Goal: Task Accomplishment & Management: Complete application form

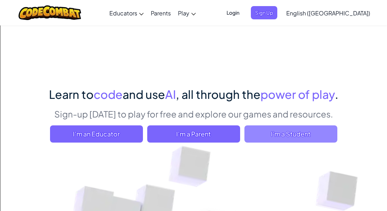
click at [270, 130] on span "I'm a Student" at bounding box center [290, 133] width 93 height 17
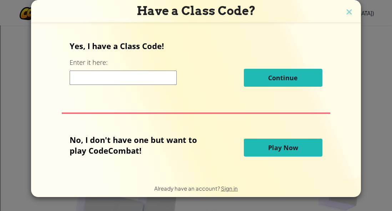
click at [134, 75] on input at bounding box center [123, 77] width 107 height 14
click at [352, 11] on img at bounding box center [349, 12] width 9 height 11
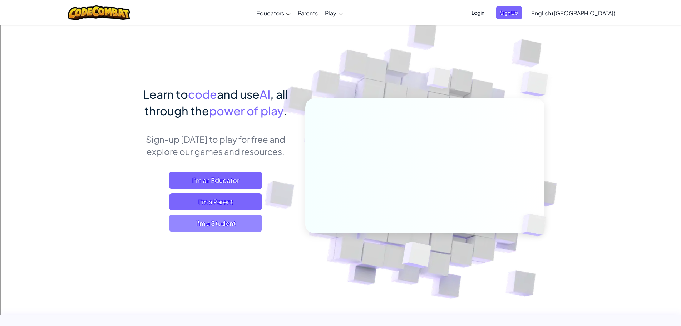
click at [195, 210] on span "I'm a Student" at bounding box center [215, 222] width 93 height 17
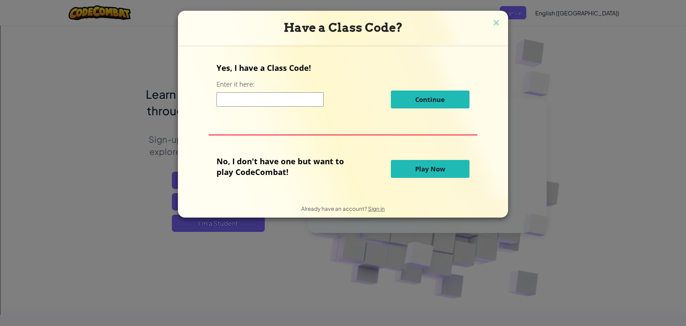
click at [239, 102] on input at bounding box center [270, 99] width 107 height 14
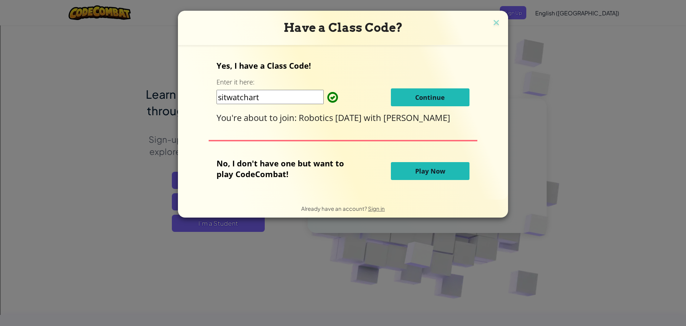
type input "sitwatchart"
click at [387, 99] on button "Continue" at bounding box center [430, 97] width 79 height 18
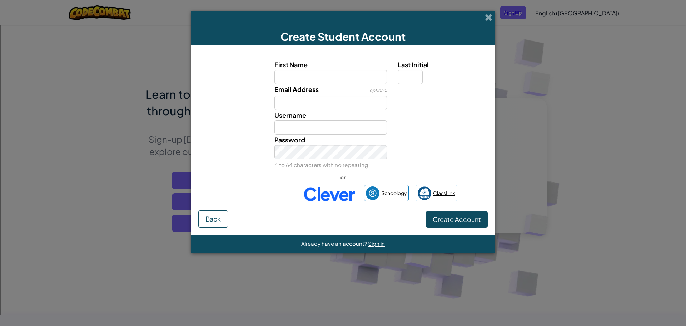
click at [387, 194] on span "ClassLink" at bounding box center [444, 193] width 22 height 10
click at [360, 75] on input "First Name" at bounding box center [331, 77] width 113 height 14
type input "Violet"
click at [387, 72] on input "Last Initial" at bounding box center [410, 77] width 25 height 14
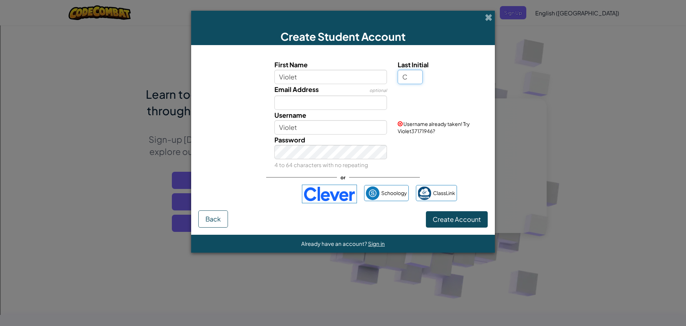
type input "C"
type input "VioletC"
click at [324, 104] on input "Email Address" at bounding box center [331, 102] width 113 height 14
type input "100100861@ccisd.net"
click at [387, 159] on div "Password 4 to 64 characters with no repeating" at bounding box center [343, 151] width 297 height 35
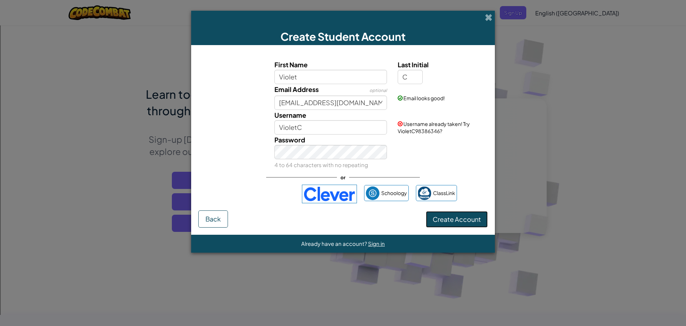
click at [387, 210] on span "Create Account" at bounding box center [457, 219] width 48 height 8
click at [367, 124] on input "VioletC" at bounding box center [331, 127] width 113 height 14
click at [387, 140] on div "Password 4 to 64 characters with no repeating" at bounding box center [343, 151] width 297 height 35
click at [323, 123] on input "VC" at bounding box center [331, 127] width 113 height 14
type input "VioC"
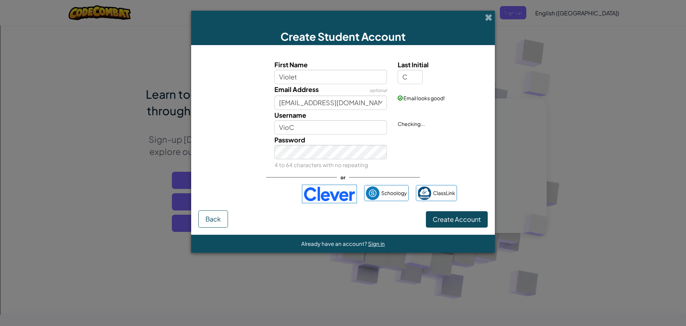
click at [387, 146] on div "Password 4 to 64 characters with no repeating" at bounding box center [343, 151] width 297 height 35
click at [387, 210] on button "Create Account" at bounding box center [457, 219] width 62 height 16
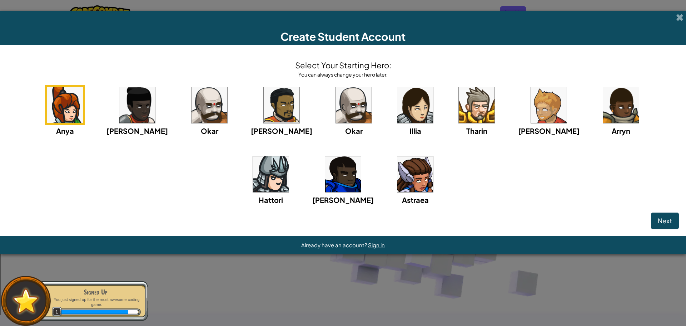
click at [387, 176] on img at bounding box center [415, 174] width 36 height 36
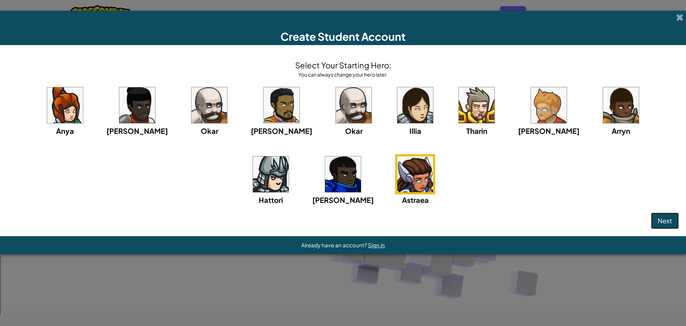
click at [387, 210] on span "Next" at bounding box center [665, 220] width 14 height 8
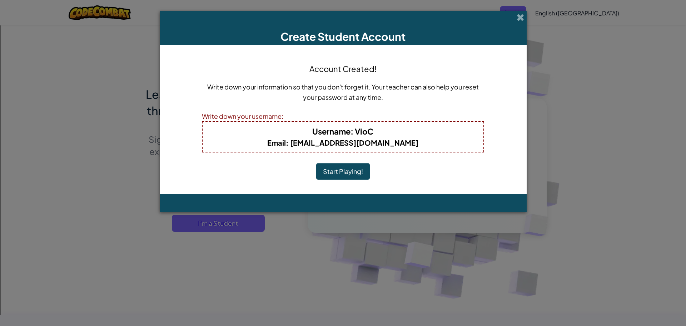
click at [347, 168] on button "Start Playing!" at bounding box center [343, 171] width 54 height 16
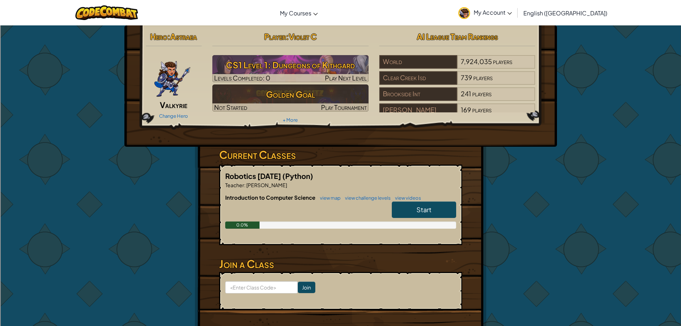
click at [505, 260] on div "Hero : Astraea Valkyrie Change Hero Player : Violet C CS1 Level 1: Dungeons of …" at bounding box center [341, 186] width 418 height 323
click at [416, 209] on span "Start" at bounding box center [423, 209] width 15 height 8
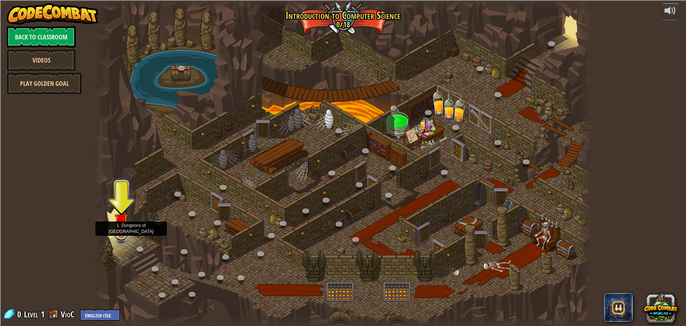
click at [118, 239] on link at bounding box center [121, 234] width 14 height 14
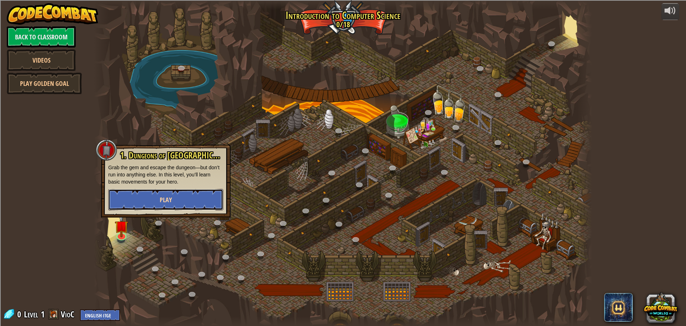
click at [126, 202] on button "Play" at bounding box center [165, 199] width 115 height 21
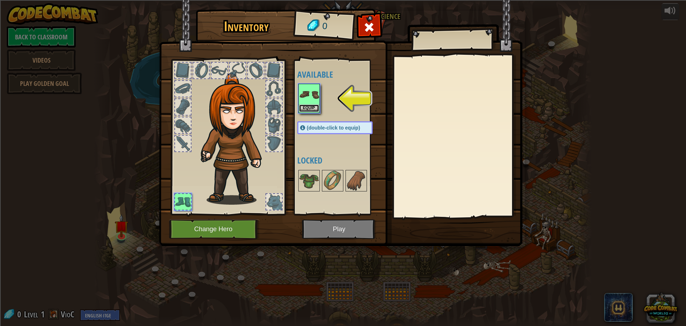
click at [311, 110] on button "Equip" at bounding box center [309, 108] width 20 height 8
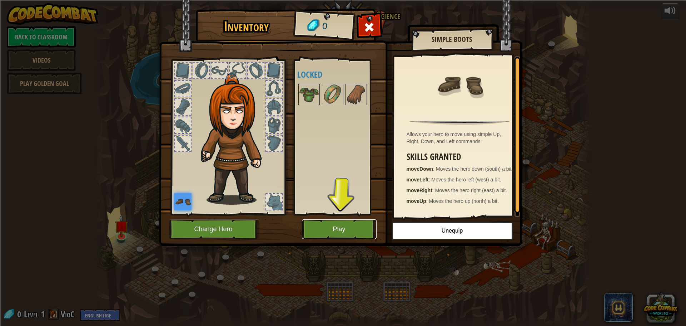
click at [347, 231] on button "Play" at bounding box center [339, 229] width 75 height 20
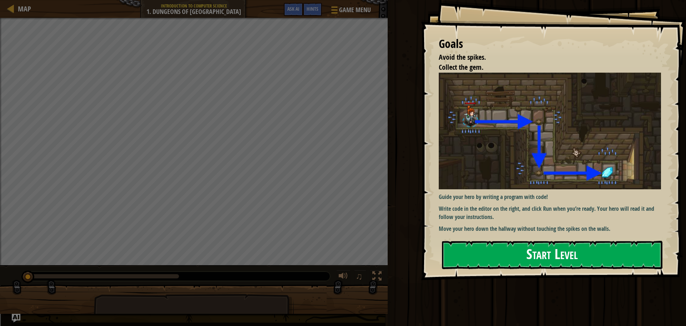
click at [492, 258] on button "Start Level" at bounding box center [552, 255] width 221 height 28
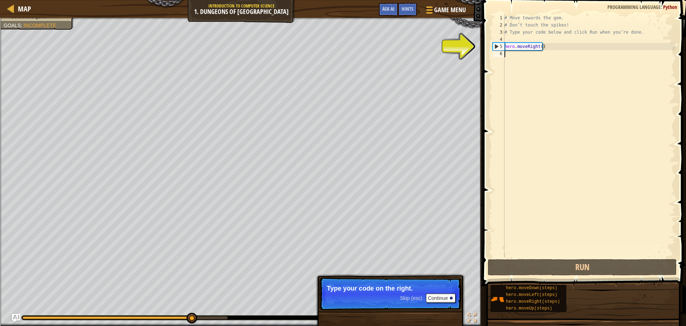
click at [518, 53] on div "# Move towards the gem. # Don’t touch the spikes! # Type your code below and cl…" at bounding box center [589, 142] width 172 height 257
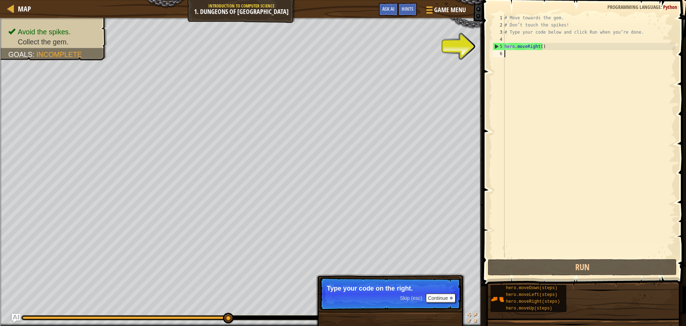
scroll to position [3, 0]
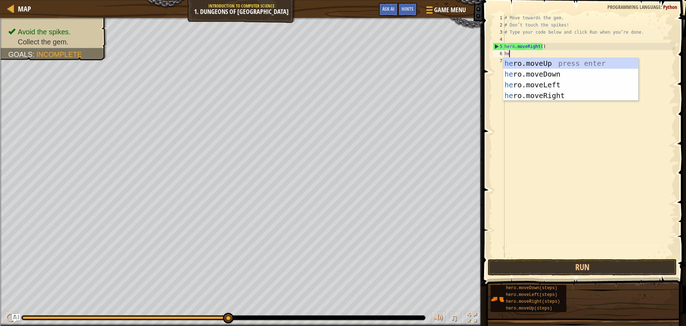
type textarea "her"
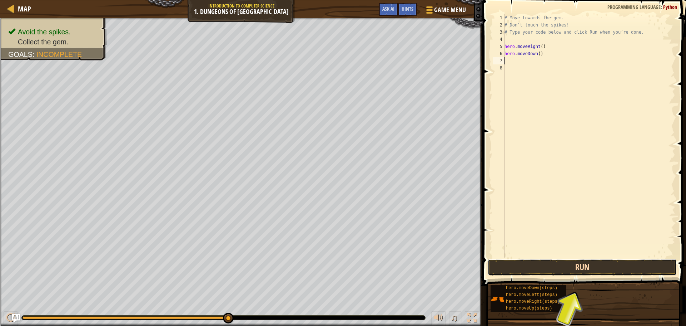
click at [584, 269] on button "Run" at bounding box center [582, 267] width 189 height 16
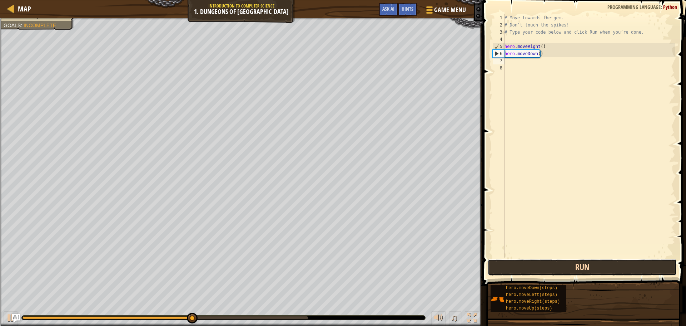
click at [584, 269] on button "Run" at bounding box center [582, 267] width 189 height 16
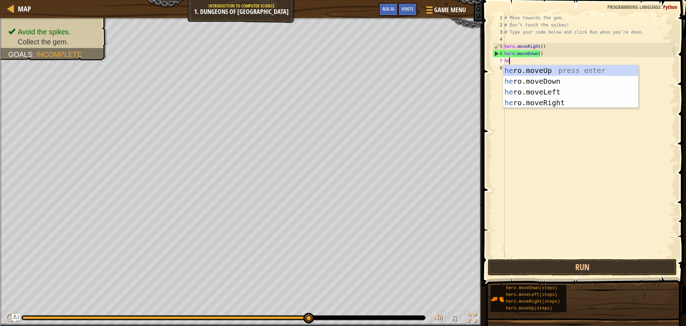
type textarea "hero"
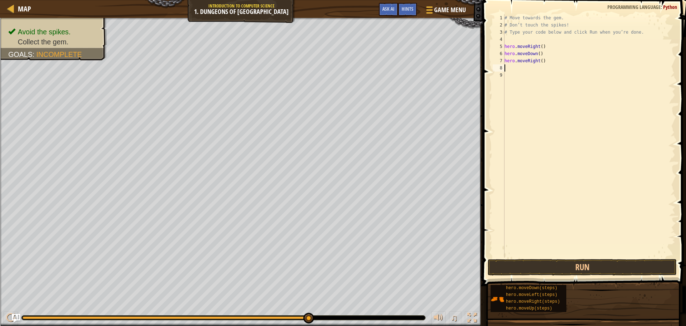
click at [592, 258] on span at bounding box center [585, 132] width 209 height 307
click at [592, 261] on button "Run" at bounding box center [582, 267] width 189 height 16
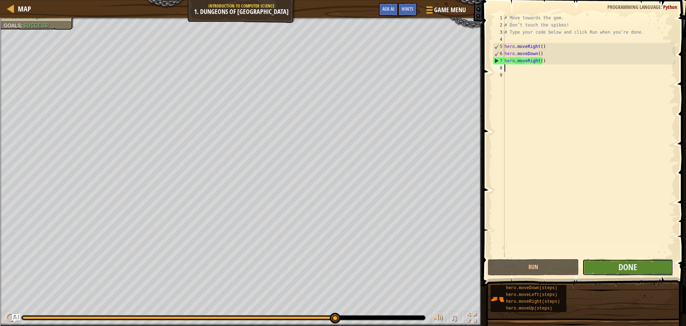
click at [593, 266] on button "Done" at bounding box center [628, 267] width 91 height 16
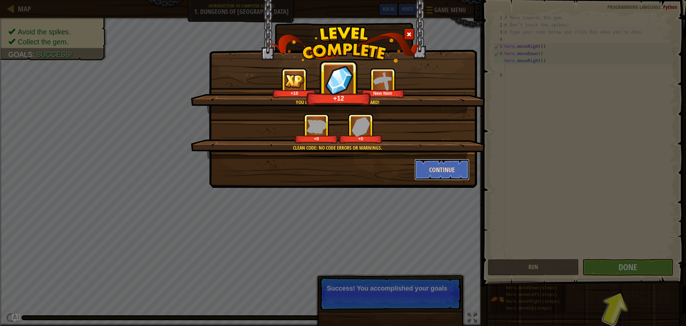
click at [433, 169] on button "Continue" at bounding box center [442, 169] width 55 height 21
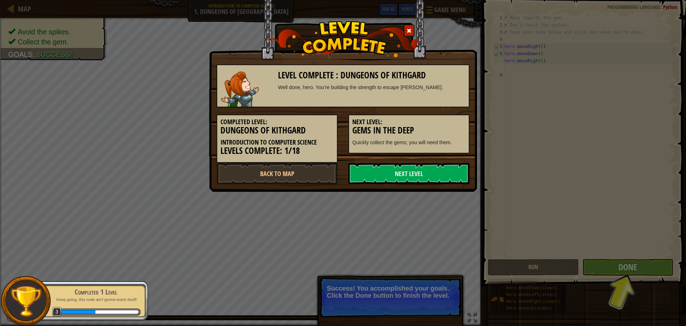
click at [433, 169] on link "Next Level" at bounding box center [409, 173] width 121 height 21
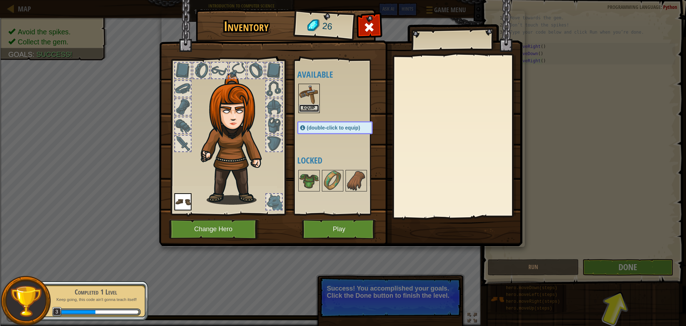
click at [311, 109] on button "Equip" at bounding box center [309, 108] width 20 height 8
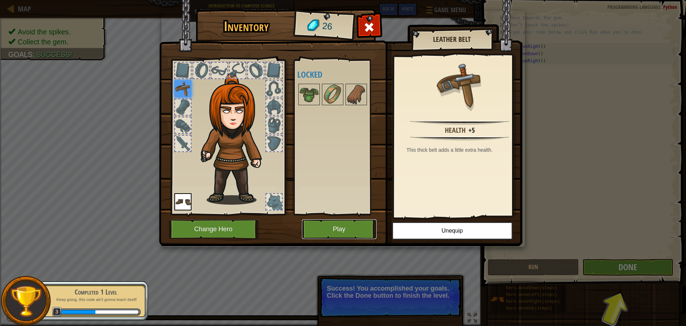
click at [362, 231] on button "Play" at bounding box center [339, 229] width 75 height 20
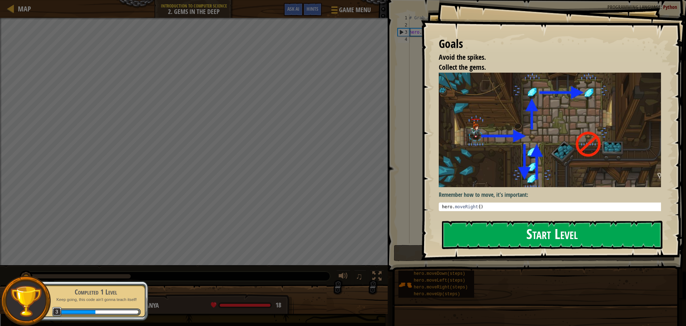
click at [545, 234] on button "Start Level" at bounding box center [552, 235] width 221 height 28
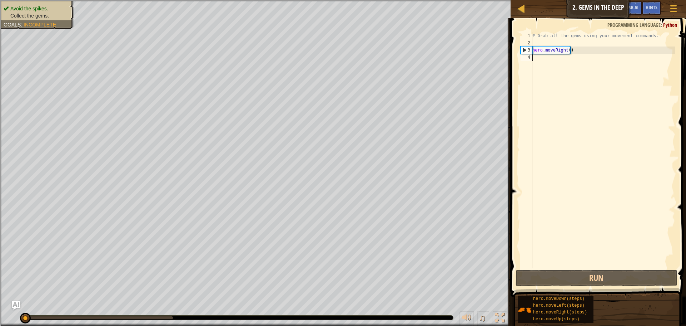
scroll to position [3, 0]
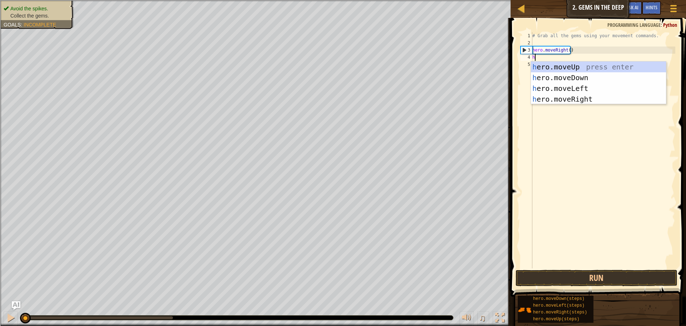
type textarea "he"
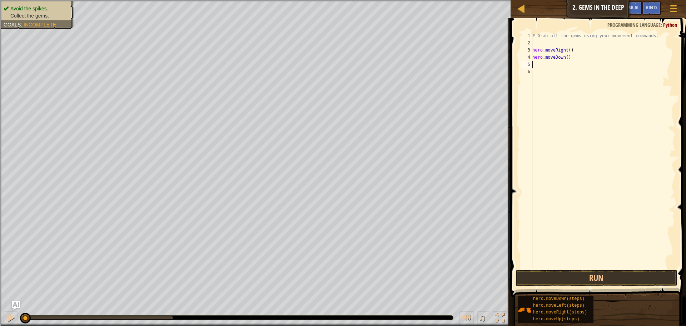
type textarea "h"
click at [560, 65] on div "# Grab all the gems using your movement commands. hero . moveRight ( ) hero . m…" at bounding box center [603, 157] width 144 height 250
type textarea "hero.moveUp(2)"
click at [581, 278] on button "Run" at bounding box center [597, 278] width 162 height 16
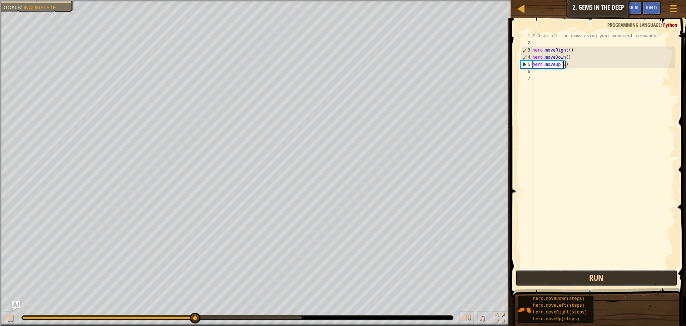
click at [581, 278] on button "Run" at bounding box center [597, 278] width 162 height 16
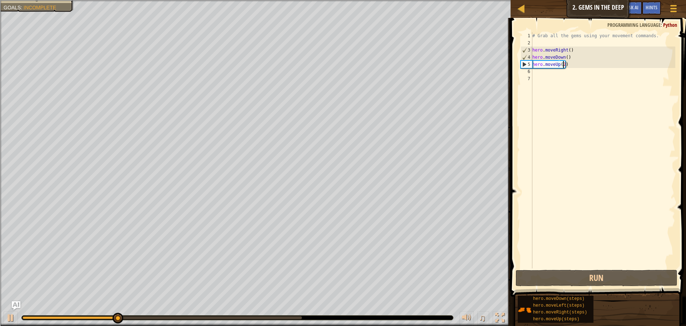
click at [577, 69] on div "# Grab all the gems using your movement commands. hero . moveRight ( ) hero . m…" at bounding box center [603, 157] width 144 height 250
type textarea "h"
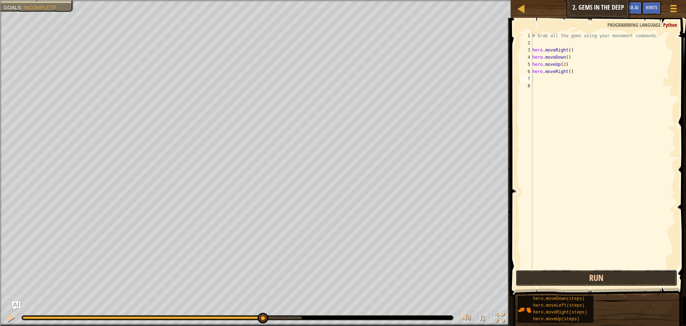
click at [593, 282] on button "Run" at bounding box center [597, 278] width 162 height 16
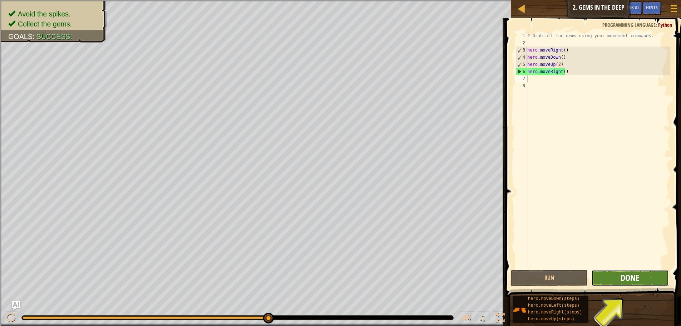
click at [639, 278] on span "Done" at bounding box center [630, 277] width 19 height 11
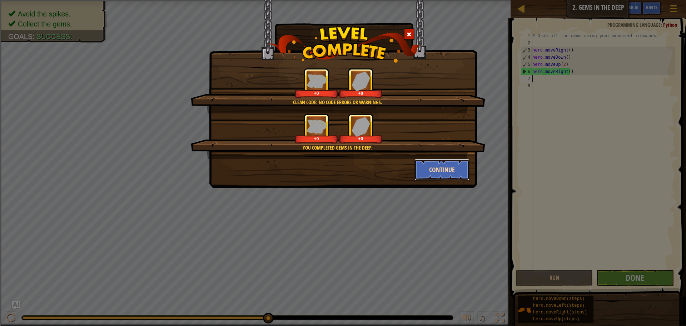
click at [446, 174] on button "Continue" at bounding box center [442, 169] width 55 height 21
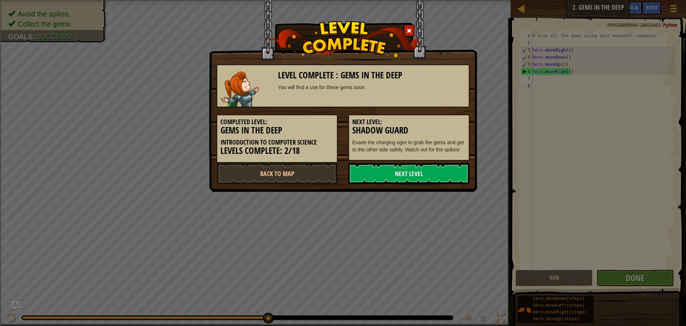
click at [446, 174] on link "Next Level" at bounding box center [409, 173] width 121 height 21
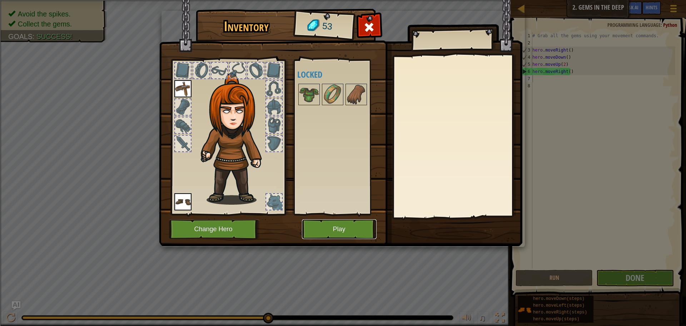
click at [344, 229] on button "Play" at bounding box center [339, 229] width 75 height 20
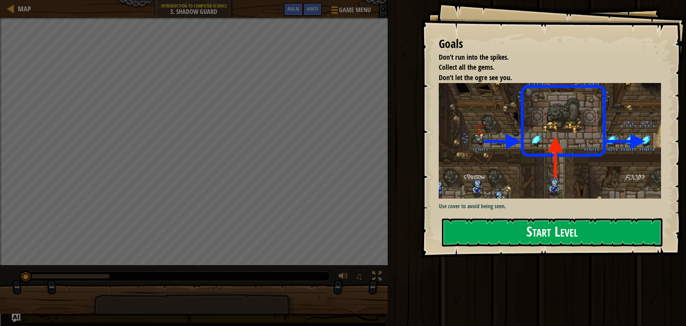
click at [555, 236] on button "Start Level" at bounding box center [552, 232] width 221 height 28
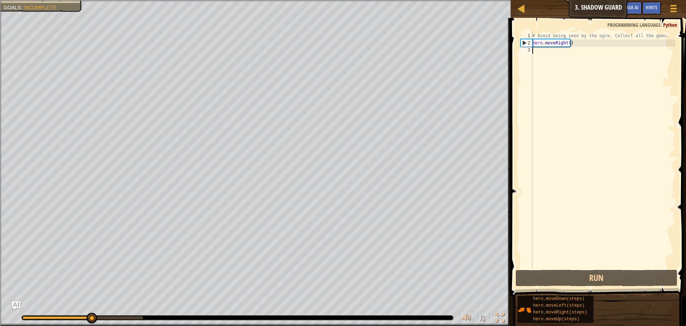
type textarea "h"
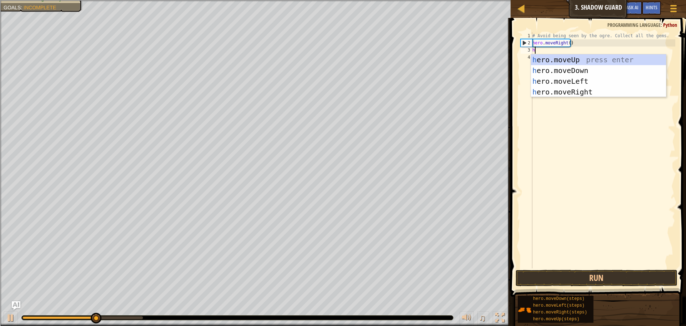
scroll to position [3, 0]
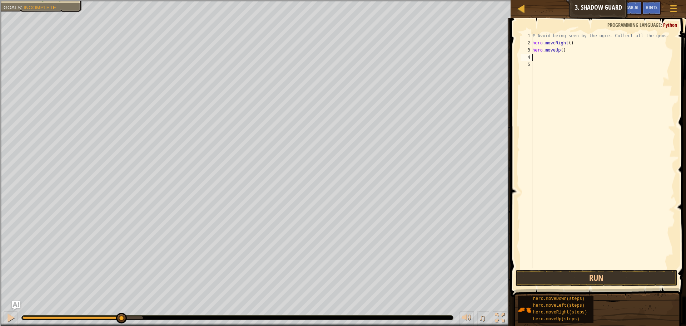
type textarea "h"
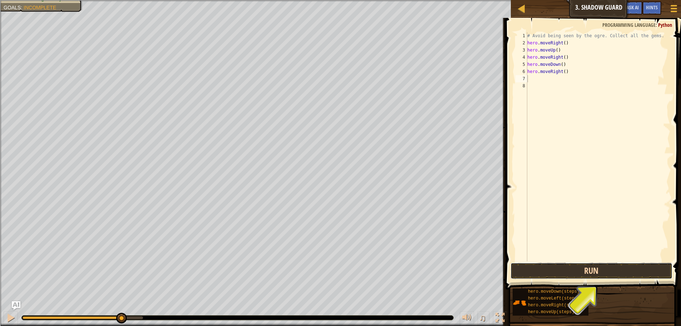
click at [558, 269] on button "Run" at bounding box center [591, 270] width 162 height 16
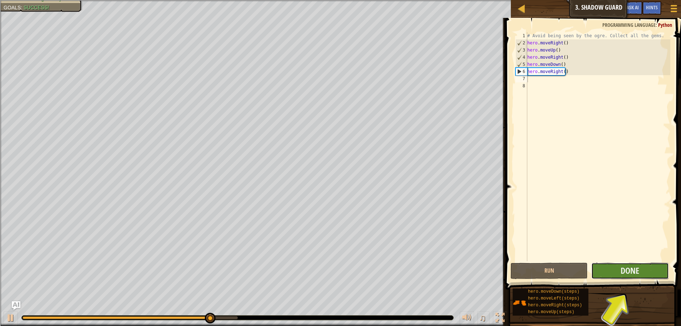
click at [614, 271] on button "Done" at bounding box center [629, 270] width 77 height 16
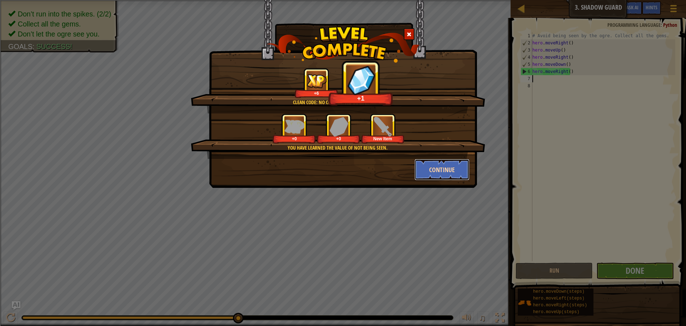
click at [442, 168] on button "Continue" at bounding box center [442, 169] width 55 height 21
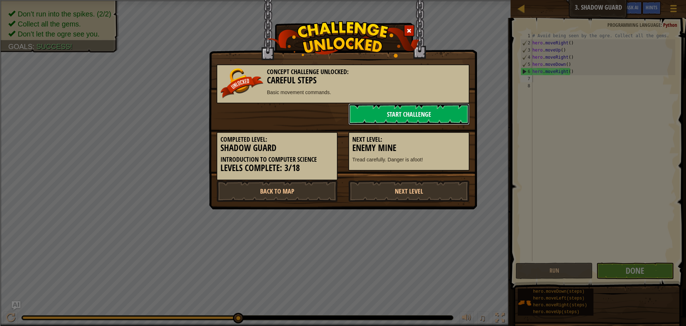
click at [406, 116] on link "Start Challenge" at bounding box center [409, 113] width 121 height 21
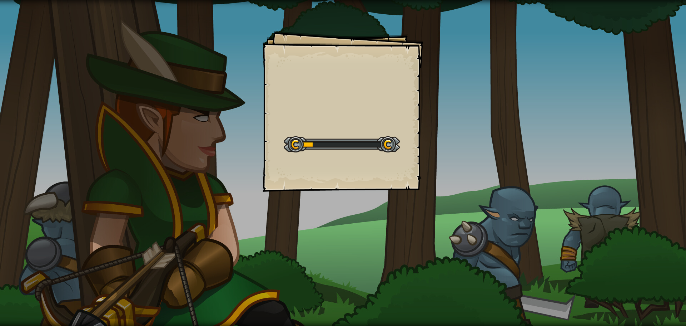
click at [347, 108] on div "Goals Start Level Error loading from server. Try refreshing the page. You'll ne…" at bounding box center [343, 111] width 161 height 161
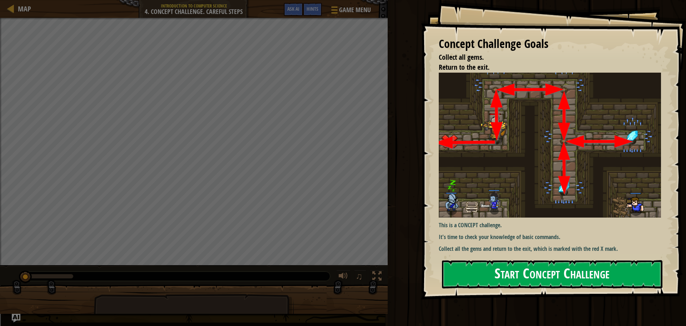
click at [594, 267] on button "Start Concept Challenge" at bounding box center [552, 274] width 221 height 28
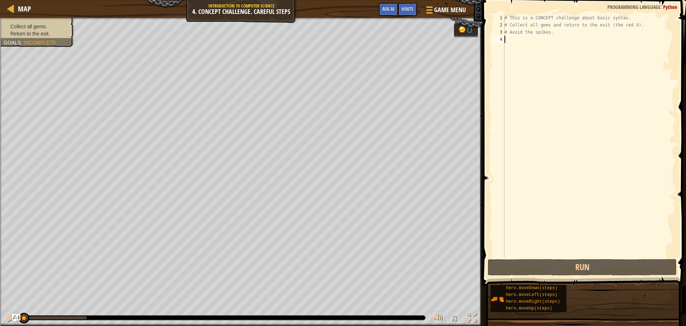
type textarea "h"
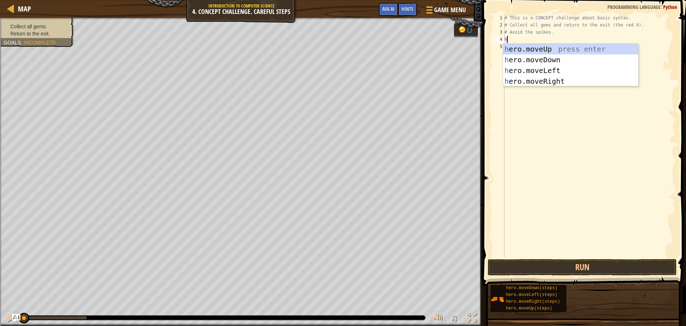
scroll to position [3, 0]
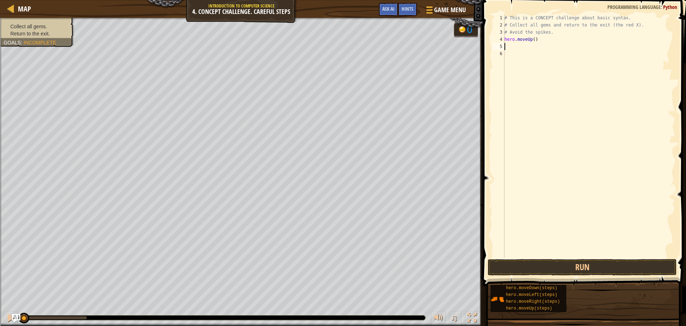
type textarea "h"
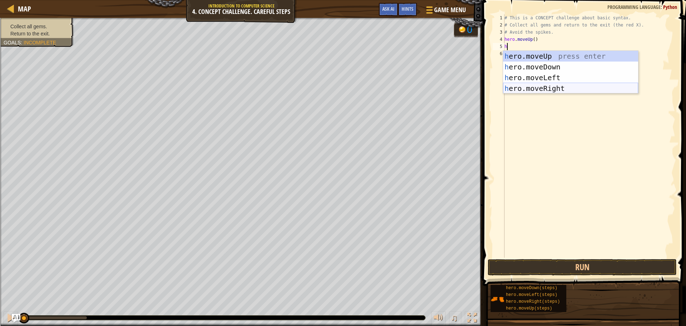
drag, startPoint x: 522, startPoint y: 92, endPoint x: 518, endPoint y: 93, distance: 4.3
click at [518, 93] on div "h ero.moveUp press enter h ero.moveDown press enter h ero.moveLeft press enter …" at bounding box center [570, 83] width 135 height 64
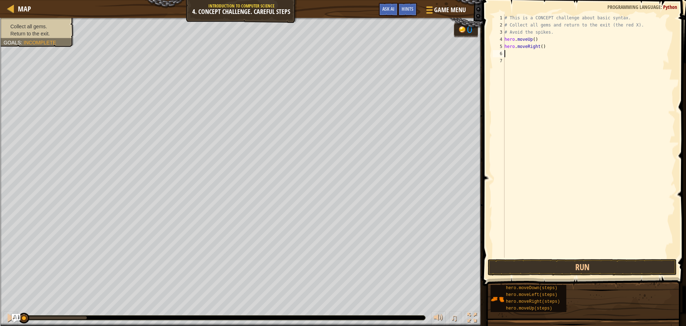
type textarea "h"
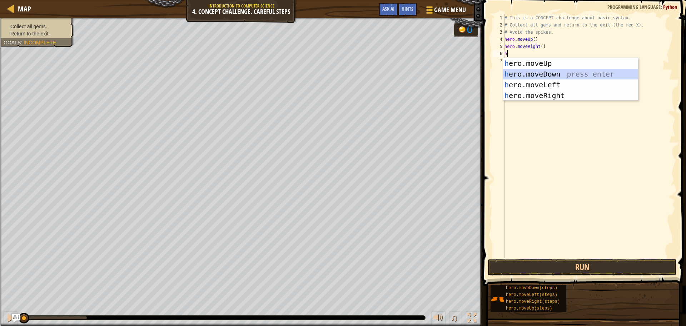
click at [541, 71] on div "h ero.moveUp press enter h ero.moveDown press enter h ero.moveLeft press enter …" at bounding box center [570, 90] width 135 height 64
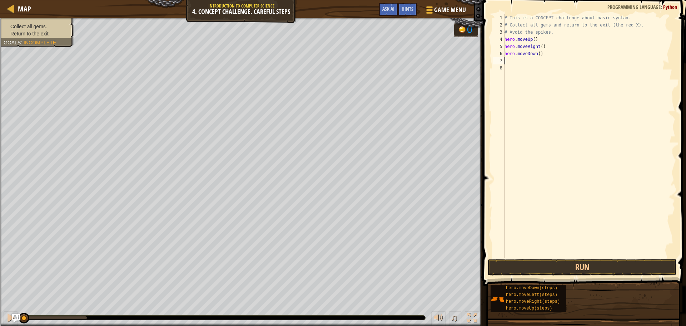
click at [538, 55] on div "# This is a CONCEPT challenge about basic syntax. # Collect all gems and return…" at bounding box center [589, 142] width 172 height 257
type textarea "hero.moveDown(2)"
click at [528, 69] on div "# This is a CONCEPT challenge about basic syntax. # Collect all gems and return…" at bounding box center [589, 142] width 172 height 257
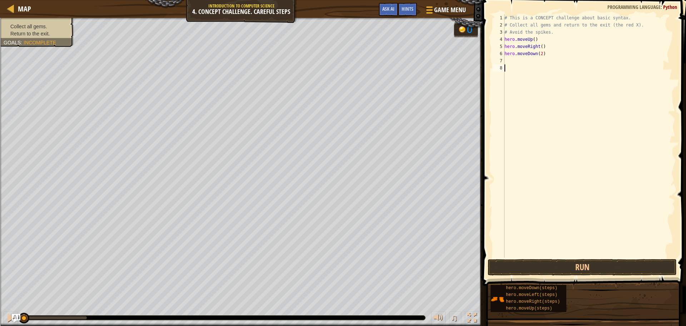
click at [525, 60] on div "# This is a CONCEPT challenge about basic syntax. # Collect all gems and return…" at bounding box center [589, 142] width 172 height 257
type textarea "h"
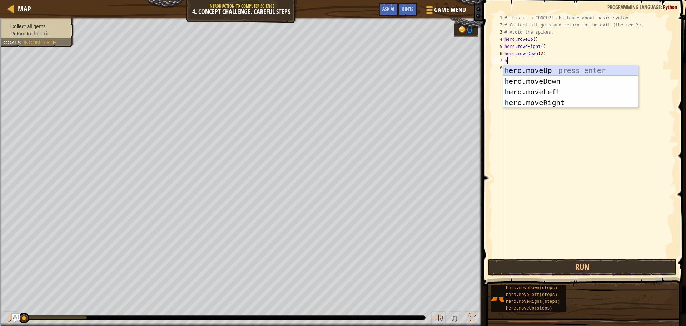
click at [536, 70] on div "h ero.moveUp press enter h ero.moveDown press enter h ero.moveLeft press enter …" at bounding box center [570, 97] width 135 height 64
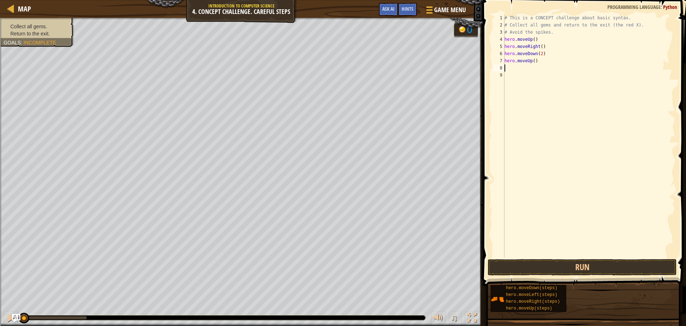
type textarea "h"
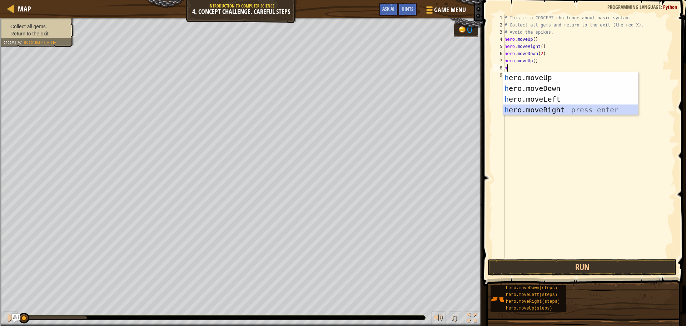
click at [535, 114] on div "h ero.moveUp press enter h ero.moveDown press enter h ero.moveLeft press enter …" at bounding box center [570, 104] width 135 height 64
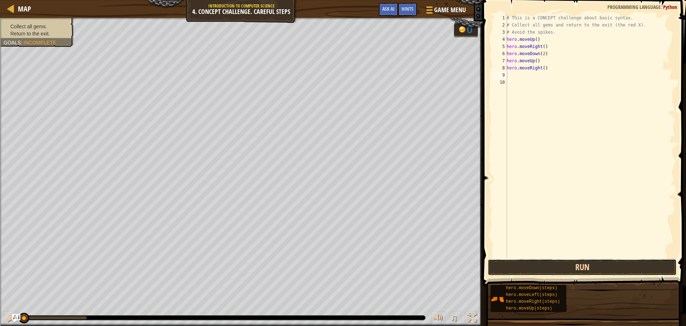
click at [589, 272] on button "Run" at bounding box center [582, 267] width 189 height 16
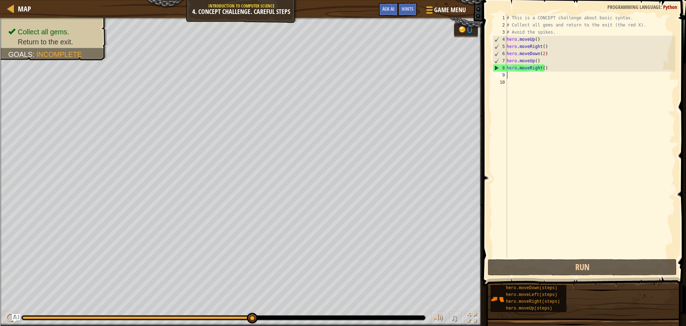
type textarea "h"
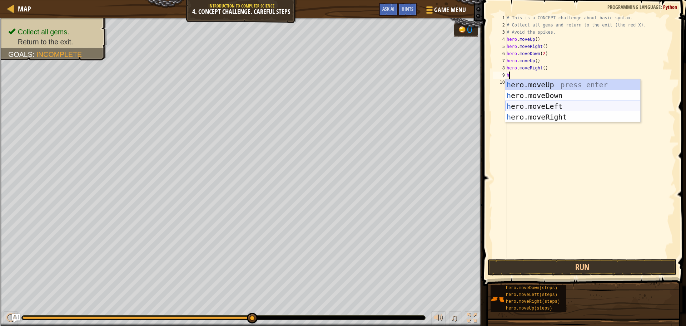
click at [521, 107] on div "h ero.moveUp press enter h ero.moveDown press enter h ero.moveLeft press enter …" at bounding box center [572, 111] width 135 height 64
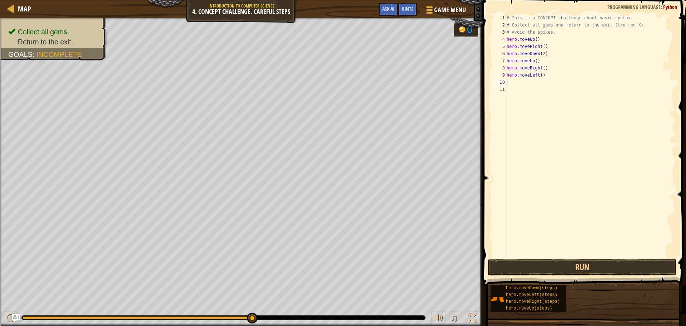
type textarea "h"
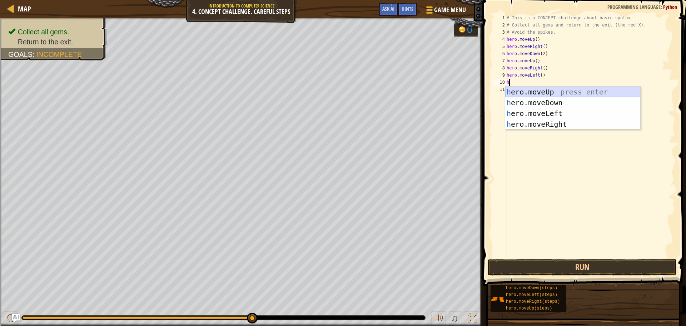
click at [528, 93] on div "h ero.moveUp press enter h ero.moveDown press enter h ero.moveLeft press enter …" at bounding box center [572, 119] width 135 height 64
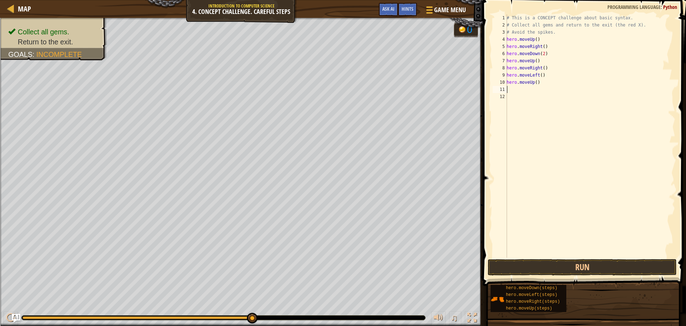
type textarea "h"
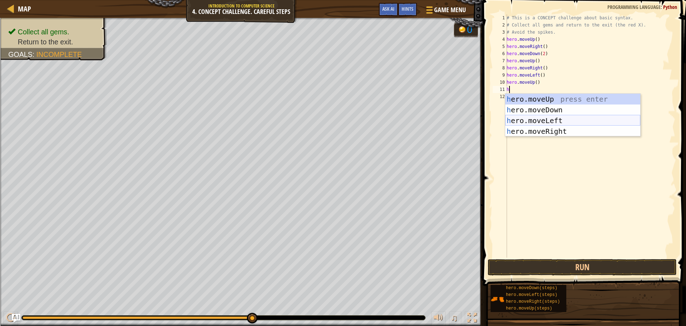
click at [523, 119] on div "h ero.moveUp press enter h ero.moveDown press enter h ero.moveLeft press enter …" at bounding box center [572, 126] width 135 height 64
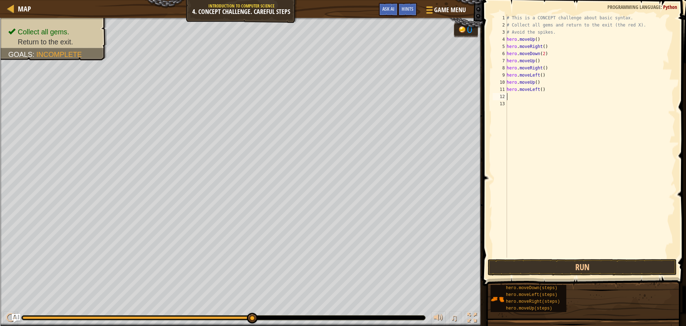
type textarea "h"
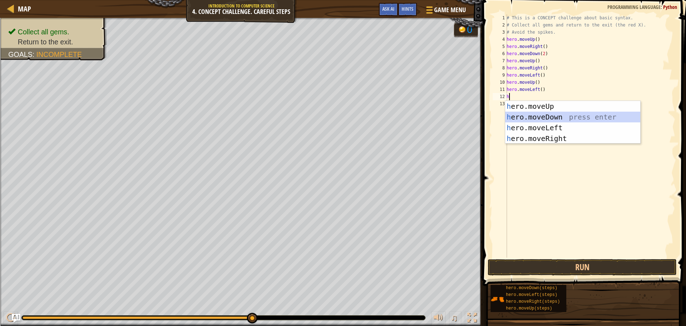
click at [525, 120] on div "h ero.moveUp press enter h ero.moveDown press enter h ero.moveLeft press enter …" at bounding box center [572, 133] width 135 height 64
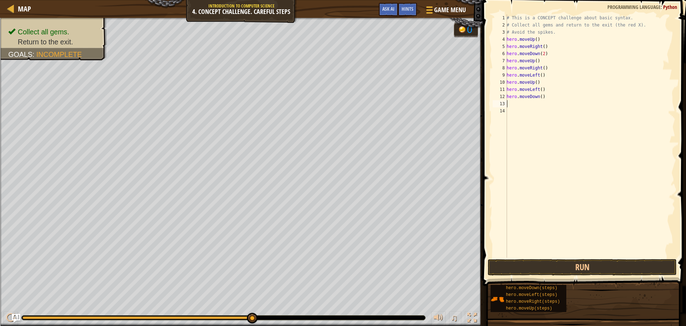
type textarea "h"
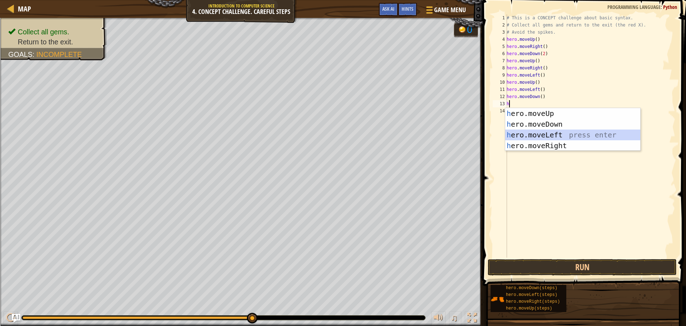
click at [525, 134] on div "h ero.moveUp press enter h ero.moveDown press enter h ero.moveLeft press enter …" at bounding box center [572, 140] width 135 height 64
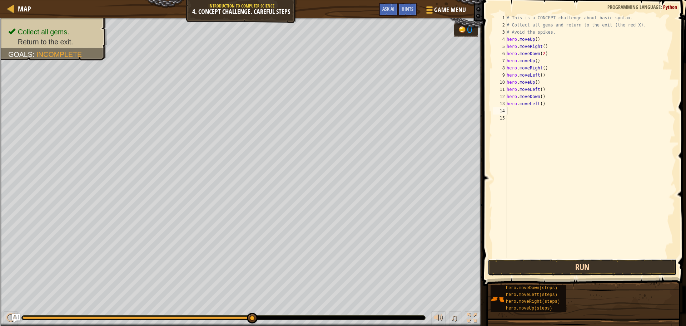
click at [557, 268] on button "Run" at bounding box center [582, 267] width 189 height 16
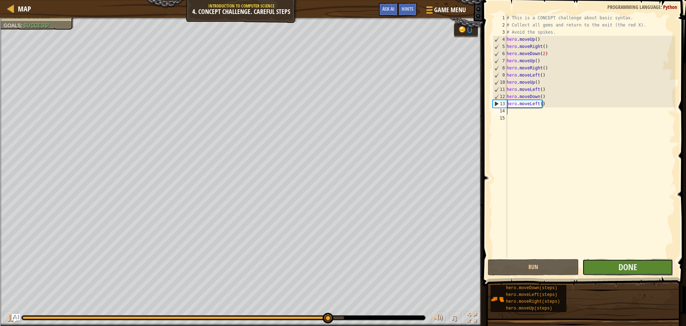
click at [606, 270] on button "Done" at bounding box center [628, 267] width 91 height 16
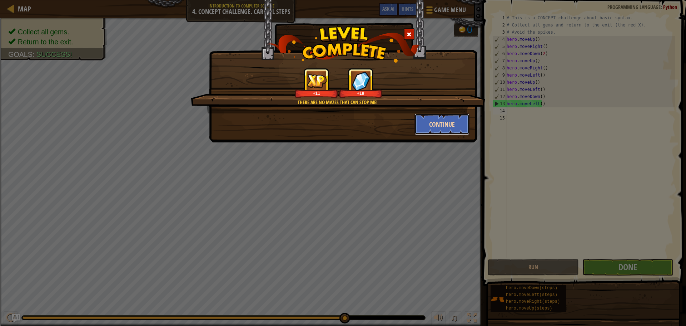
click at [433, 123] on button "Continue" at bounding box center [442, 123] width 55 height 21
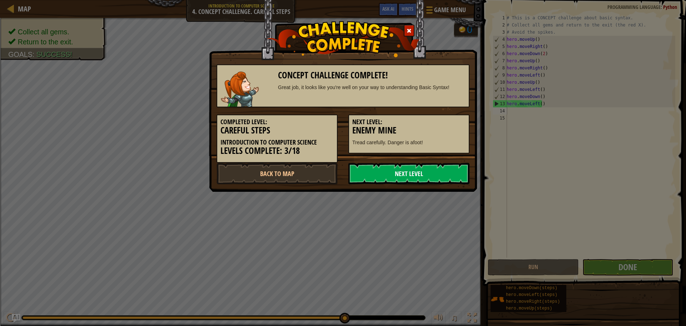
click at [428, 166] on link "Next Level" at bounding box center [409, 173] width 121 height 21
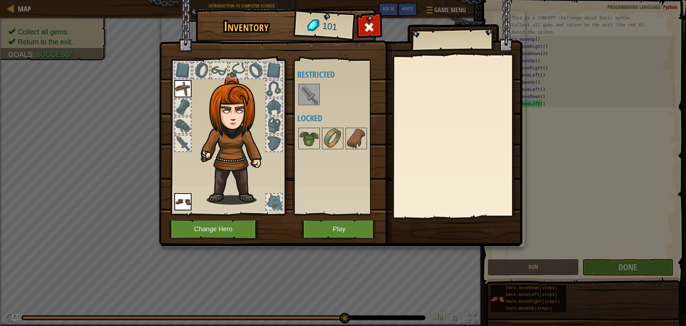
click at [314, 99] on img at bounding box center [309, 94] width 20 height 20
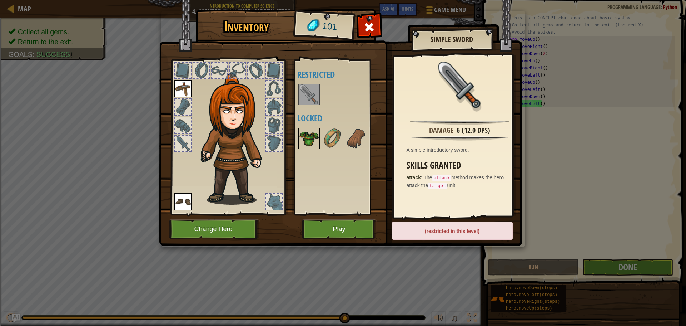
click at [312, 142] on img at bounding box center [309, 138] width 20 height 20
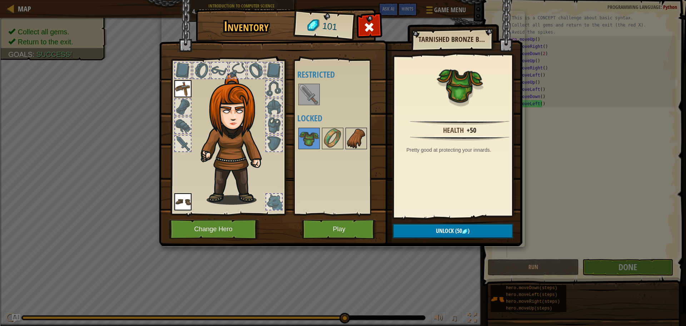
click at [355, 132] on img at bounding box center [356, 138] width 20 height 20
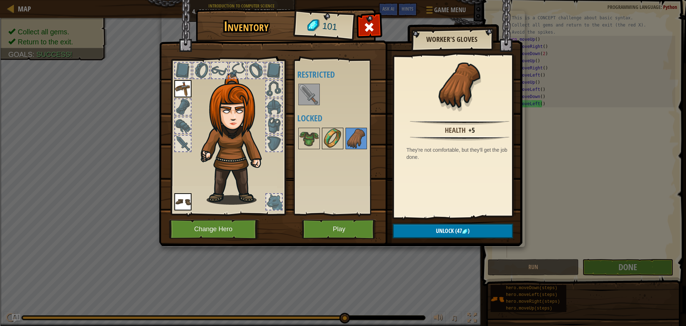
click at [335, 134] on img at bounding box center [333, 138] width 20 height 20
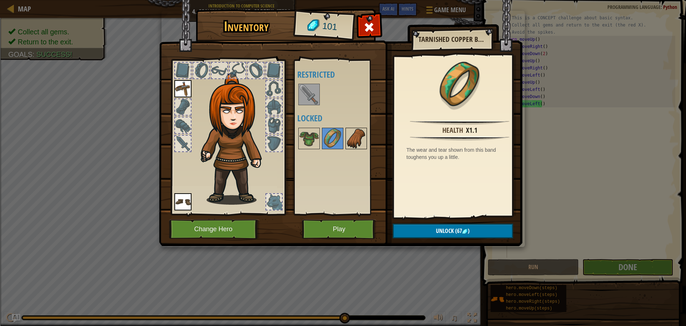
click at [348, 137] on img at bounding box center [356, 138] width 20 height 20
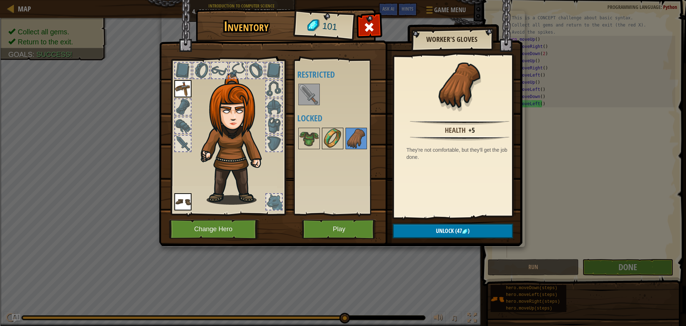
click at [330, 139] on img at bounding box center [333, 138] width 20 height 20
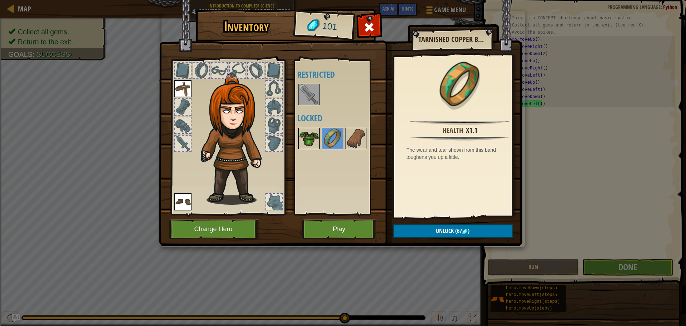
click at [308, 139] on img at bounding box center [309, 138] width 20 height 20
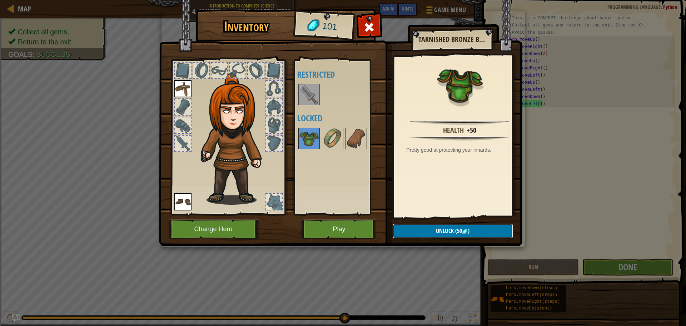
click at [488, 229] on button "Unlock (50 )" at bounding box center [453, 230] width 120 height 15
click at [488, 229] on button "Confirm" at bounding box center [453, 230] width 120 height 15
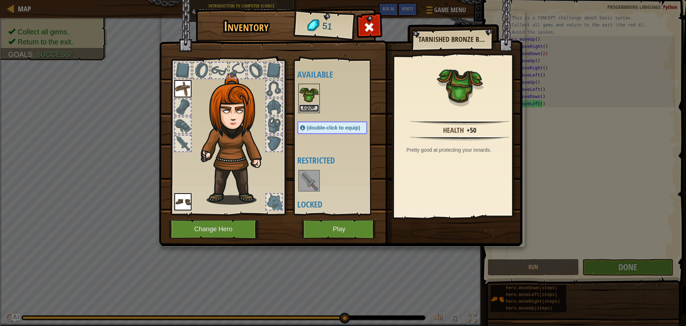
click at [310, 110] on button "Equip" at bounding box center [309, 108] width 20 height 8
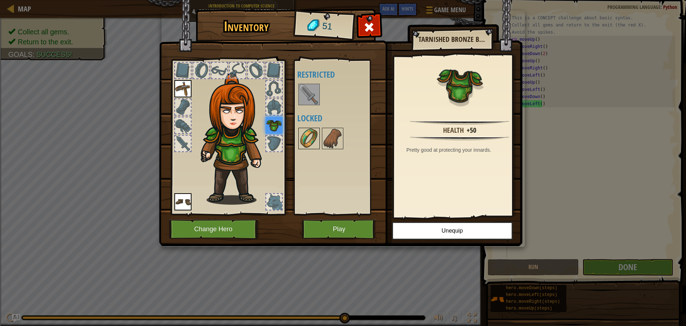
click at [311, 133] on img at bounding box center [309, 138] width 20 height 20
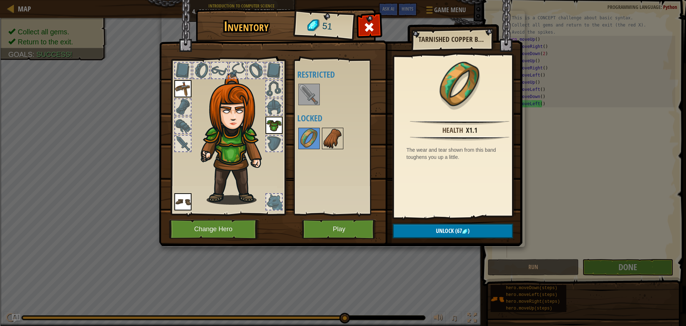
click at [328, 132] on img at bounding box center [333, 138] width 20 height 20
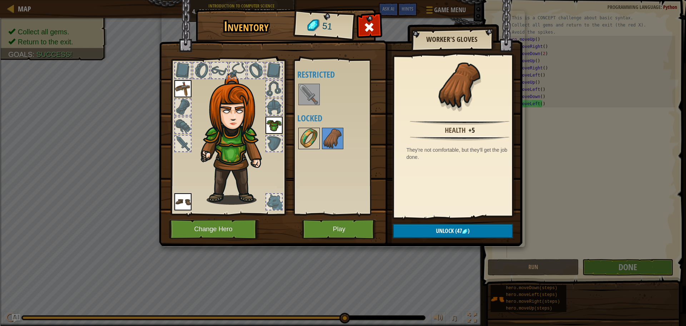
click at [311, 134] on img at bounding box center [309, 138] width 20 height 20
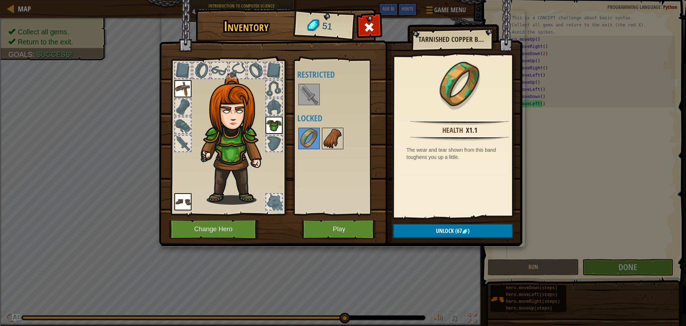
click at [327, 136] on img at bounding box center [333, 138] width 20 height 20
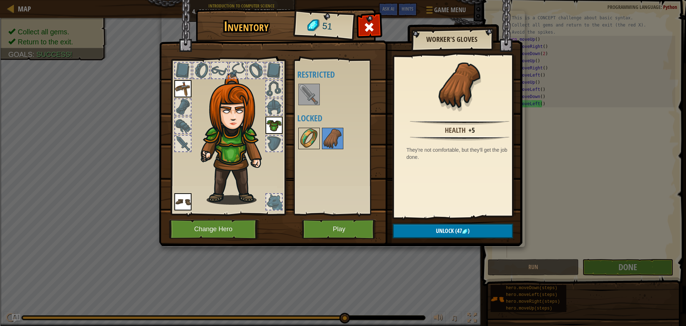
click at [318, 136] on img at bounding box center [309, 138] width 20 height 20
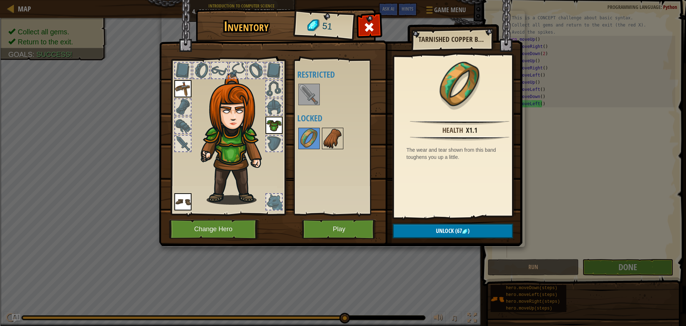
click at [332, 136] on img at bounding box center [333, 138] width 20 height 20
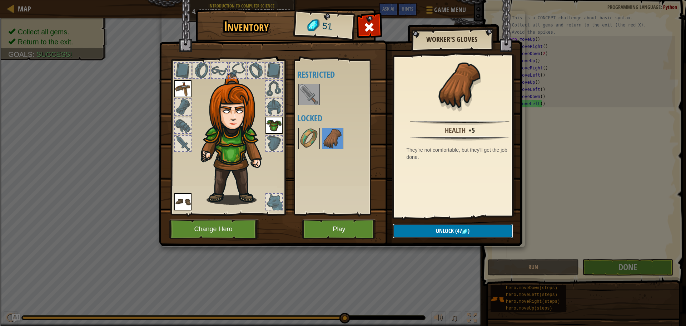
click at [496, 228] on button "Unlock (47 )" at bounding box center [453, 230] width 120 height 15
click at [482, 226] on button "Confirm" at bounding box center [453, 230] width 120 height 15
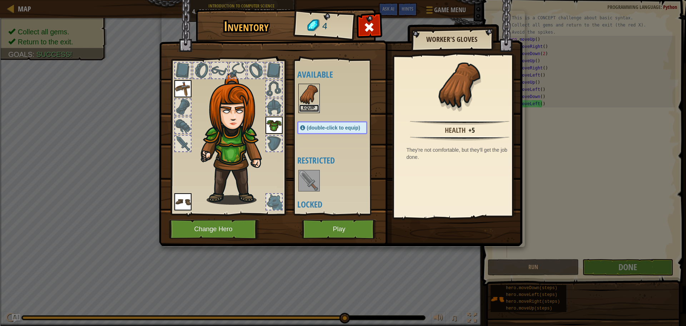
click at [311, 109] on button "Equip" at bounding box center [309, 108] width 20 height 8
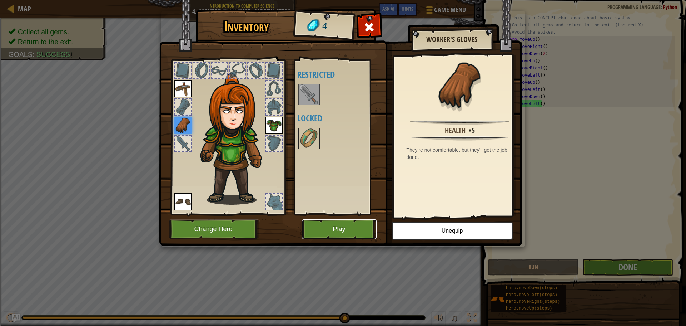
click at [342, 227] on button "Play" at bounding box center [339, 229] width 75 height 20
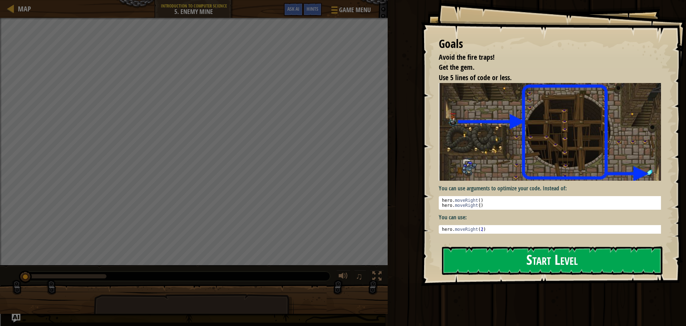
click at [463, 258] on button "Start Level" at bounding box center [552, 260] width 221 height 28
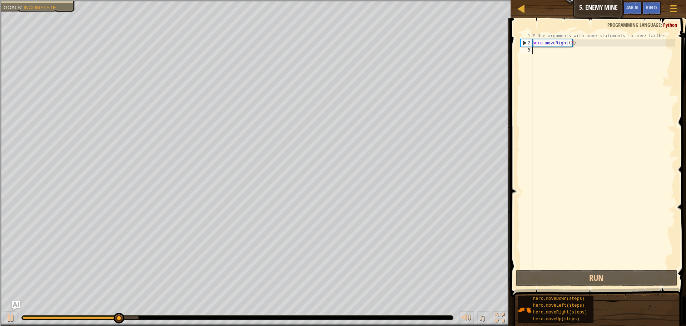
type textarea "h"
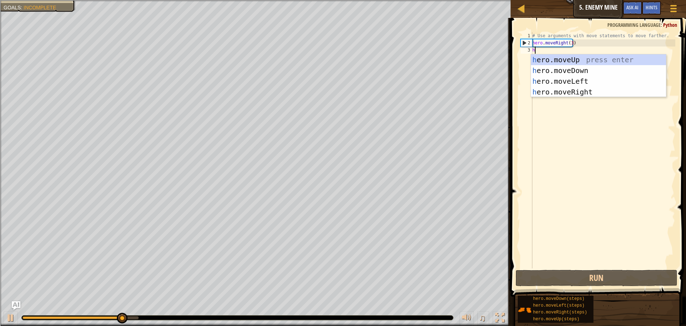
scroll to position [3, 0]
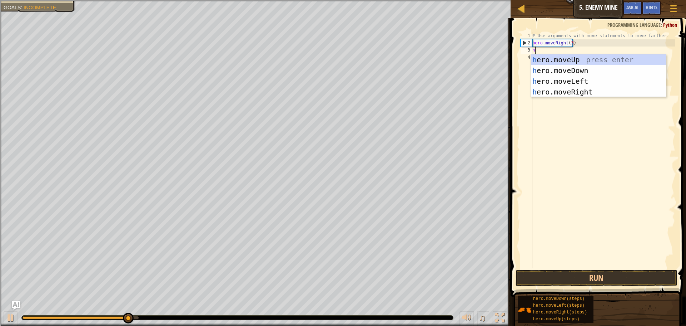
click at [538, 57] on div "h ero.moveUp press enter h ero.moveDown press enter h ero.moveLeft press enter …" at bounding box center [598, 86] width 135 height 64
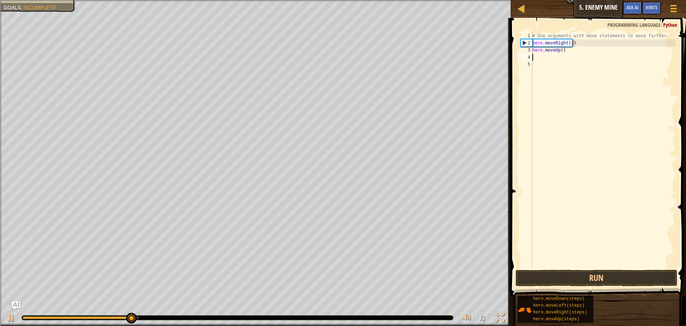
type textarea "h"
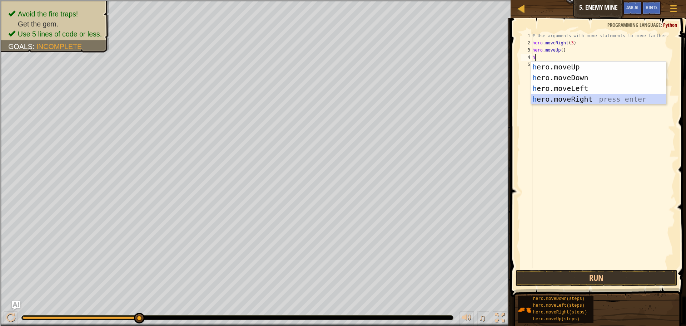
click at [547, 100] on div "h ero.moveUp press enter h ero.moveDown press enter h ero.moveLeft press enter …" at bounding box center [598, 93] width 135 height 64
type textarea "h"
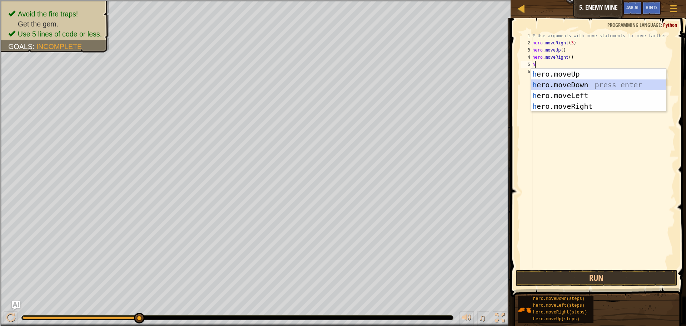
click at [550, 85] on div "h ero.moveUp press enter h ero.moveDown press enter h ero.moveLeft press enter …" at bounding box center [598, 101] width 135 height 64
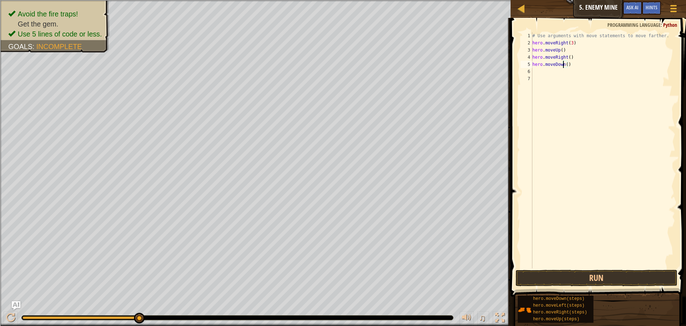
click at [563, 65] on div "# Use arguments with move statements to move farther. hero . moveRight ( 3 ) he…" at bounding box center [603, 157] width 144 height 250
click at [564, 66] on div "# Use arguments with move statements to move farther. hero . moveRight ( 3 ) he…" at bounding box center [603, 157] width 144 height 250
type textarea "hero.moveDown(3)"
click at [551, 75] on div "# Use arguments with move statements to move farther. hero . moveRight ( 3 ) he…" at bounding box center [603, 157] width 144 height 250
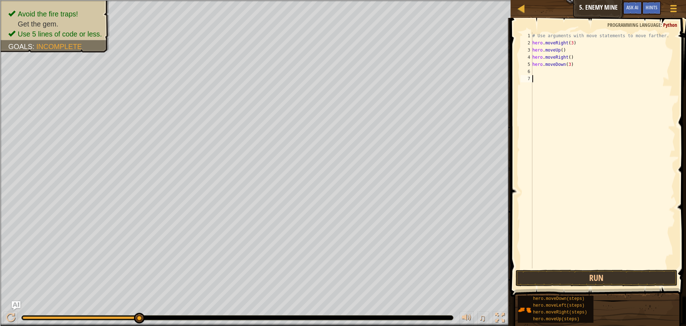
scroll to position [3, 0]
click at [548, 68] on div "# Use arguments with move statements to move farther. hero . moveRight ( 3 ) he…" at bounding box center [603, 157] width 144 height 250
type textarea "hero.moveDown(3)"
click at [549, 74] on div "# Use arguments with move statements to move farther. hero . moveRight ( 3 ) he…" at bounding box center [603, 157] width 144 height 250
type textarea "h"
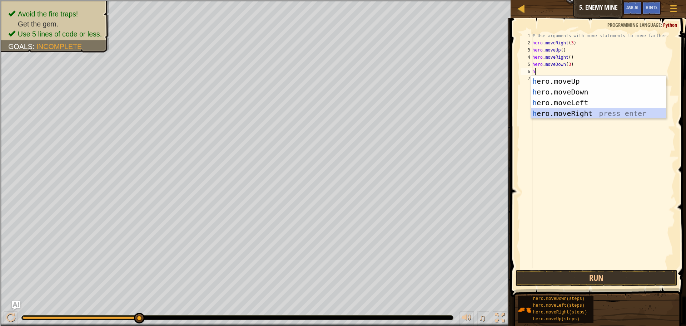
click at [562, 111] on div "h ero.moveUp press enter h ero.moveDown press enter h ero.moveLeft press enter …" at bounding box center [598, 108] width 135 height 64
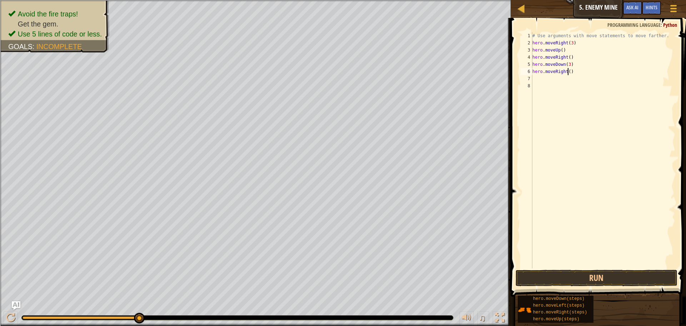
click at [567, 73] on div "# Use arguments with move statements to move farther. hero . moveRight ( 3 ) he…" at bounding box center [603, 157] width 144 height 250
type textarea "hero.moveRight(2)"
click at [538, 280] on button "Run" at bounding box center [597, 278] width 162 height 16
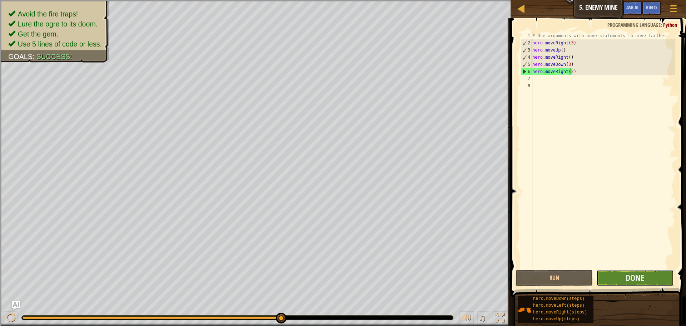
click at [616, 282] on button "Done" at bounding box center [635, 278] width 77 height 16
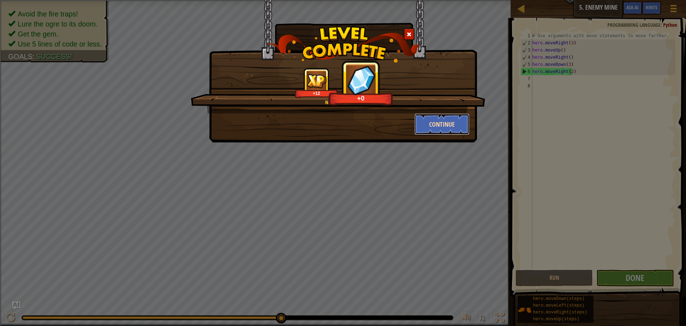
click at [443, 124] on button "Continue" at bounding box center [442, 123] width 55 height 21
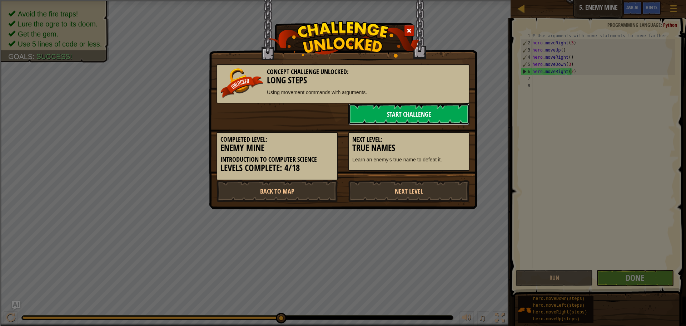
click at [440, 117] on link "Start Challenge" at bounding box center [409, 113] width 121 height 21
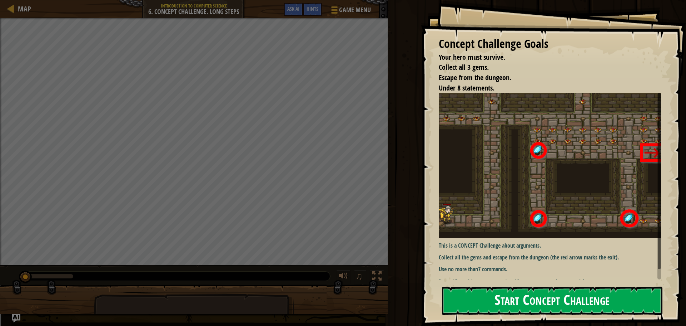
click at [493, 298] on button "Start Concept Challenge" at bounding box center [552, 300] width 221 height 28
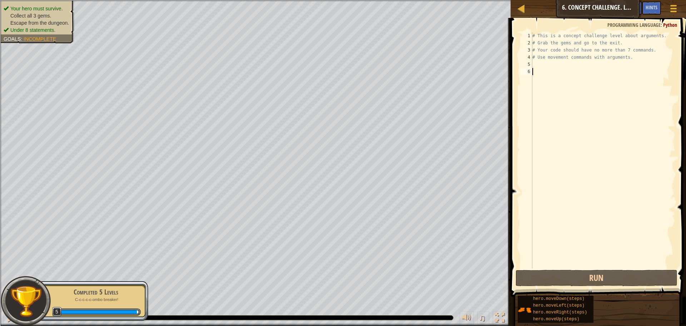
type textarea "h"
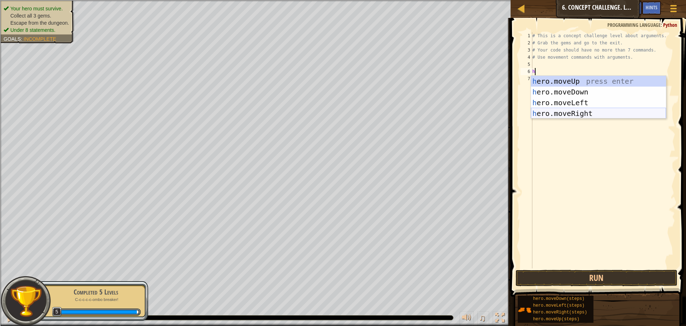
click at [570, 110] on div "h ero.moveUp press enter h ero.moveDown press enter h ero.moveLeft press enter …" at bounding box center [598, 108] width 135 height 64
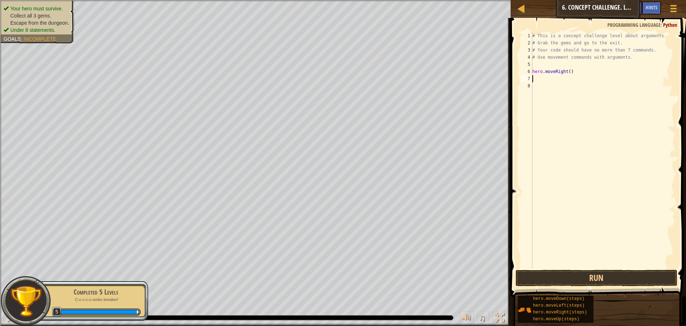
type textarea "h"
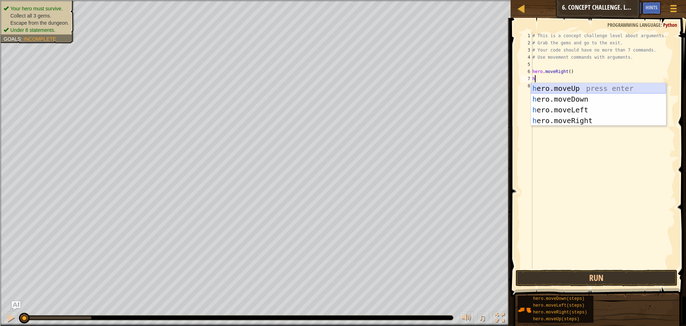
click at [601, 90] on div "h ero.moveUp press enter h ero.moveDown press enter h ero.moveLeft press enter …" at bounding box center [598, 115] width 135 height 64
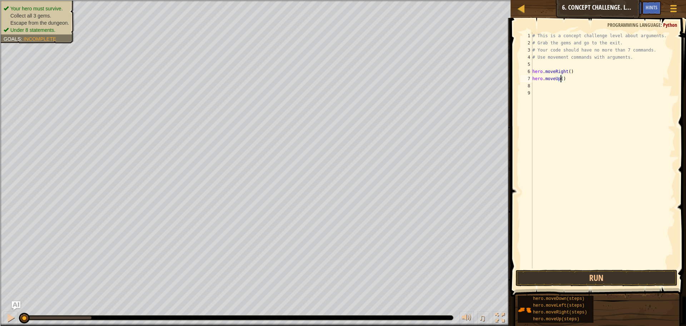
click at [561, 78] on div "# This is a concept challenge level about arguments. # Grab the gems and go to …" at bounding box center [603, 157] width 144 height 250
type textarea "hero.moveUp(3)"
type textarea "j"
type textarea "h"
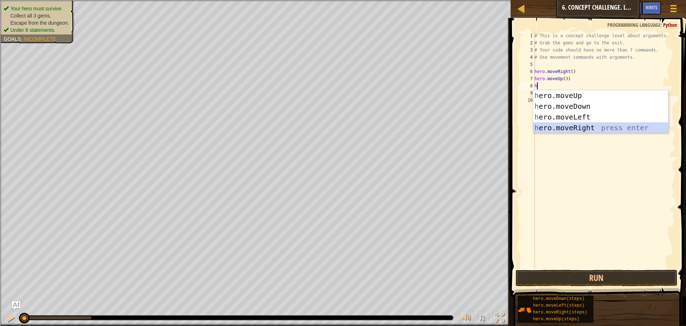
click at [586, 128] on div "h ero.moveUp press enter h ero.moveDown press enter h ero.moveLeft press enter …" at bounding box center [600, 122] width 135 height 64
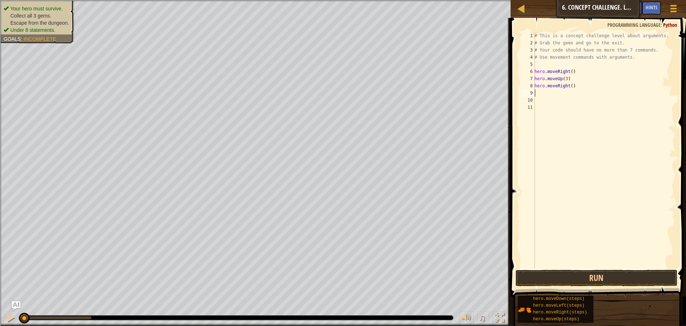
click at [569, 87] on div "# This is a concept challenge level about arguments. # Grab the gems and go to …" at bounding box center [604, 157] width 142 height 250
type textarea "hero.moveRight(2)"
click at [553, 66] on div "# This is a concept challenge level about arguments. # Grab the gems and go to …" at bounding box center [604, 157] width 142 height 250
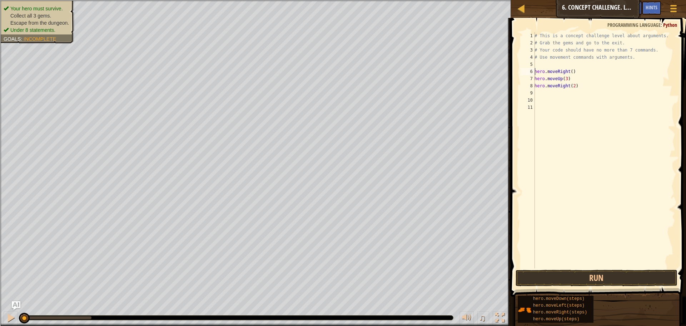
click at [536, 71] on div "# This is a concept challenge level about arguments. # Grab the gems and go to …" at bounding box center [604, 157] width 142 height 250
type textarea "hero.moveRight()"
click at [581, 92] on div "# This is a concept challenge level about arguments. # Grab the gems and go to …" at bounding box center [604, 157] width 142 height 250
type textarea "h"
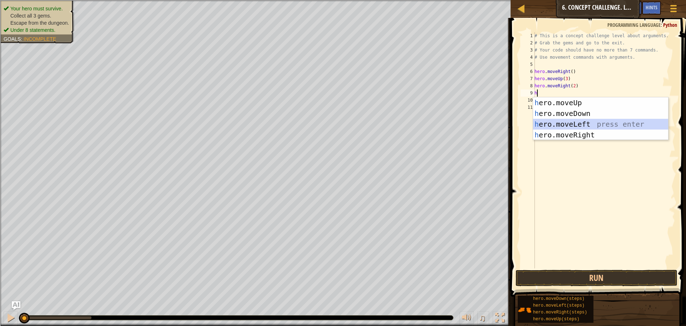
click at [552, 123] on div "h ero.moveUp press enter h ero.moveDown press enter h ero.moveLeft press enter …" at bounding box center [600, 129] width 135 height 64
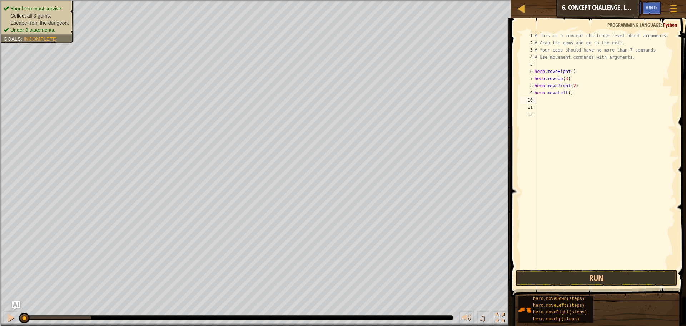
type textarea "h"
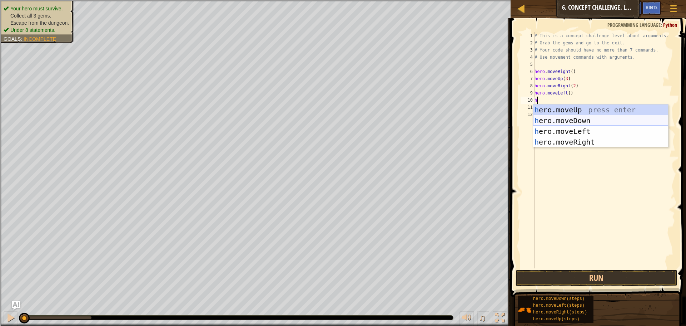
click at [553, 120] on div "h ero.moveUp press enter h ero.moveDown press enter h ero.moveLeft press enter …" at bounding box center [600, 136] width 135 height 64
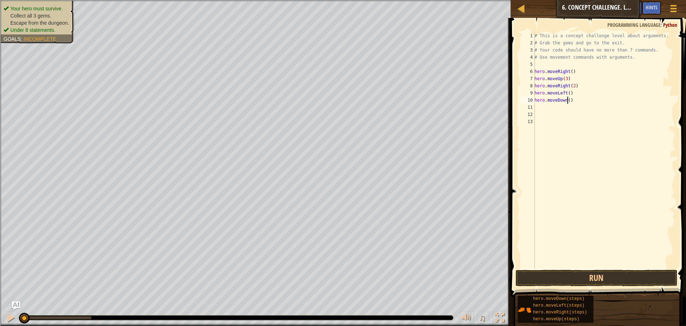
click at [569, 101] on div "# This is a concept challenge level about arguments. # Grab the gems and go to …" at bounding box center [604, 157] width 142 height 250
type textarea "hero.moveDown(2)"
click at [579, 103] on div "# This is a concept challenge level about arguments. # Grab the gems and go to …" at bounding box center [604, 157] width 142 height 250
click at [575, 106] on div "# This is a concept challenge level about arguments. # Grab the gems and go to …" at bounding box center [604, 157] width 142 height 250
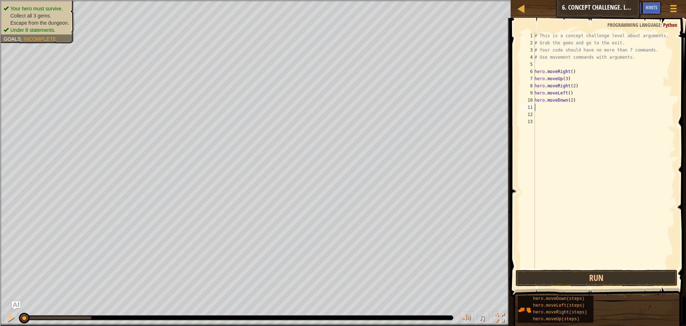
scroll to position [3, 0]
type textarea "h"
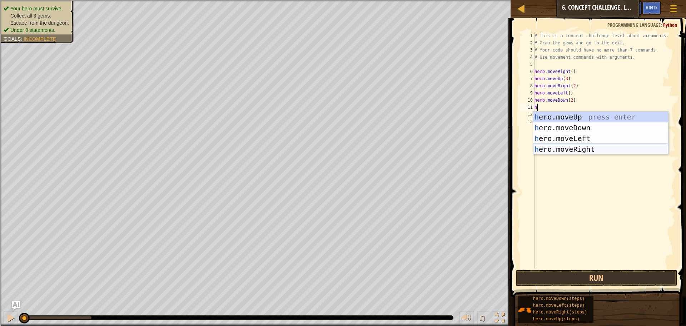
click at [575, 147] on div "h ero.moveUp press enter h ero.moveDown press enter h ero.moveLeft press enter …" at bounding box center [600, 144] width 135 height 64
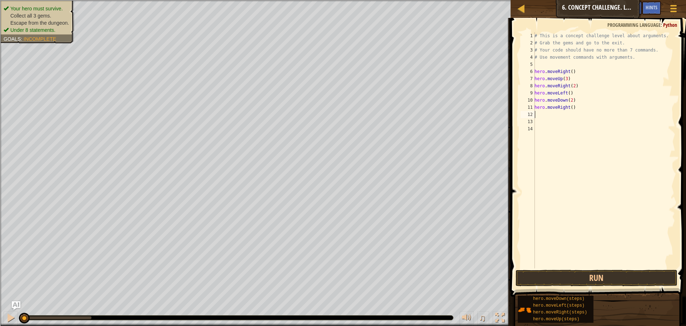
click at [571, 109] on div "# This is a concept challenge level about arguments. # Grab the gems and go to …" at bounding box center [604, 157] width 142 height 250
type textarea "hero.moveRight(3)"
click at [559, 115] on div "# This is a concept challenge level about arguments. # Grab the gems and go to …" at bounding box center [604, 157] width 142 height 250
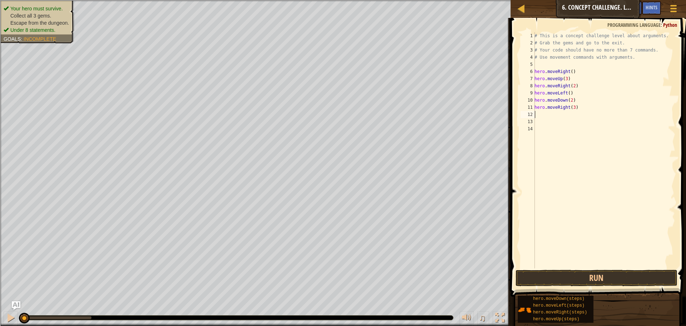
type textarea "h"
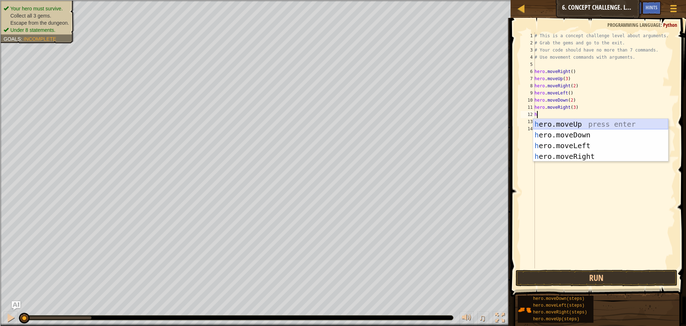
click at [561, 124] on div "h ero.moveUp press enter h ero.moveDown press enter h ero.moveLeft press enter …" at bounding box center [600, 151] width 135 height 64
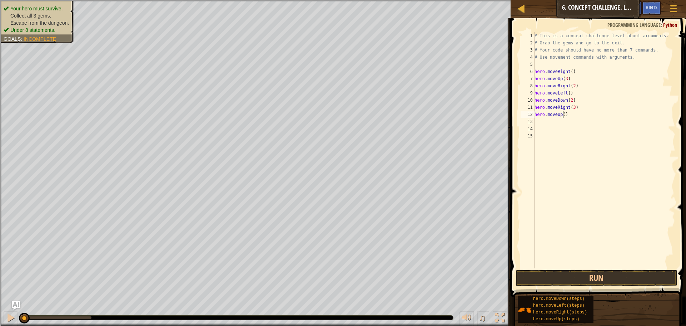
click at [563, 114] on div "# This is a concept challenge level about arguments. # Grab the gems and go to …" at bounding box center [604, 157] width 142 height 250
type textarea "hero.moveUp(3)"
click at [564, 120] on div "# This is a concept challenge level about arguments. # Grab the gems and go to …" at bounding box center [604, 157] width 142 height 250
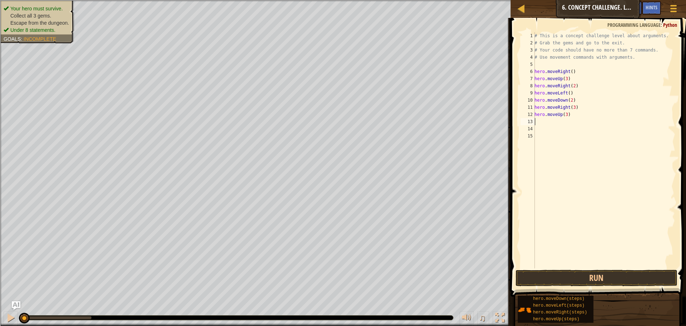
type textarea "h"
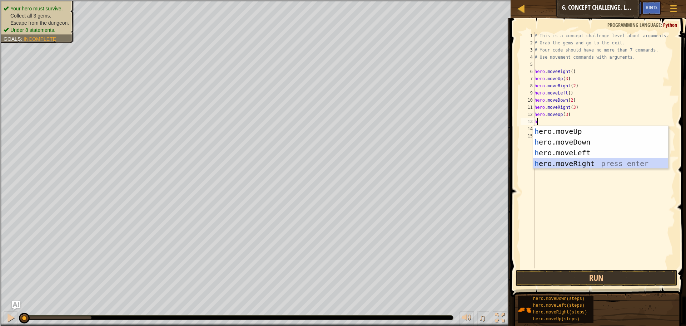
click at [563, 159] on div "h ero.moveUp press enter h ero.moveDown press enter h ero.moveLeft press enter …" at bounding box center [600, 158] width 135 height 64
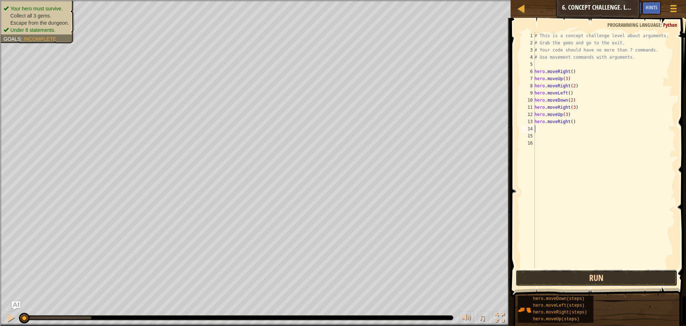
click at [597, 275] on button "Run" at bounding box center [597, 278] width 162 height 16
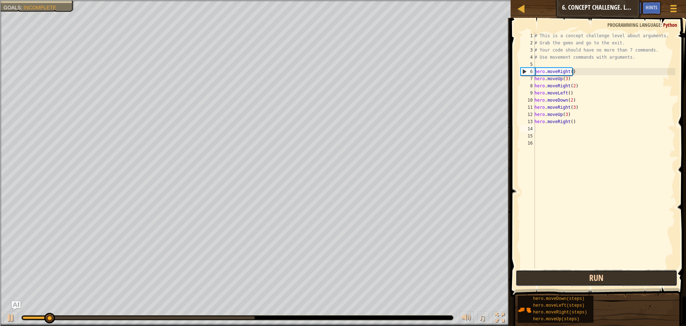
click at [591, 272] on button "Run" at bounding box center [597, 278] width 162 height 16
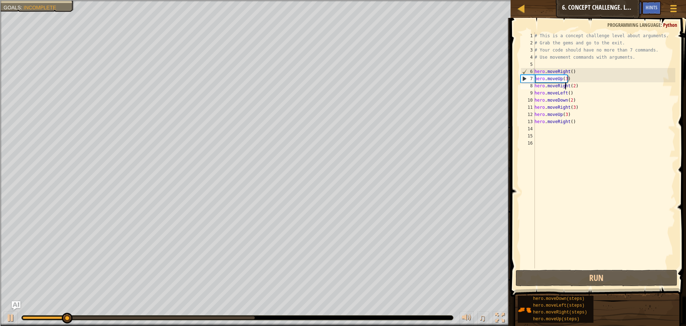
click at [566, 87] on div "# This is a concept challenge level about arguments. # Grab the gems and go to …" at bounding box center [604, 157] width 142 height 250
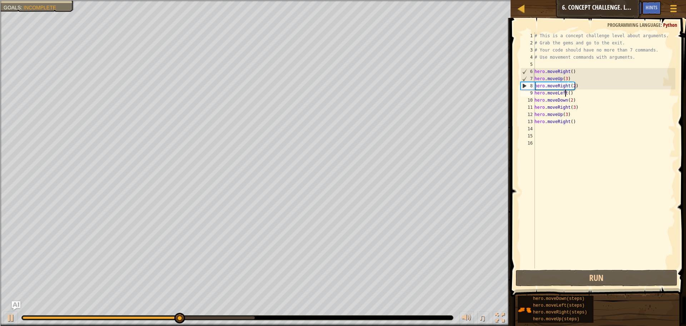
click at [564, 94] on div "# This is a concept challenge level about arguments. # Grab the gems and go to …" at bounding box center [604, 157] width 142 height 250
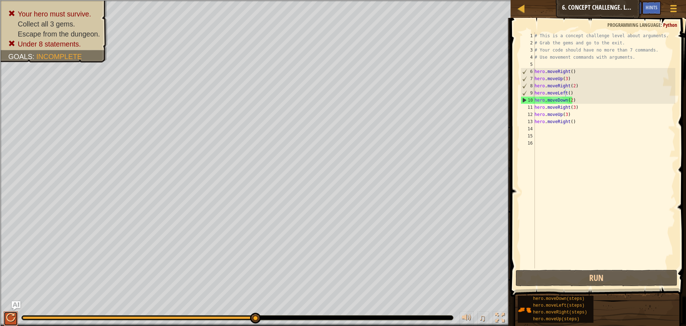
click at [10, 313] on div at bounding box center [10, 317] width 9 height 9
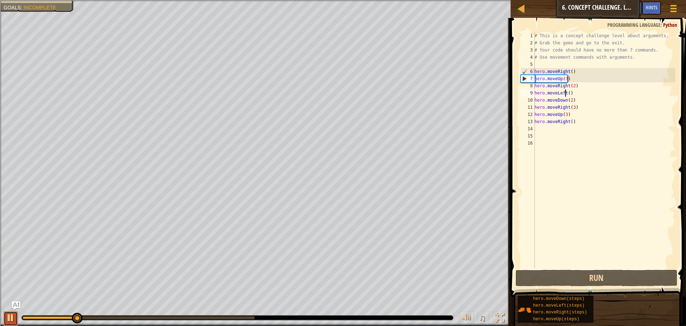
click at [9, 314] on div at bounding box center [10, 317] width 9 height 9
drag, startPoint x: 575, startPoint y: 95, endPoint x: 537, endPoint y: 95, distance: 38.2
click at [537, 95] on div "# This is a concept challenge level about arguments. # Grab the gems and go to …" at bounding box center [604, 157] width 142 height 250
type textarea "h"
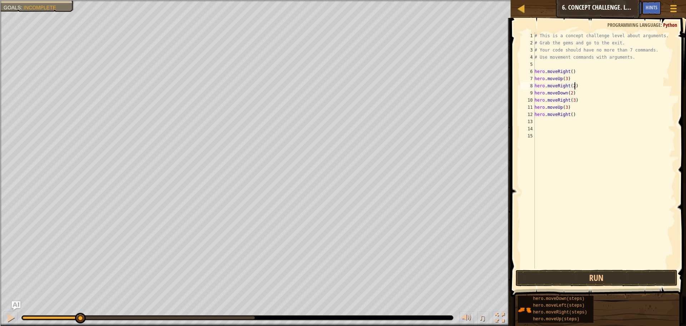
click at [573, 93] on div "# This is a concept challenge level about arguments. # Grab the gems and go to …" at bounding box center [604, 157] width 142 height 250
click at [535, 277] on button "Run" at bounding box center [597, 278] width 162 height 16
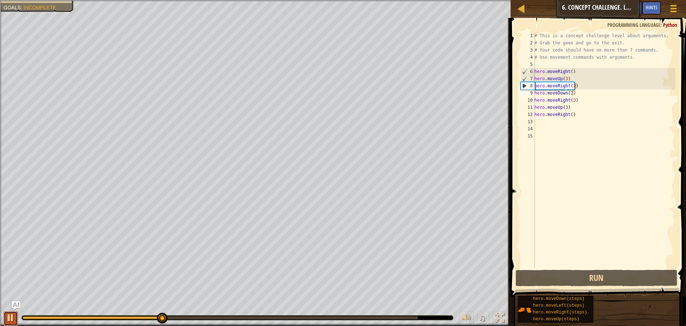
click at [8, 311] on button at bounding box center [11, 318] width 14 height 15
click at [568, 93] on div "# This is a concept challenge level about arguments. # Grab the gems and go to …" at bounding box center [604, 157] width 142 height 250
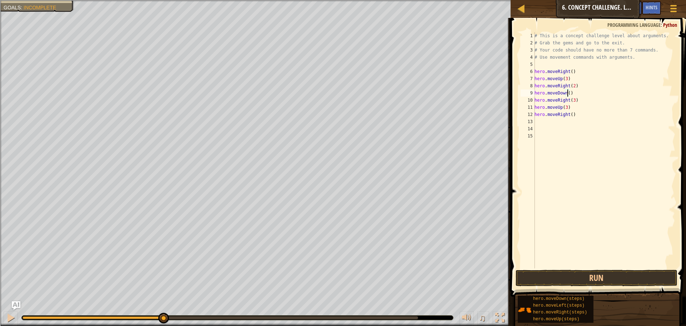
click at [566, 98] on div "# This is a concept challenge level about arguments. # Grab the gems and go to …" at bounding box center [604, 157] width 142 height 250
click at [569, 100] on div "# This is a concept challenge level about arguments. # Grab the gems and go to …" at bounding box center [604, 157] width 142 height 250
click at [557, 109] on div "# This is a concept challenge level about arguments. # Grab the gems and go to …" at bounding box center [604, 157] width 142 height 250
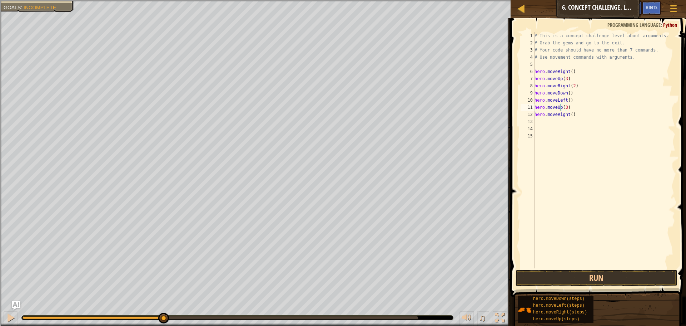
scroll to position [3, 2]
click at [569, 117] on div "hero.moveD own press enter" at bounding box center [600, 128] width 135 height 32
click at [575, 106] on div "# This is a concept challenge level about arguments. # Grab the gems and go to …" at bounding box center [604, 157] width 142 height 250
click at [569, 115] on div "# This is a concept challenge level about arguments. # Grab the gems and go to …" at bounding box center [604, 157] width 142 height 250
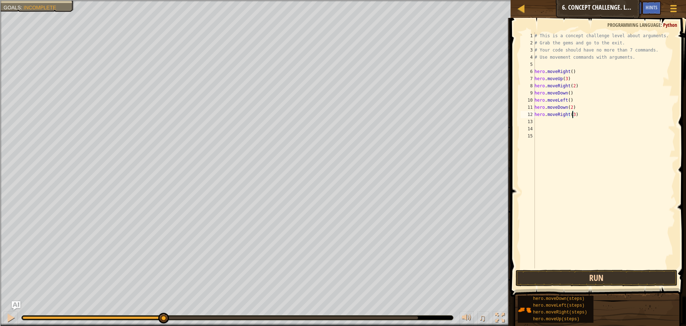
type textarea "hero.moveRight(3)"
click at [592, 278] on button "Run" at bounding box center [597, 278] width 162 height 16
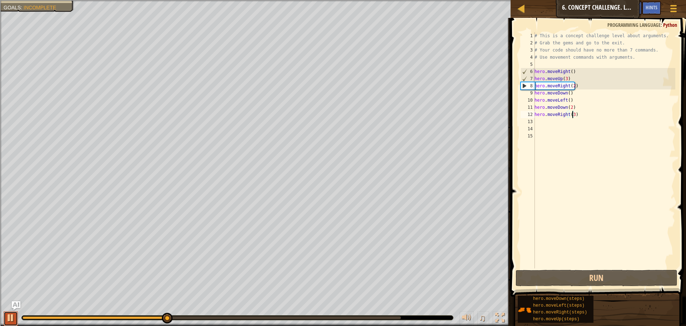
click at [8, 315] on div at bounding box center [10, 317] width 9 height 9
click at [580, 117] on div "# This is a concept challenge level about arguments. # Grab the gems and go to …" at bounding box center [604, 157] width 142 height 250
click at [572, 122] on div "# This is a concept challenge level about arguments. # Grab the gems and go to …" at bounding box center [604, 157] width 142 height 250
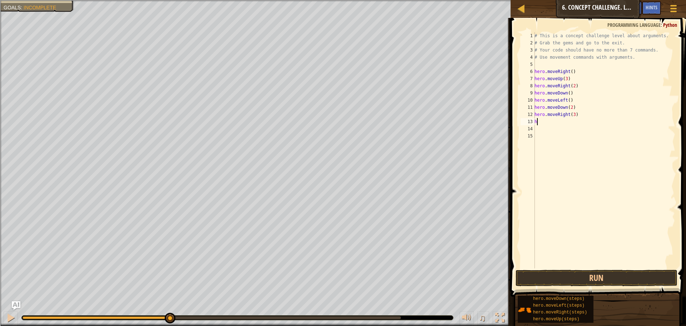
type textarea "he"
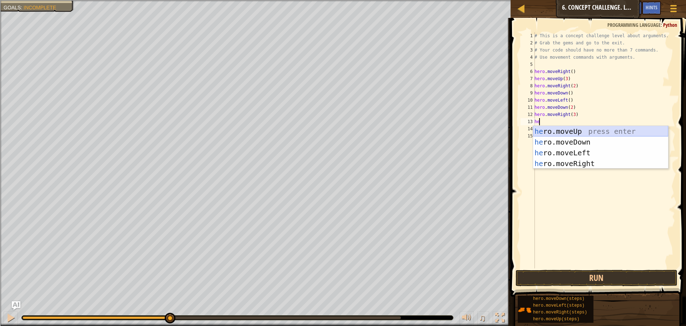
click at [579, 133] on div "he ro.moveUp press enter he ro.moveDown press enter he ro.moveLeft press enter …" at bounding box center [600, 158] width 135 height 64
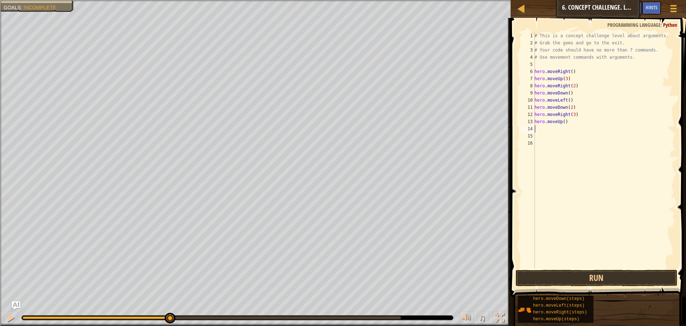
click at [563, 119] on div "# This is a concept challenge level about arguments. # Grab the gems and go to …" at bounding box center [604, 157] width 142 height 250
type textarea "hero.moveUp(2)"
click at [564, 129] on div "# This is a concept challenge level about arguments. # Grab the gems and go to …" at bounding box center [604, 157] width 142 height 250
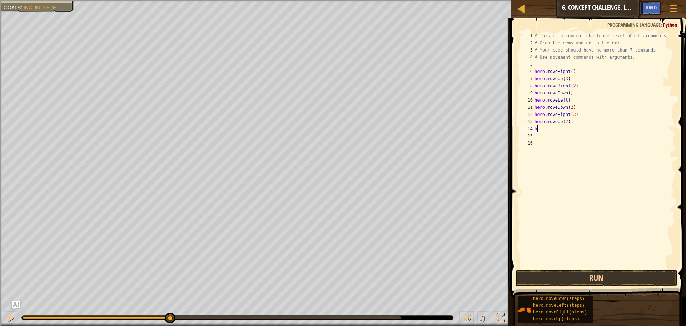
type textarea "he"
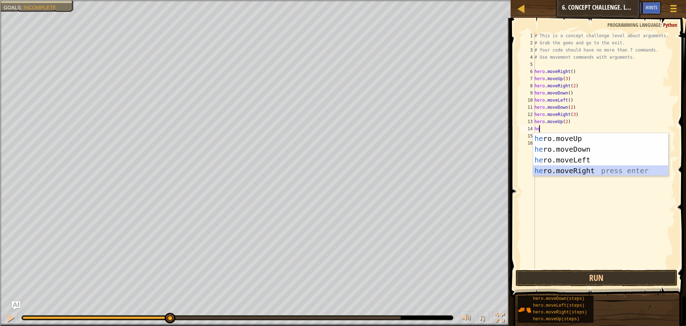
click at [576, 171] on div "he ro.moveUp press enter he ro.moveDown press enter he ro.moveLeft press enter …" at bounding box center [600, 165] width 135 height 64
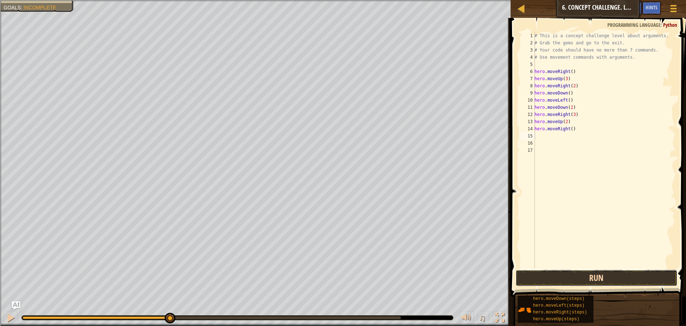
click at [593, 275] on button "Run" at bounding box center [597, 278] width 162 height 16
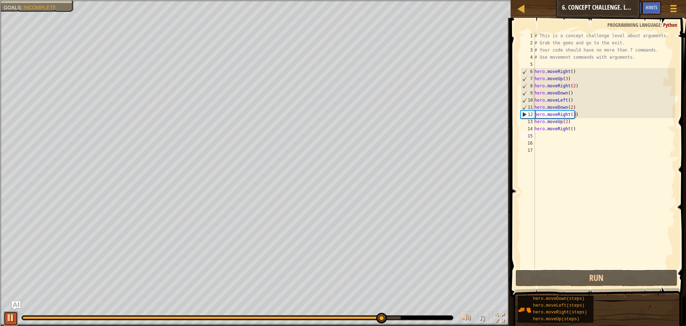
click at [11, 316] on div at bounding box center [10, 317] width 9 height 9
click at [570, 115] on div "# This is a concept challenge level about arguments. # Grab the gems and go to …" at bounding box center [604, 157] width 142 height 250
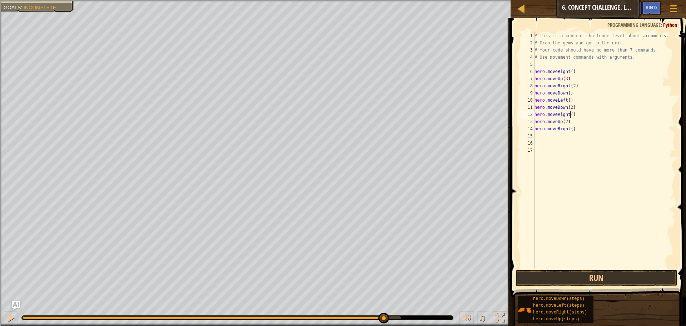
click at [569, 130] on div "# This is a concept challenge level about arguments. # Grab the gems and go to …" at bounding box center [604, 157] width 142 height 250
click at [589, 272] on button "Run" at bounding box center [597, 278] width 162 height 16
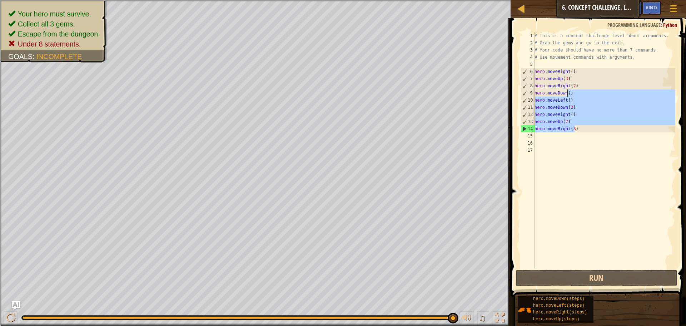
drag, startPoint x: 581, startPoint y: 129, endPoint x: 569, endPoint y: 93, distance: 38.1
click at [569, 93] on div "# This is a concept challenge level about arguments. # Grab the gems and go to …" at bounding box center [604, 157] width 142 height 250
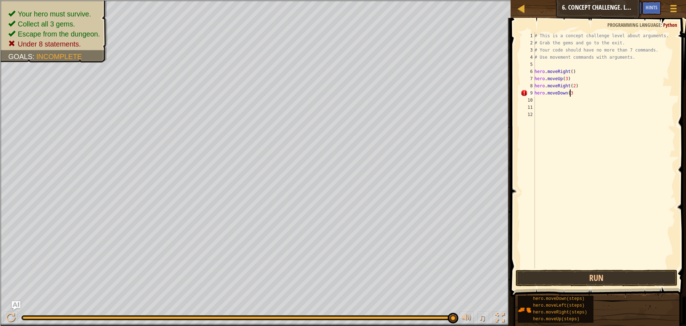
type textarea "hero.moveDown(3)"
click at [553, 99] on div "# This is a concept challenge level about arguments. # Grab the gems and go to …" at bounding box center [604, 157] width 142 height 250
type textarea "h"
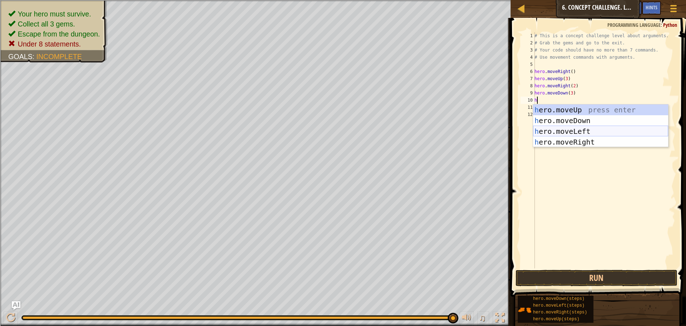
click at [567, 131] on div "h ero.moveUp press enter h ero.moveDown press enter h ero.moveLeft press enter …" at bounding box center [600, 136] width 135 height 64
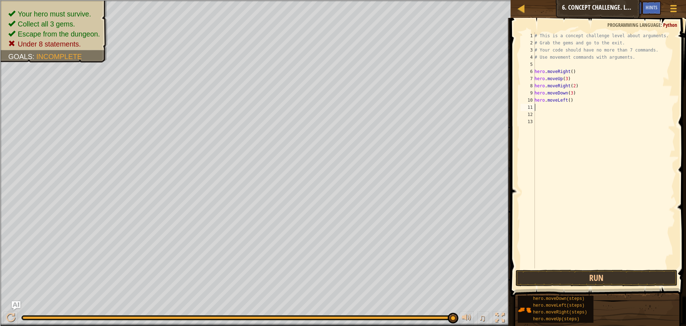
type textarea "h"
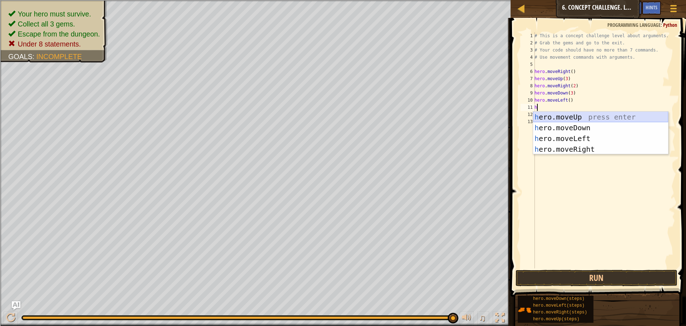
click at [563, 115] on div "h ero.moveUp press enter h ero.moveDown press enter h ero.moveLeft press enter …" at bounding box center [600, 144] width 135 height 64
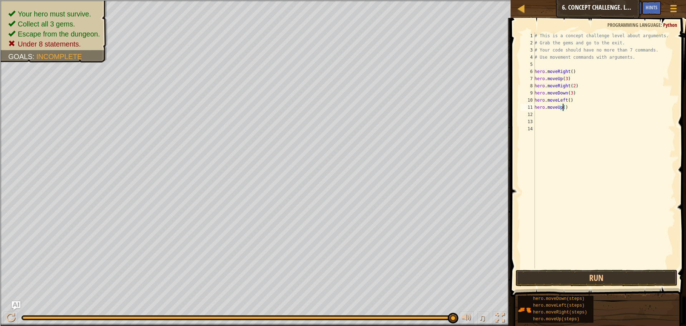
click at [562, 104] on div "# This is a concept challenge level about arguments. # Grab the gems and go to …" at bounding box center [604, 157] width 142 height 250
type textarea "hero.moveUp(3)"
click at [562, 113] on div "# This is a concept challenge level about arguments. # Grab the gems and go to …" at bounding box center [604, 157] width 142 height 250
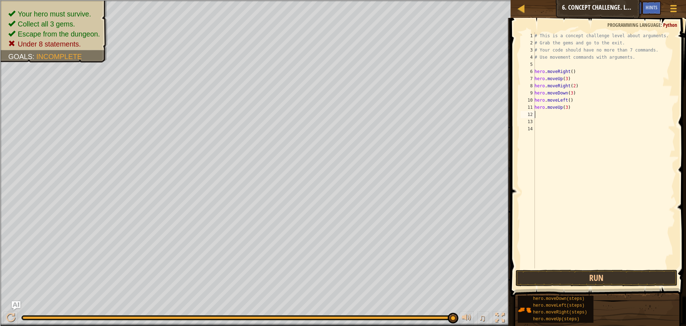
type textarea "h"
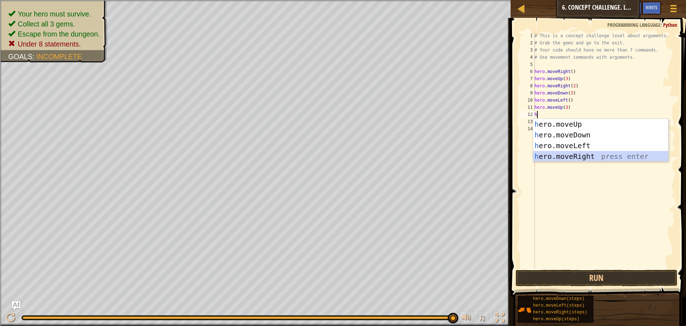
click at [558, 152] on div "h ero.moveUp press enter h ero.moveDown press enter h ero.moveLeft press enter …" at bounding box center [600, 151] width 135 height 64
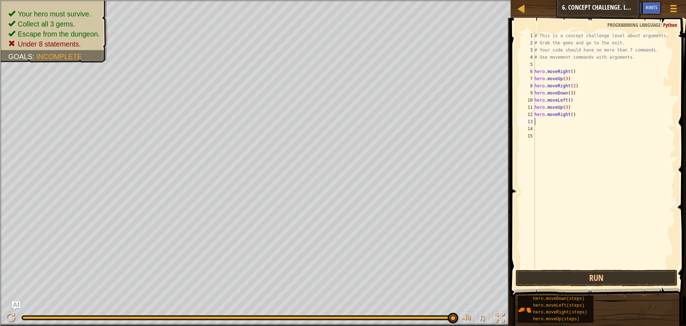
click at [570, 111] on div "# This is a concept challenge level about arguments. # Grab the gems and go to …" at bounding box center [604, 157] width 142 height 250
click at [566, 278] on button "Run" at bounding box center [597, 278] width 162 height 16
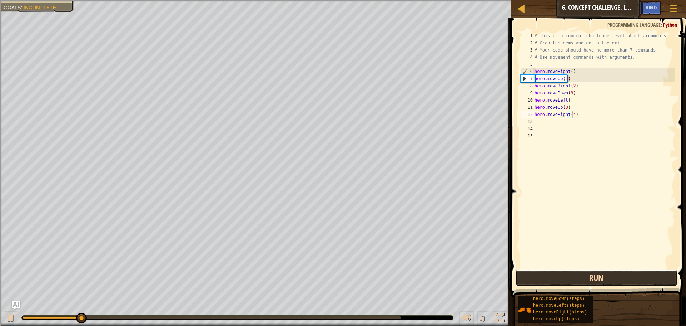
click at [567, 270] on button "Run" at bounding box center [597, 278] width 162 height 16
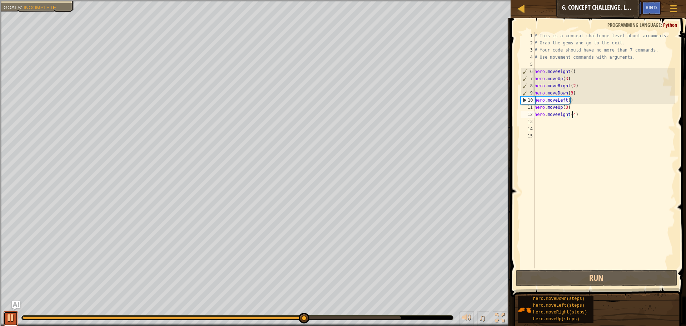
click at [8, 317] on div at bounding box center [10, 317] width 9 height 9
click at [565, 109] on div "# This is a concept challenge level about arguments. # Grab the gems and go to …" at bounding box center [604, 157] width 142 height 250
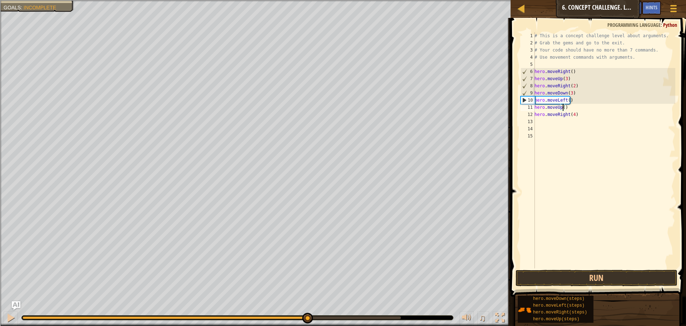
scroll to position [3, 3]
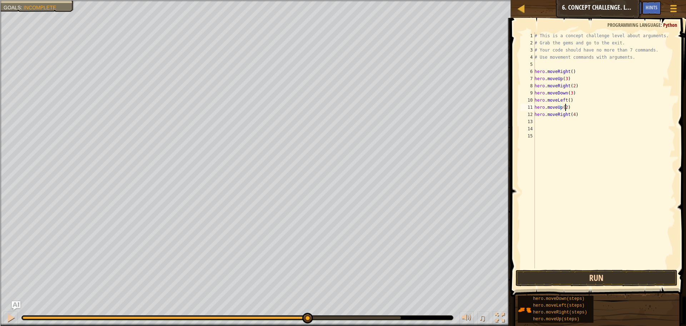
type textarea "hero.moveUp(2)"
click at [577, 278] on button "Run" at bounding box center [597, 278] width 162 height 16
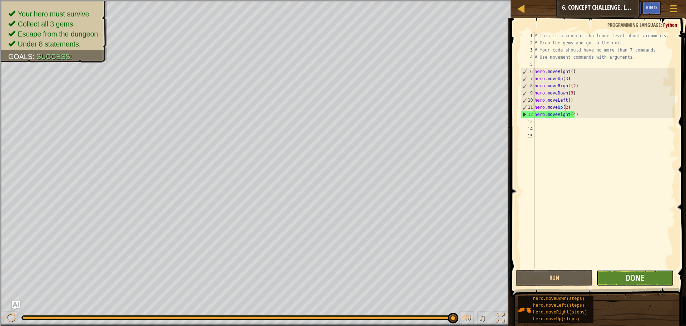
click at [616, 270] on button "Done" at bounding box center [635, 278] width 77 height 16
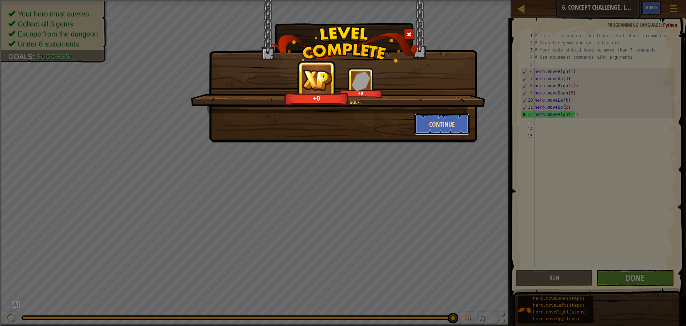
click at [437, 121] on button "Continue" at bounding box center [442, 123] width 55 height 21
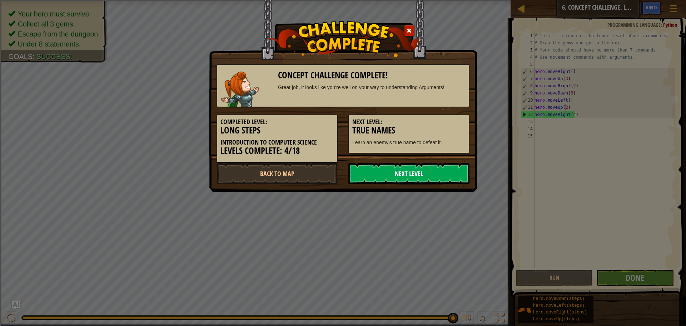
click at [424, 172] on link "Next Level" at bounding box center [409, 173] width 121 height 21
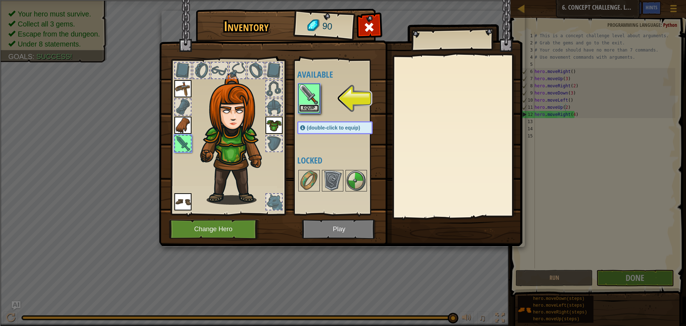
click at [317, 109] on button "Equip" at bounding box center [309, 108] width 20 height 8
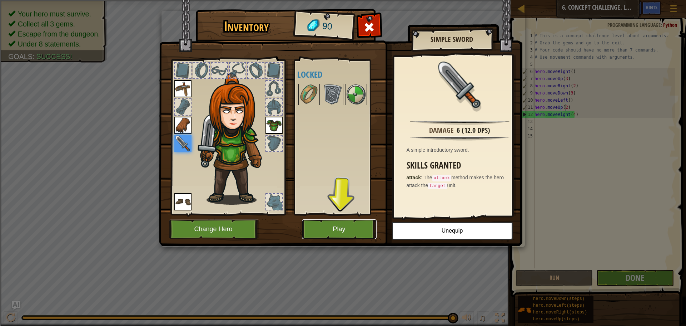
click at [338, 231] on button "Play" at bounding box center [339, 229] width 75 height 20
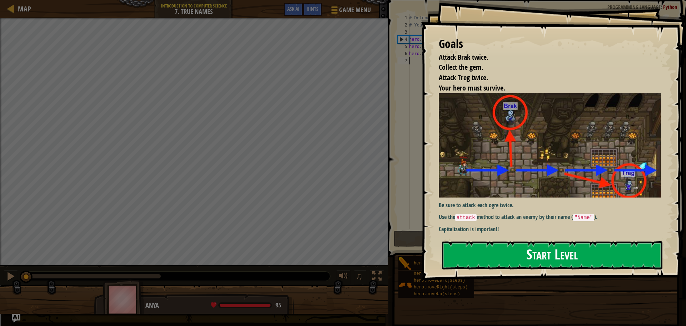
click at [549, 257] on button "Start Level" at bounding box center [552, 255] width 221 height 28
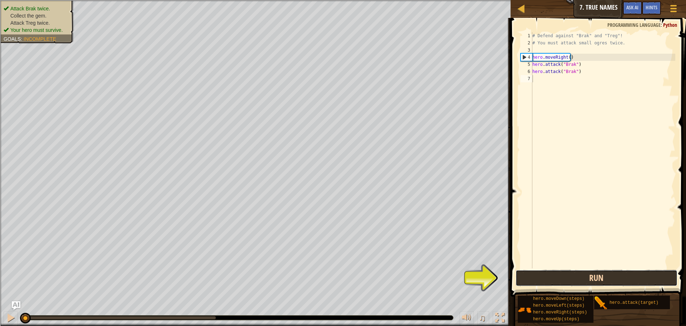
click at [547, 281] on button "Run" at bounding box center [597, 278] width 162 height 16
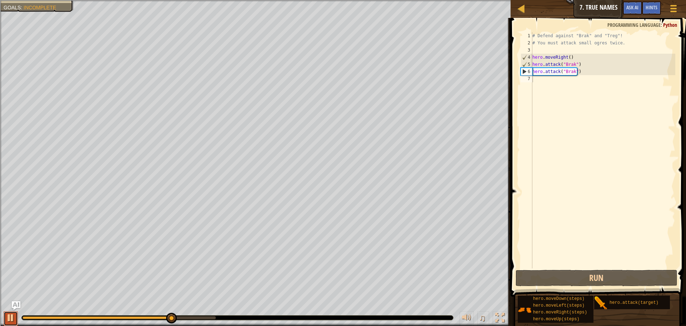
click at [12, 314] on div at bounding box center [10, 317] width 9 height 9
type textarea "j"
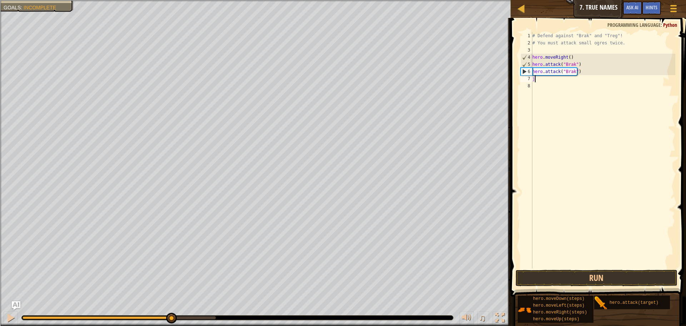
scroll to position [3, 0]
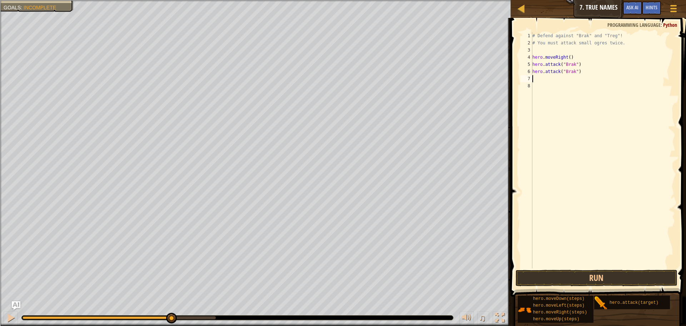
type textarea "h"
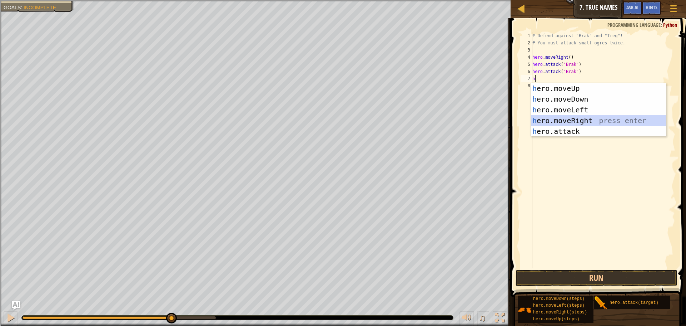
click at [558, 123] on div "h ero.moveUp press enter h ero.moveDown press enter h ero.moveLeft press enter …" at bounding box center [598, 120] width 135 height 75
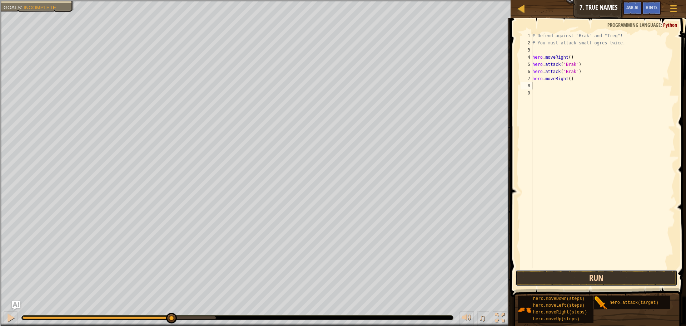
click at [543, 280] on button "Run" at bounding box center [597, 278] width 162 height 16
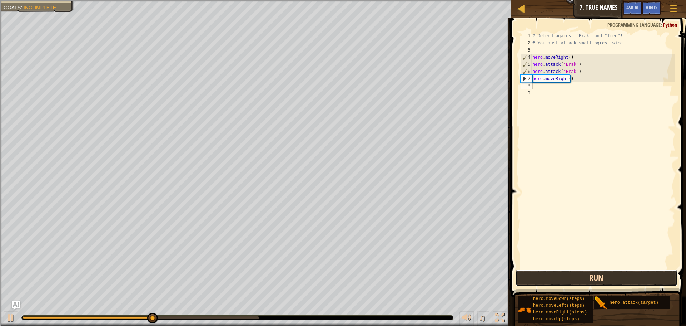
click at [543, 279] on button "Run" at bounding box center [597, 278] width 162 height 16
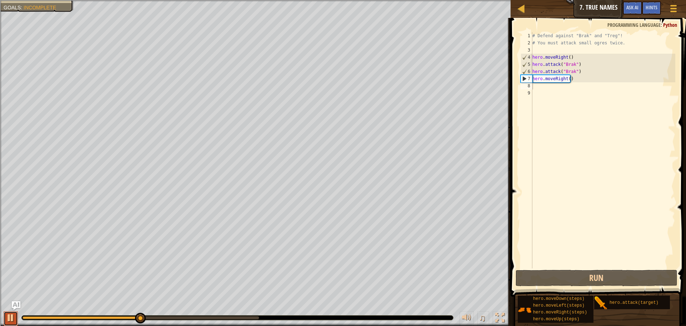
click at [6, 315] on button at bounding box center [11, 318] width 14 height 15
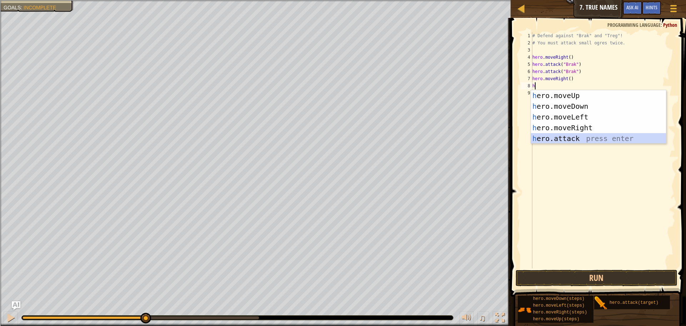
click at [574, 137] on div "h ero.moveUp press enter h ero.moveDown press enter h ero.moveLeft press enter …" at bounding box center [598, 127] width 135 height 75
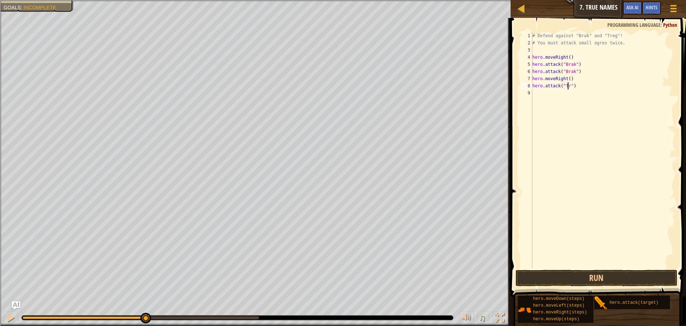
scroll to position [3, 3]
type textarea "hero.attack("Treg")"
click at [537, 271] on button "Run" at bounding box center [597, 278] width 162 height 16
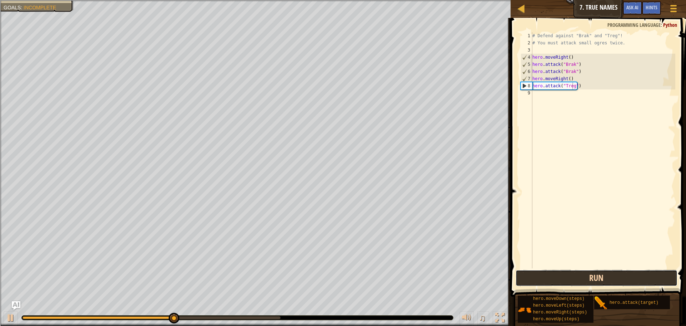
click at [537, 271] on button "Run" at bounding box center [597, 278] width 162 height 16
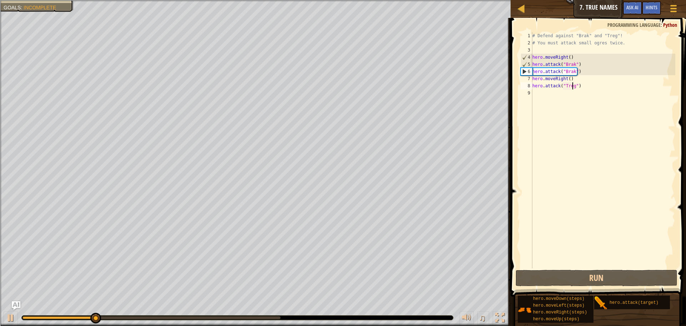
click at [587, 99] on div "# Defend against "Brak" and "Treg"! # You must attack small ogres twice. hero .…" at bounding box center [603, 157] width 144 height 250
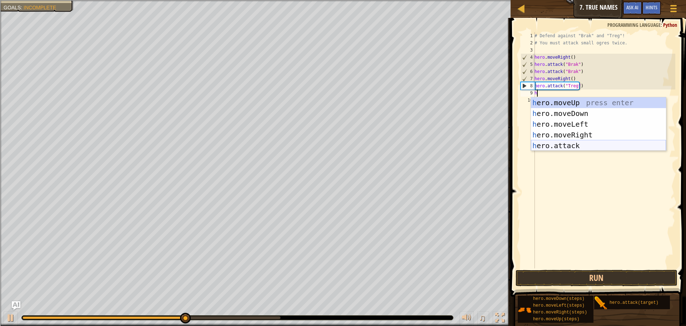
click at [582, 142] on div "h ero.moveUp press enter h ero.moveDown press enter h ero.moveLeft press enter …" at bounding box center [598, 134] width 135 height 75
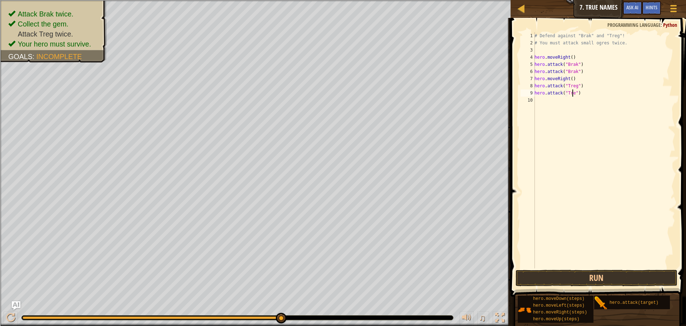
scroll to position [3, 3]
type textarea "hero.attack("Treg")"
click at [607, 281] on button "Run" at bounding box center [597, 278] width 162 height 16
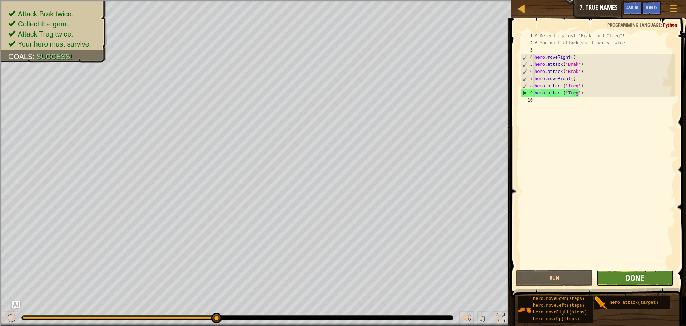
click at [621, 275] on button "Done" at bounding box center [635, 278] width 77 height 16
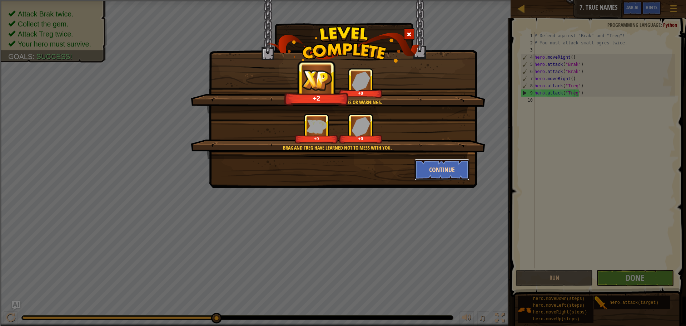
click at [439, 170] on button "Continue" at bounding box center [442, 169] width 55 height 21
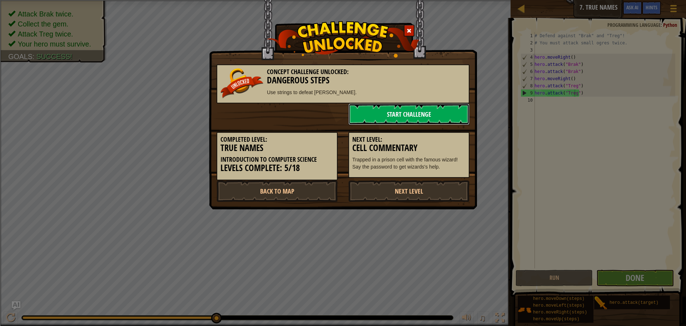
click at [434, 120] on link "Start Challenge" at bounding box center [409, 113] width 121 height 21
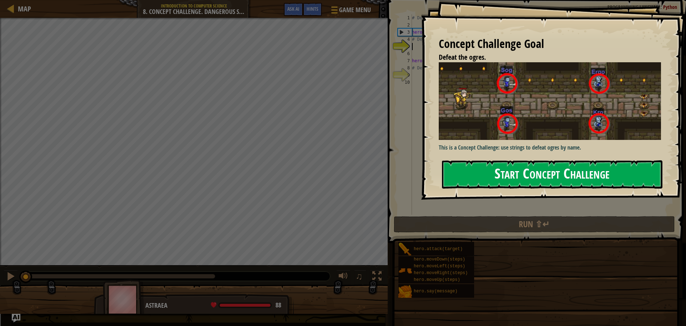
click at [494, 172] on button "Start Concept Challenge" at bounding box center [552, 174] width 221 height 28
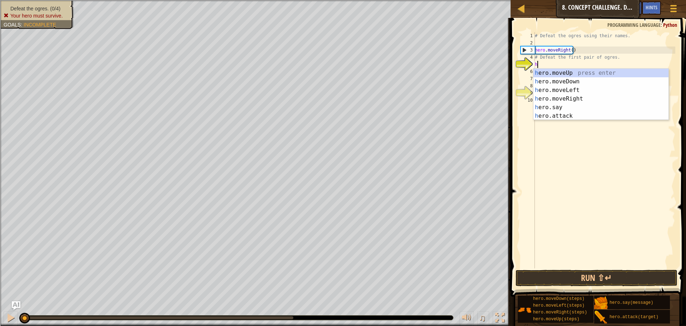
scroll to position [3, 0]
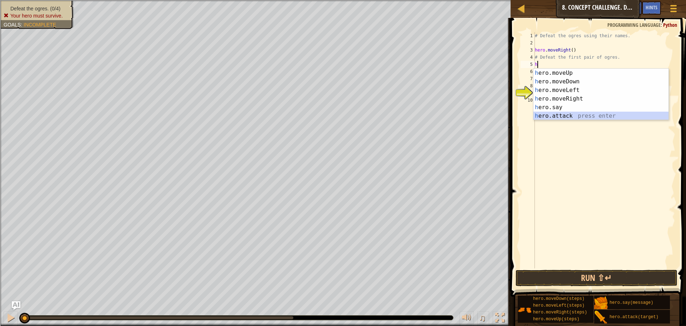
click at [555, 115] on div "h ero.moveUp press enter h ero.moveDown press enter h ero.moveLeft press enter …" at bounding box center [601, 103] width 135 height 69
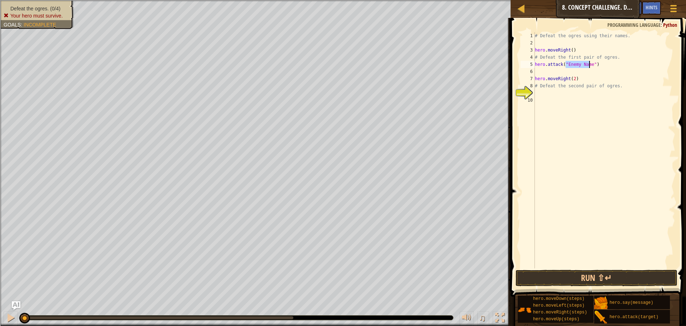
scroll to position [3, 3]
type textarea "hero.attack("Sog")"
click at [578, 65] on div "# Defeat the ogres using their names. hero . moveRight ( ) # Defeat the first p…" at bounding box center [605, 157] width 142 height 250
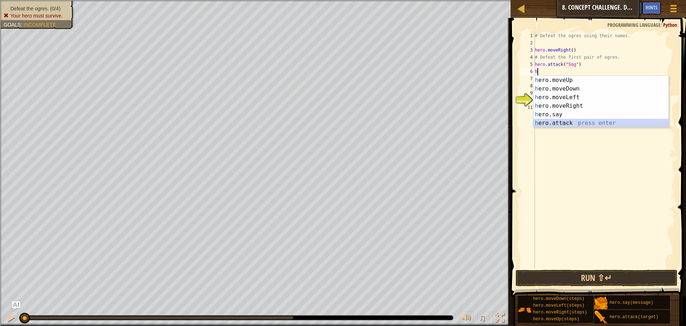
click at [564, 122] on div "h ero.moveUp press enter h ero.moveDown press enter h ero.moveLeft press enter …" at bounding box center [601, 110] width 135 height 69
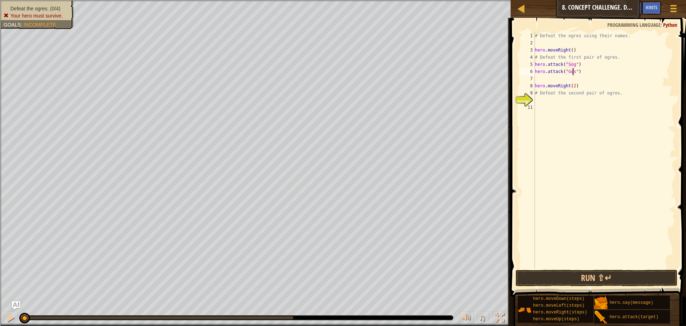
scroll to position [3, 3]
type textarea "hero.attack("Gos")"
click at [561, 280] on button "Run ⇧↵" at bounding box center [597, 278] width 162 height 16
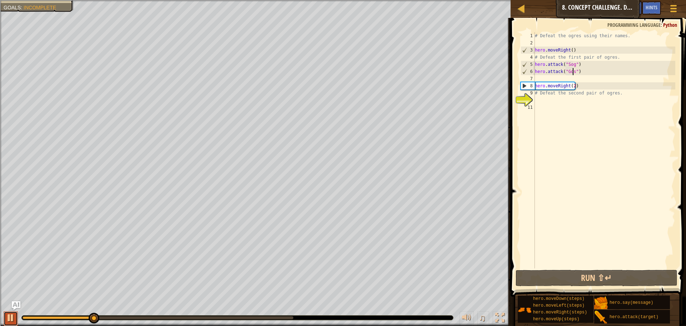
click at [5, 318] on button at bounding box center [11, 318] width 14 height 15
click at [587, 72] on div "# Defeat the ogres using their names. hero . moveRight ( ) # Defeat the first p…" at bounding box center [605, 157] width 142 height 250
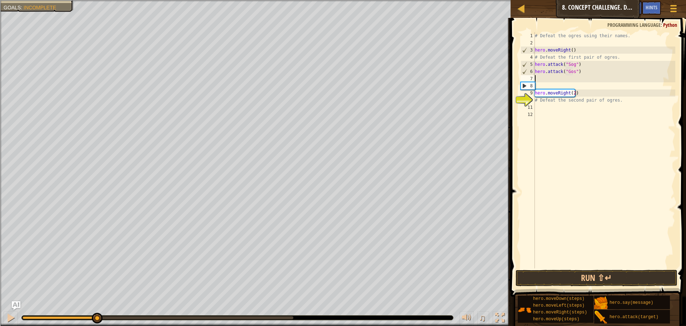
scroll to position [3, 0]
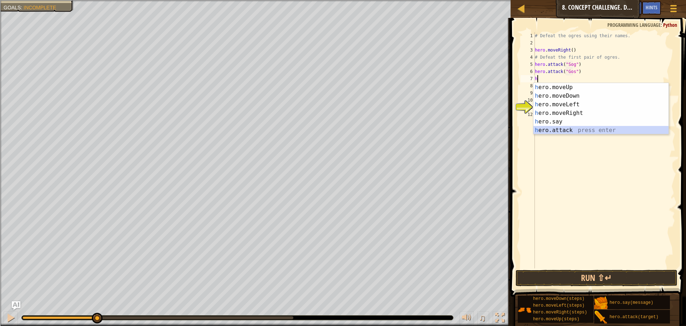
click at [565, 127] on div "h ero.moveUp press enter h ero.moveDown press enter h ero.moveLeft press enter …" at bounding box center [601, 117] width 135 height 69
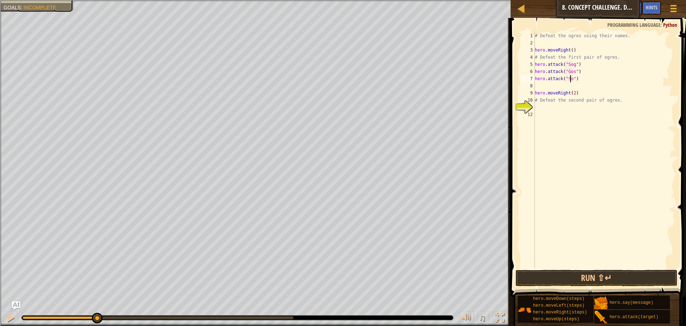
type textarea "hero.attack("Sog")"
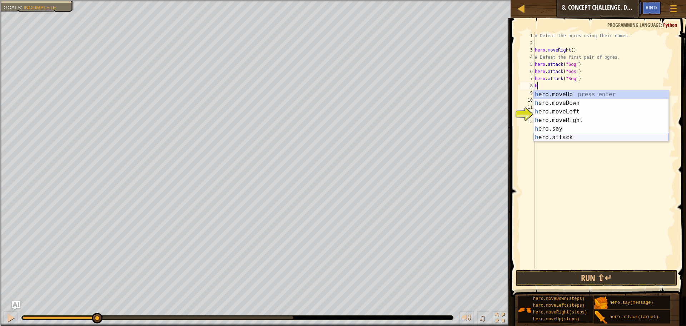
click at [565, 134] on div "h ero.moveUp press enter h ero.moveDown press enter h ero.moveLeft press enter …" at bounding box center [601, 124] width 135 height 69
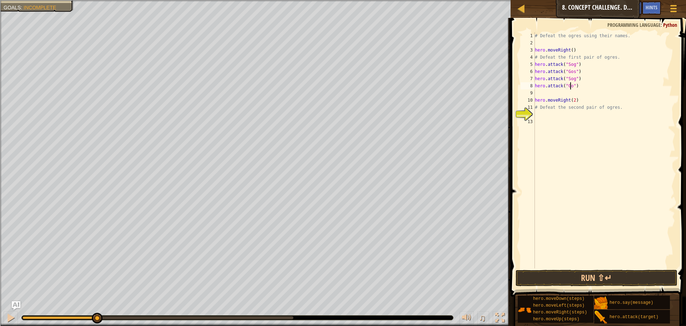
scroll to position [3, 3]
type textarea "hero.attack("Gos")"
click at [567, 273] on button "Run ⇧↵" at bounding box center [597, 278] width 162 height 16
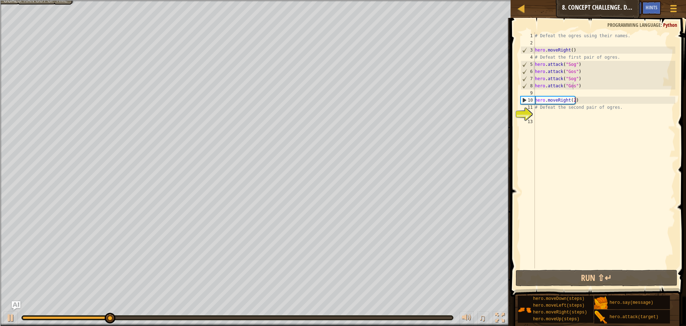
drag, startPoint x: 2, startPoint y: 319, endPoint x: 0, endPoint y: 315, distance: 4.6
click at [0, 315] on div "♫" at bounding box center [255, 315] width 511 height 21
click at [9, 320] on div at bounding box center [10, 317] width 9 height 9
click at [621, 117] on div "# Defeat the ogres using their names. hero . moveRight ( ) # Defeat the first p…" at bounding box center [605, 157] width 142 height 250
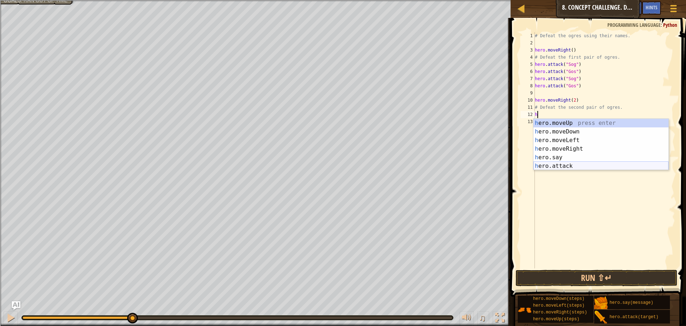
click at [576, 167] on div "h ero.moveUp press enter h ero.moveDown press enter h ero.moveLeft press enter …" at bounding box center [601, 153] width 135 height 69
type textarea "hero.attack("Enemy Name")"
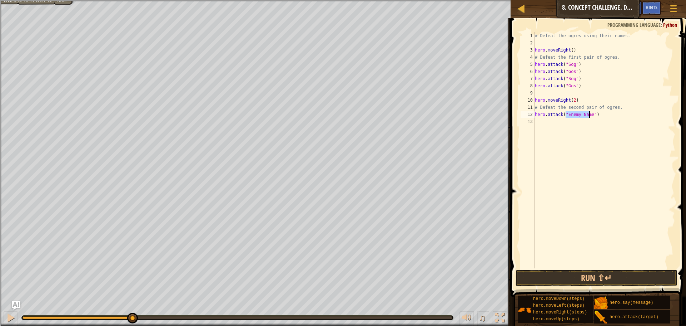
click at [579, 121] on div "# Defeat the ogres using their names. hero . moveRight ( ) # Defeat the first p…" at bounding box center [605, 157] width 142 height 250
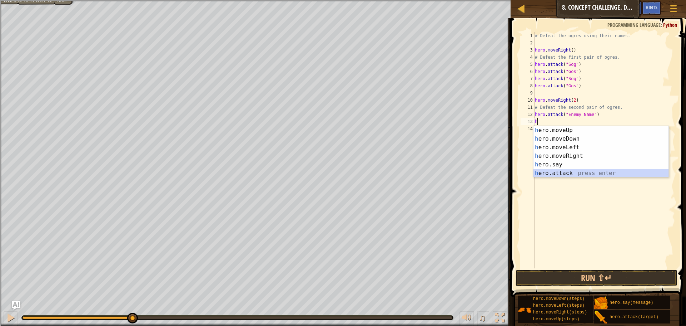
click at [567, 172] on div "h ero.moveUp press enter h ero.moveDown press enter h ero.moveLeft press enter …" at bounding box center [601, 160] width 135 height 69
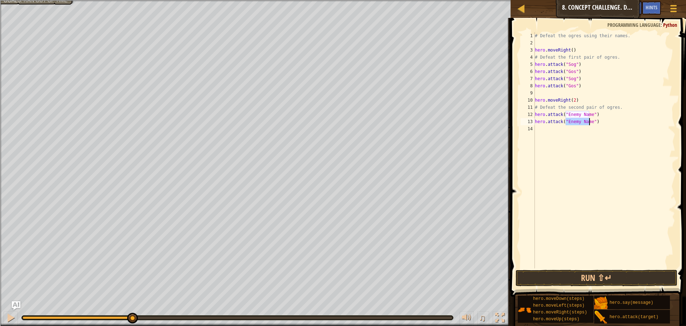
type textarea "hero.attack("Enemy Name")"
click at [569, 125] on div "# Defeat the ogres using their names. hero . moveRight ( ) # Defeat the first p…" at bounding box center [605, 150] width 142 height 236
click at [568, 128] on div "# Defeat the ogres using their names. hero . moveRight ( ) # Defeat the first p…" at bounding box center [605, 157] width 142 height 250
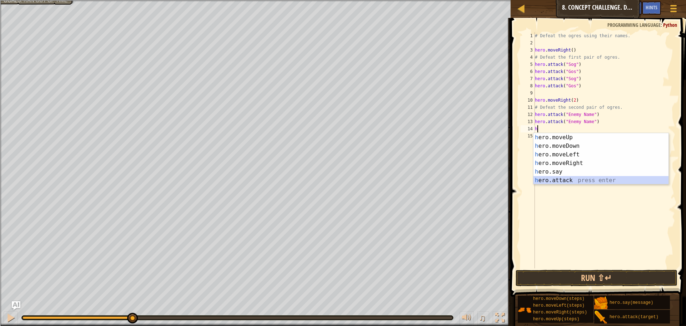
click at [561, 180] on div "h ero.moveUp press enter h ero.moveDown press enter h ero.moveLeft press enter …" at bounding box center [601, 167] width 135 height 69
type textarea "hero.attack("Enemy Name")"
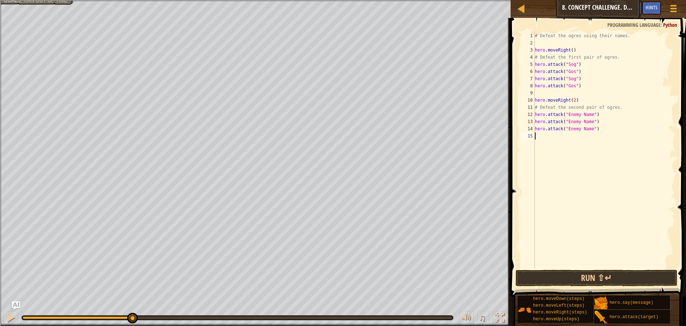
click at [551, 138] on div "# Defeat the ogres using their names. hero . moveRight ( ) # Defeat the first p…" at bounding box center [605, 157] width 142 height 250
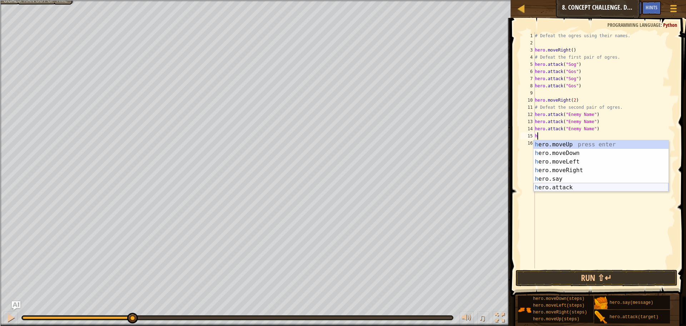
click at [560, 184] on div "h ero.moveUp press enter h ero.moveDown press enter h ero.moveLeft press enter …" at bounding box center [601, 174] width 135 height 69
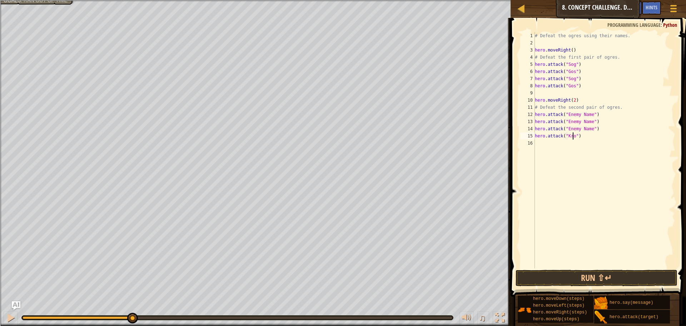
scroll to position [3, 3]
click at [585, 132] on div "# Defeat the ogres using their names. hero . moveRight ( ) # Defeat the first p…" at bounding box center [605, 157] width 142 height 250
drag, startPoint x: 589, startPoint y: 130, endPoint x: 565, endPoint y: 130, distance: 23.2
click at [565, 130] on div "# Defeat the ogres using their names. hero . moveRight ( ) # Defeat the first p…" at bounding box center [605, 157] width 142 height 250
drag, startPoint x: 589, startPoint y: 122, endPoint x: 567, endPoint y: 121, distance: 22.9
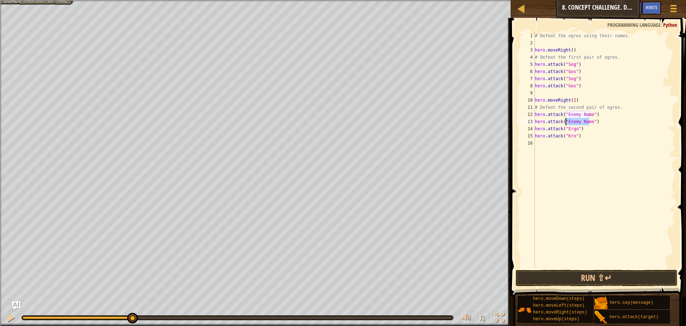
click at [567, 121] on div "# Defeat the ogres using their names. hero . moveRight ( ) # Defeat the first p…" at bounding box center [605, 157] width 142 height 250
drag, startPoint x: 590, startPoint y: 114, endPoint x: 568, endPoint y: 115, distance: 22.2
click at [568, 115] on div "# Defeat the ogres using their names. hero . moveRight ( ) # Defeat the first p…" at bounding box center [605, 157] width 142 height 250
type textarea "hero.attack("Ergo")"
click at [591, 276] on button "Run ⇧↵" at bounding box center [597, 278] width 162 height 16
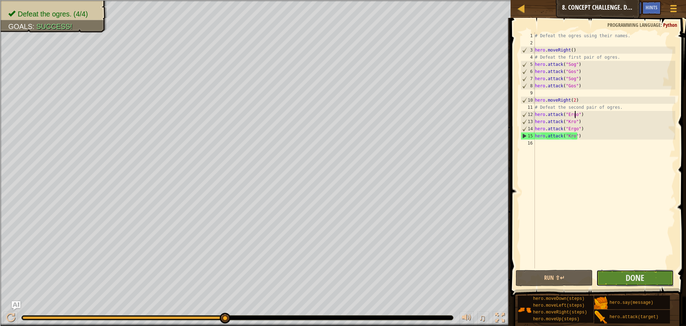
click at [615, 282] on button "Done" at bounding box center [635, 278] width 77 height 16
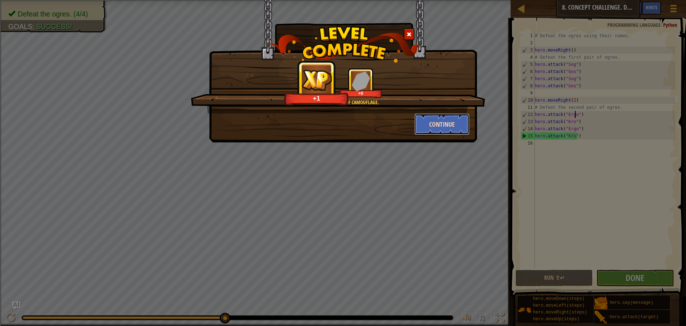
click at [427, 117] on button "Continue" at bounding box center [442, 123] width 55 height 21
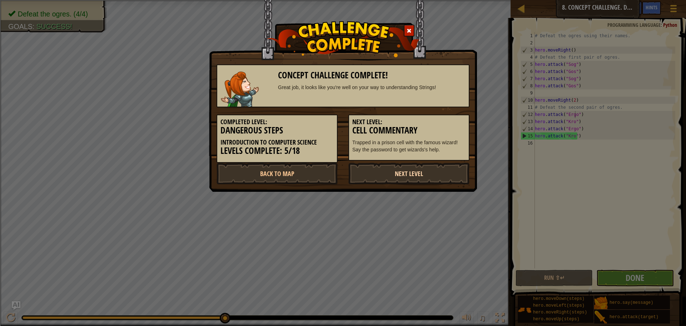
click at [371, 177] on link "Next Level" at bounding box center [409, 173] width 121 height 21
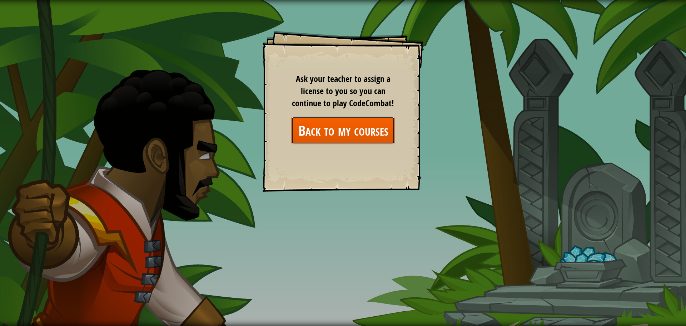
click at [369, 135] on link "Back to my courses" at bounding box center [343, 131] width 104 height 28
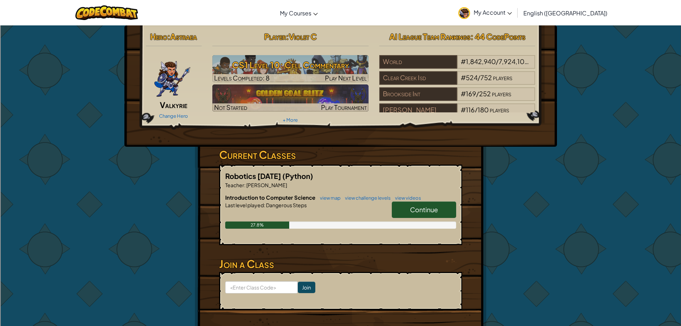
click at [417, 207] on span "Continue" at bounding box center [424, 209] width 28 height 8
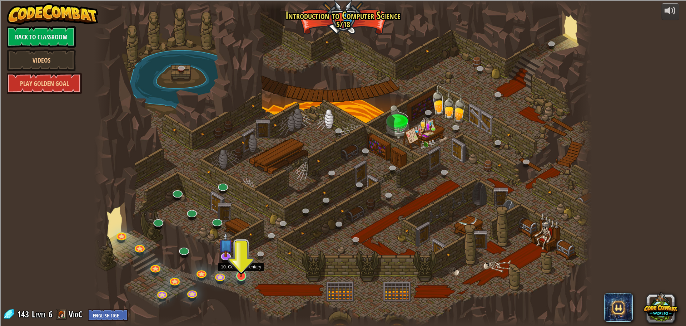
click at [245, 276] on img at bounding box center [240, 261] width 13 height 30
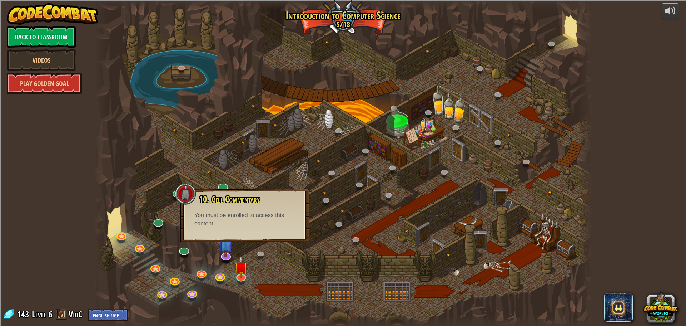
click at [191, 253] on div at bounding box center [343, 163] width 498 height 326
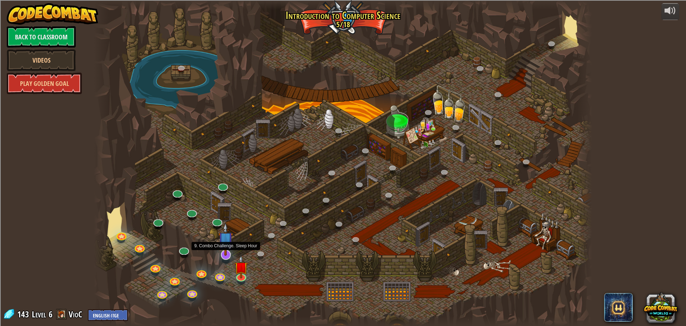
click at [227, 255] on img at bounding box center [225, 238] width 15 height 33
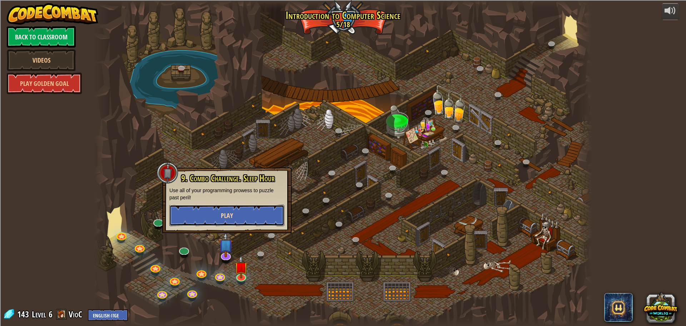
click at [231, 216] on span "Play" at bounding box center [227, 215] width 12 height 9
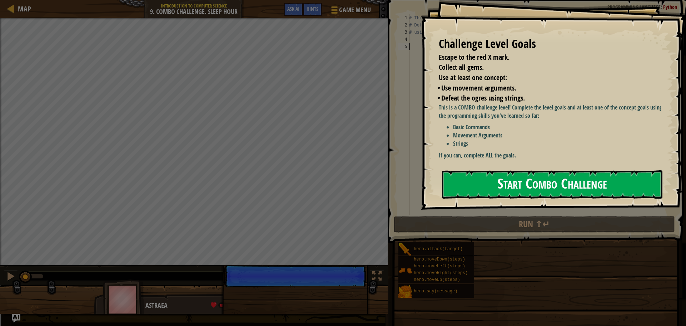
click at [467, 178] on button "Start Combo Challenge" at bounding box center [552, 184] width 221 height 28
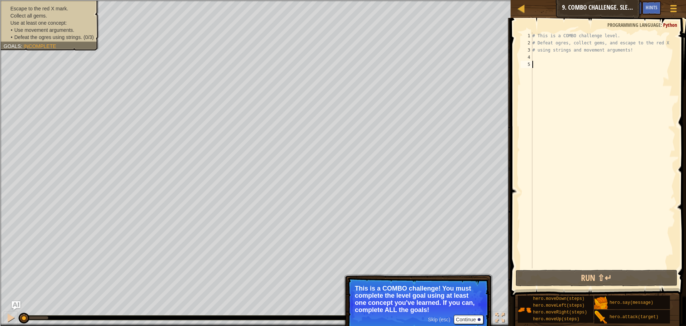
type textarea "h"
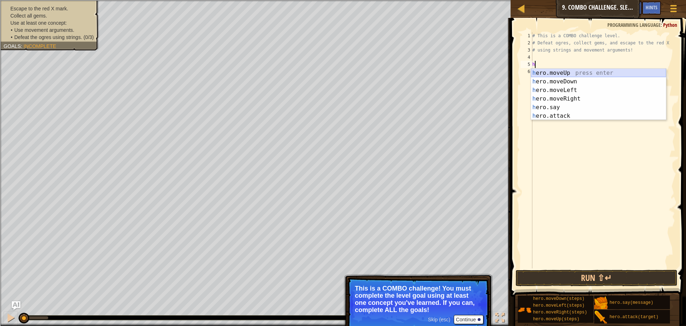
click at [549, 69] on div "h ero.moveUp press enter h ero.moveDown press enter h ero.moveLeft press enter …" at bounding box center [598, 103] width 135 height 69
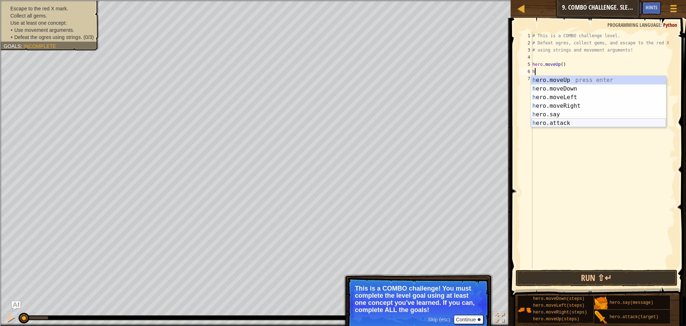
click at [556, 123] on div "h ero.moveUp press enter h ero.moveDown press enter h ero.moveLeft press enter …" at bounding box center [598, 110] width 135 height 69
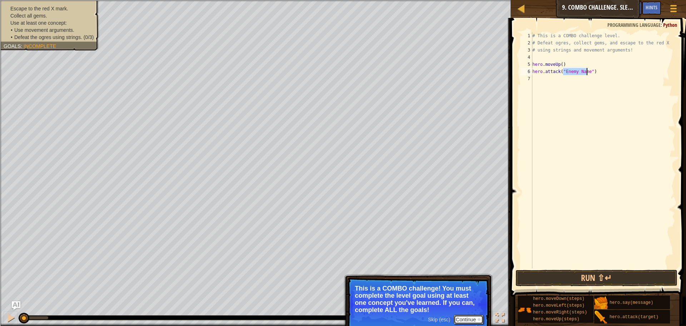
click at [473, 319] on button "Continue" at bounding box center [469, 319] width 30 height 9
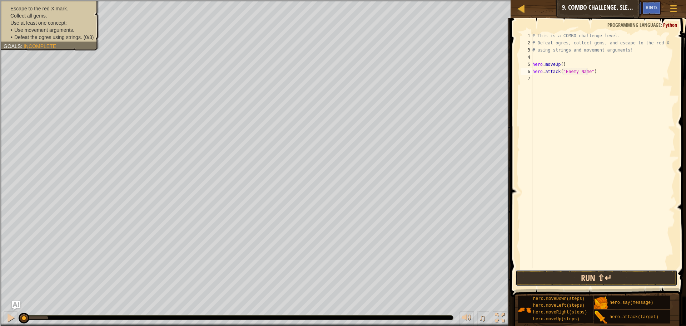
click at [541, 278] on button "Run ⇧↵" at bounding box center [597, 278] width 162 height 16
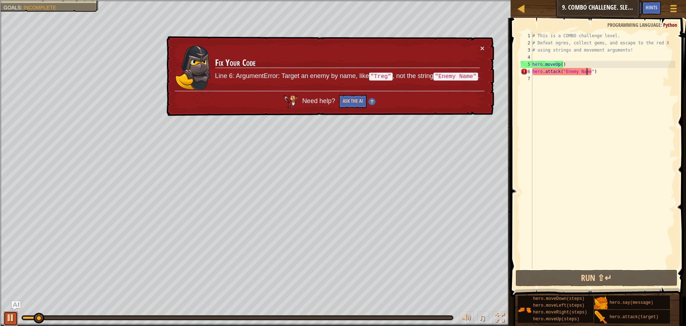
click at [7, 320] on div at bounding box center [10, 317] width 9 height 9
click at [481, 45] on button "×" at bounding box center [482, 48] width 4 height 8
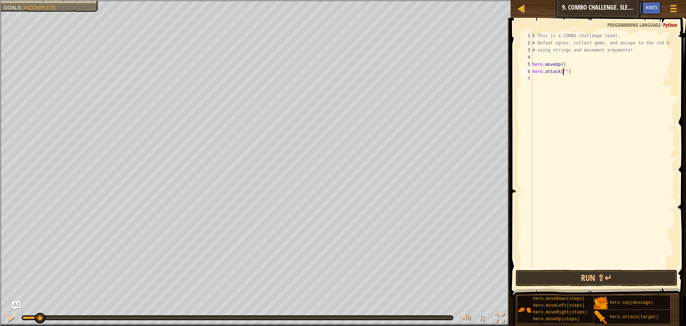
scroll to position [3, 3]
type textarea "hero.attack("Rexxar")"
click at [582, 80] on div "# This is a COMBO challenge level. # Defeat [PERSON_NAME], collect gems, and es…" at bounding box center [603, 157] width 144 height 250
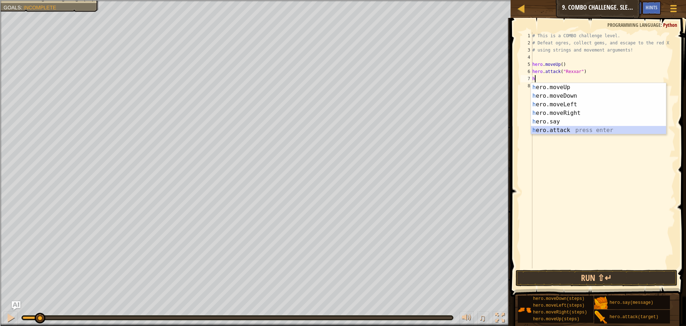
click at [568, 132] on div "h ero.moveUp press enter h ero.moveDown press enter h ero.moveLeft press enter …" at bounding box center [598, 117] width 135 height 69
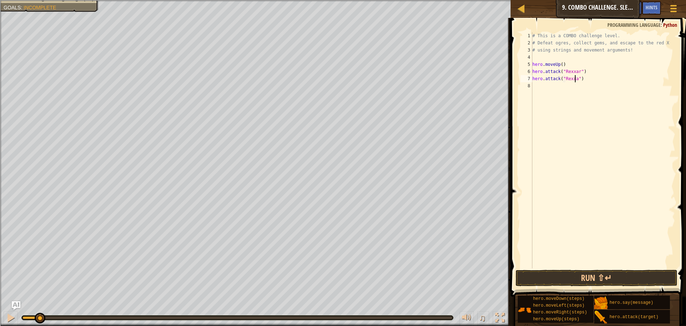
type textarea "hero.attack("Rexxar")"
click at [554, 85] on div "# This is a COMBO challenge level. # Defeat [PERSON_NAME], collect gems, and es…" at bounding box center [603, 157] width 144 height 250
type textarea "h"
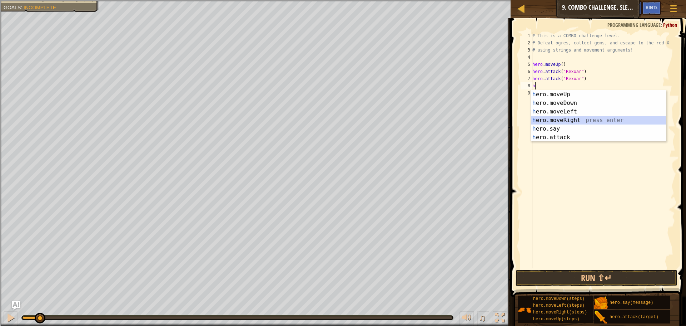
click at [554, 121] on div "h ero.moveUp press enter h ero.moveDown press enter h ero.moveLeft press enter …" at bounding box center [598, 124] width 135 height 69
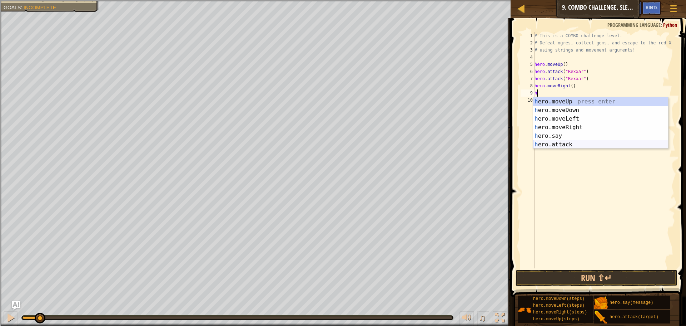
click at [563, 144] on div "h ero.moveUp press enter h ero.moveDown press enter h ero.moveLeft press enter …" at bounding box center [600, 131] width 135 height 69
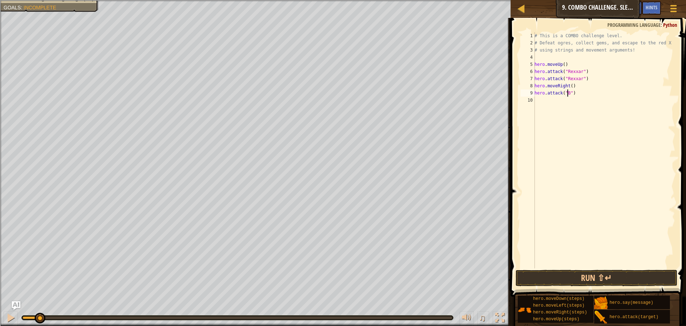
scroll to position [3, 3]
type textarea "hero.attack("Brack")"
click at [552, 101] on div "# This is a COMBO challenge level. # Defeat [PERSON_NAME], collect gems, and es…" at bounding box center [604, 157] width 142 height 250
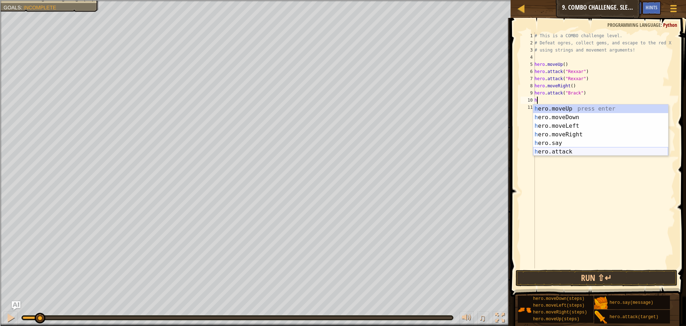
click at [560, 154] on div "h ero.moveUp press enter h ero.moveDown press enter h ero.moveLeft press enter …" at bounding box center [600, 138] width 135 height 69
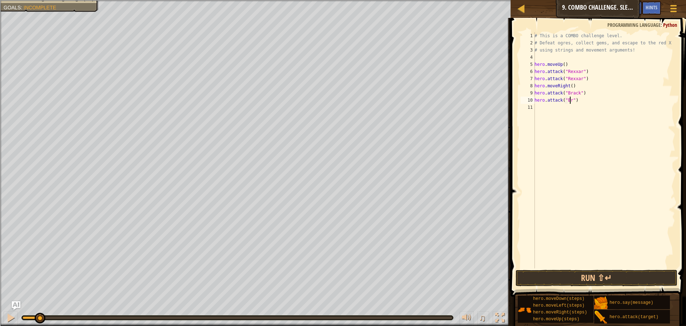
scroll to position [3, 3]
type textarea "hero.attack("Brack")"
click at [577, 111] on div "# This is a COMBO challenge level. # Defeat [PERSON_NAME], collect gems, and es…" at bounding box center [604, 157] width 142 height 250
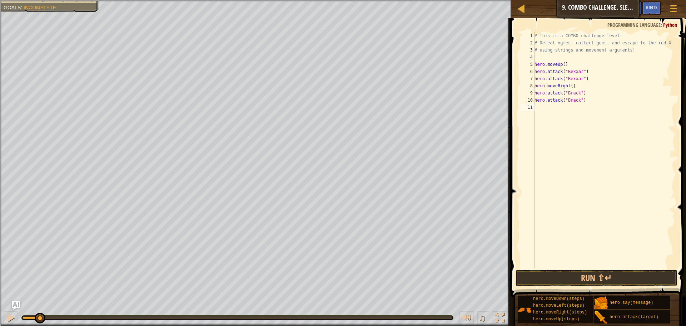
type textarea "h"
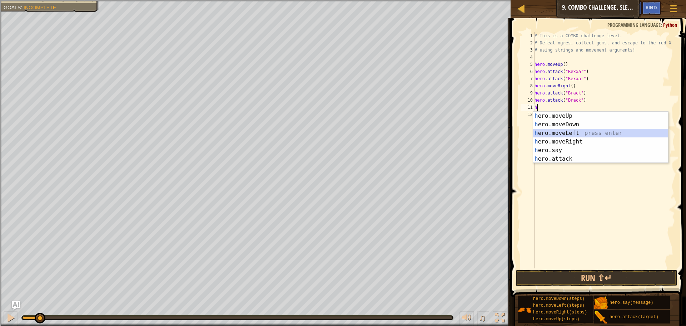
click at [576, 131] on div "h ero.moveUp press enter h ero.moveDown press enter h ero.moveLeft press enter …" at bounding box center [600, 146] width 135 height 69
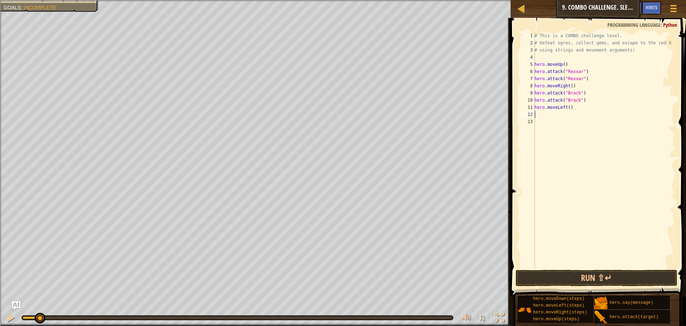
type textarea "h"
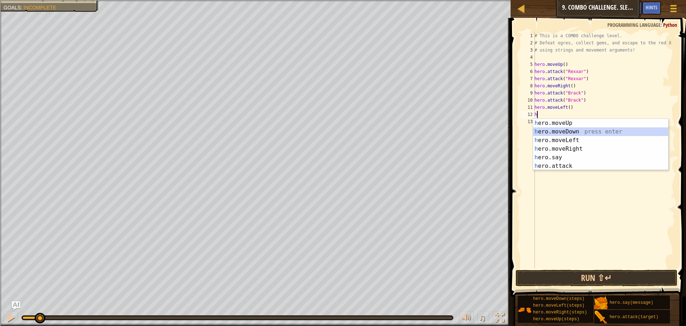
click at [560, 130] on div "h ero.moveUp press enter h ero.moveDown press enter h ero.moveLeft press enter …" at bounding box center [600, 153] width 135 height 69
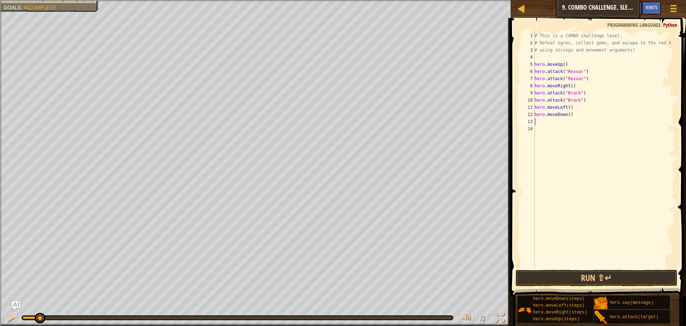
type textarea "h"
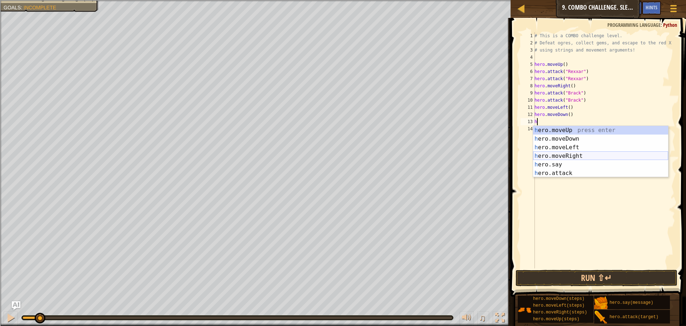
click at [557, 154] on div "h ero.moveUp press enter h ero.moveDown press enter h ero.moveLeft press enter …" at bounding box center [600, 160] width 135 height 69
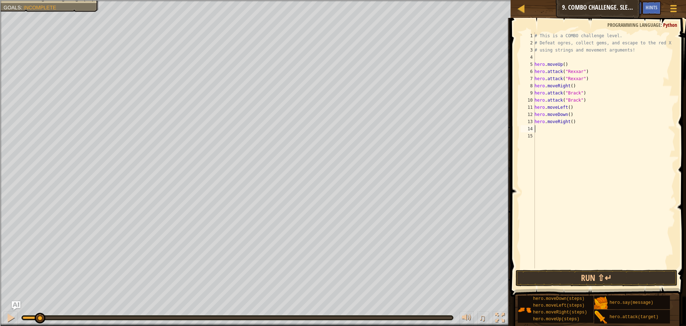
click at [570, 121] on div "# This is a COMBO challenge level. # Defeat [PERSON_NAME], collect gems, and es…" at bounding box center [604, 157] width 142 height 250
type textarea "hero.moveRight(2)"
click at [567, 128] on div "# This is a COMBO challenge level. # Defeat [PERSON_NAME], collect gems, and es…" at bounding box center [604, 157] width 142 height 250
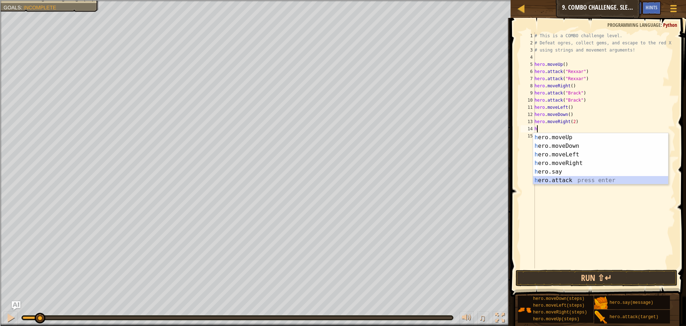
click at [558, 177] on div "h ero.moveUp press enter h ero.moveDown press enter h ero.moveLeft press enter …" at bounding box center [600, 167] width 135 height 69
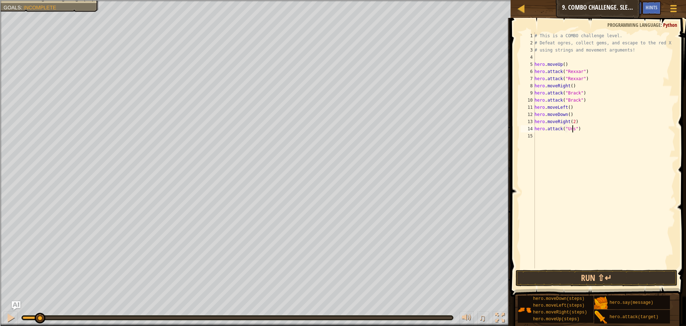
scroll to position [3, 3]
type textarea "hero.attack("Ursa")"
click at [556, 135] on div "# This is a COMBO challenge level. # Defeat [PERSON_NAME], collect gems, and es…" at bounding box center [604, 157] width 142 height 250
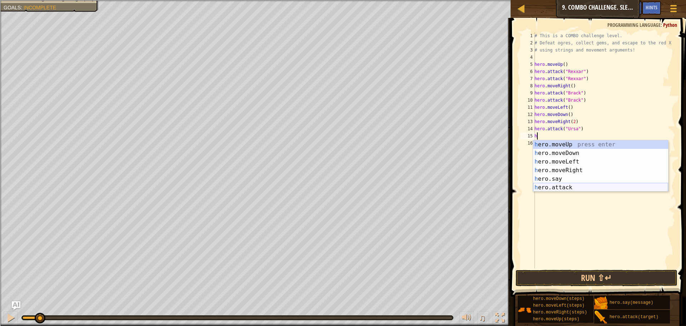
click at [560, 185] on div "h ero.moveUp press enter h ero.moveDown press enter h ero.moveLeft press enter …" at bounding box center [600, 174] width 135 height 69
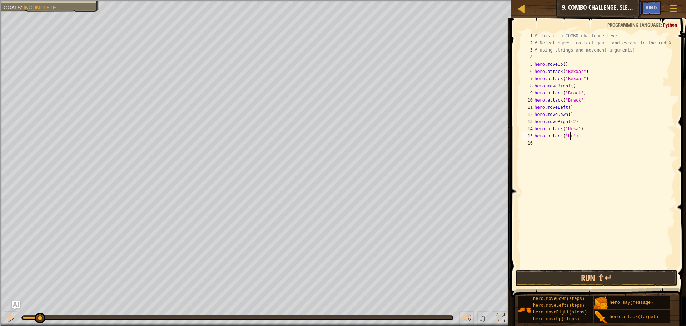
scroll to position [3, 3]
click at [564, 279] on button "Run ⇧↵" at bounding box center [597, 278] width 162 height 16
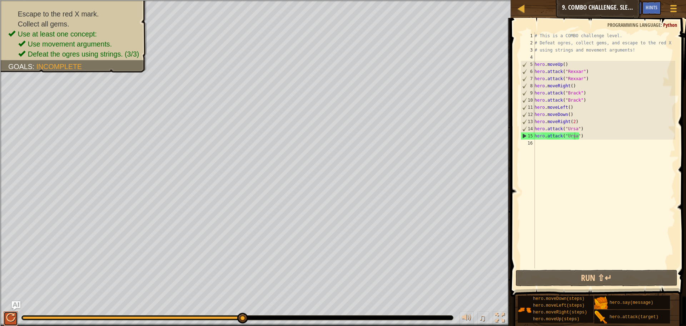
click at [13, 316] on div at bounding box center [10, 317] width 9 height 9
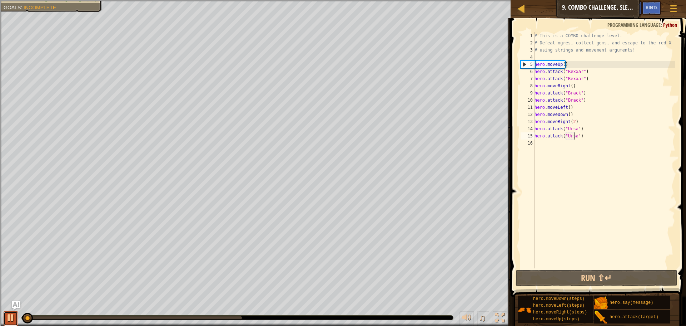
click at [12, 318] on div at bounding box center [10, 317] width 9 height 9
click at [591, 99] on div "# This is a COMBO challenge level. # Defeat [PERSON_NAME], collect gems, and es…" at bounding box center [604, 157] width 142 height 250
type textarea "hero.attack("Brack")"
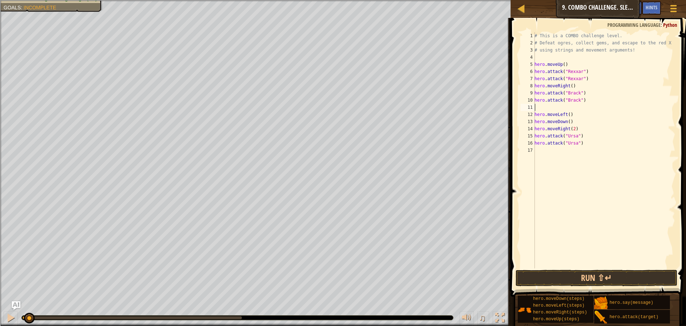
type textarea "h"
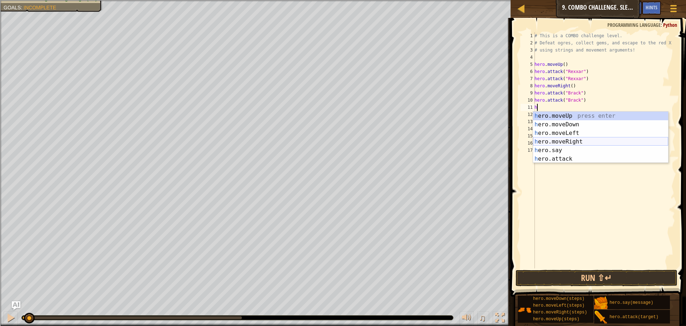
click at [576, 142] on div "h ero.moveUp press enter h ero.moveDown press enter h ero.moveLeft press enter …" at bounding box center [600, 146] width 135 height 69
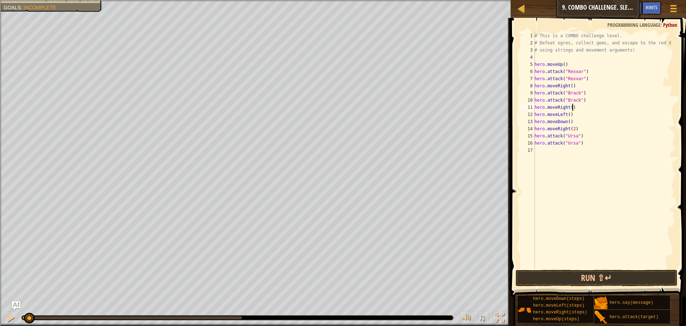
click at [568, 114] on div "# This is a COMBO challenge level. # Defeat [PERSON_NAME], collect gems, and es…" at bounding box center [604, 157] width 142 height 250
click at [567, 122] on div "# This is a COMBO challenge level. # Defeat [PERSON_NAME], collect gems, and es…" at bounding box center [604, 157] width 142 height 250
click at [569, 122] on div "# This is a COMBO challenge level. # Defeat [PERSON_NAME], collect gems, and es…" at bounding box center [604, 157] width 142 height 250
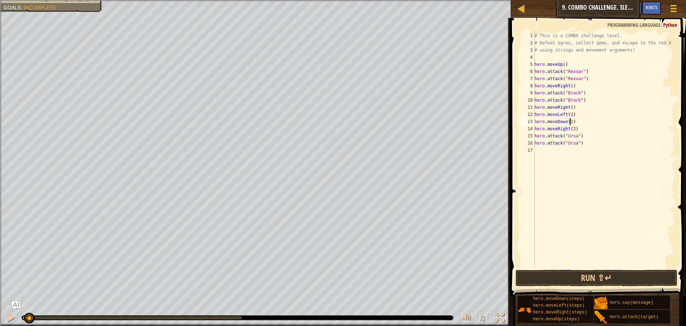
scroll to position [3, 3]
click at [574, 131] on div "# This is a COMBO challenge level. # Defeat [PERSON_NAME], collect gems, and es…" at bounding box center [604, 157] width 142 height 250
type textarea "hero.moveRight(2)"
type textarea "h"
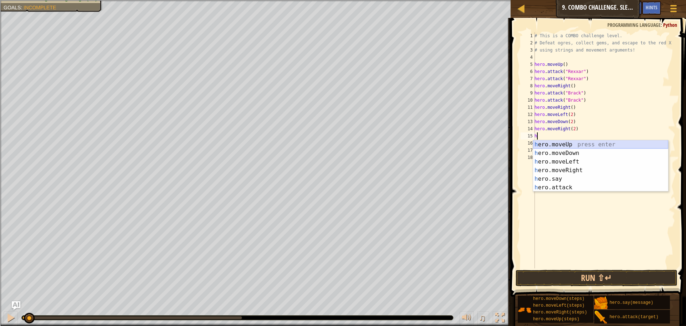
click at [574, 144] on div "h ero.moveUp press enter h ero.moveDown press enter h ero.moveLeft press enter …" at bounding box center [600, 174] width 135 height 69
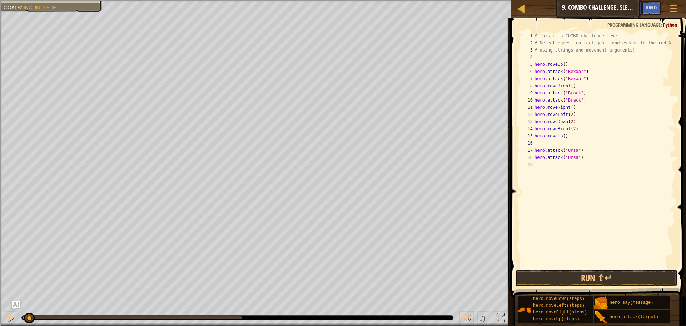
type textarea "hero.moveUp()"
click at [569, 157] on div "# This is a COMBO challenge level. # Defeat [PERSON_NAME], collect gems, and es…" at bounding box center [604, 157] width 142 height 250
type textarea "h"
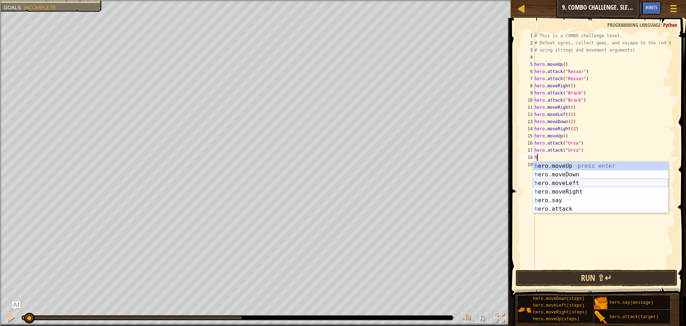
click at [572, 183] on div "h ero.moveUp press enter h ero.moveDown press enter h ero.moveLeft press enter …" at bounding box center [600, 196] width 135 height 69
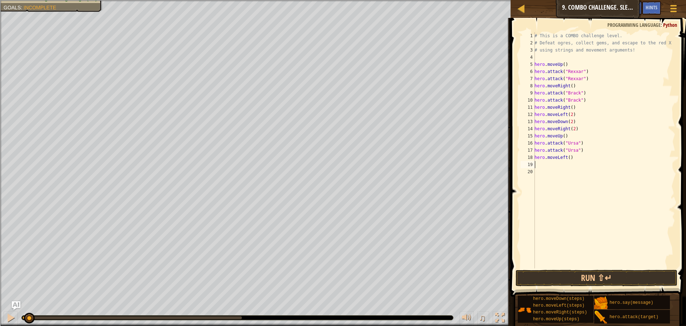
click at [568, 156] on div "# This is a COMBO challenge level. # Defeat [PERSON_NAME], collect gems, and es…" at bounding box center [604, 157] width 142 height 250
type textarea "hero.moveLeft(2)"
click at [564, 164] on div "# This is a COMBO challenge level. # Defeat [PERSON_NAME], collect gems, and es…" at bounding box center [604, 157] width 142 height 250
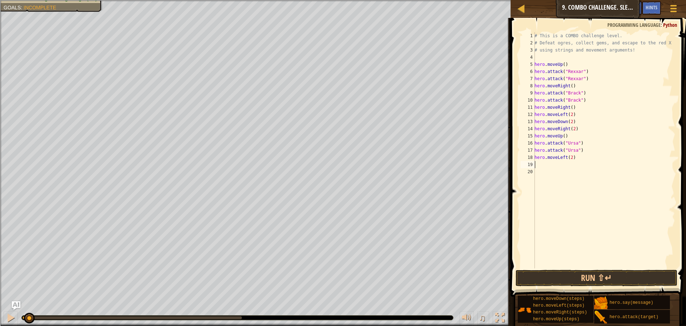
type textarea "h"
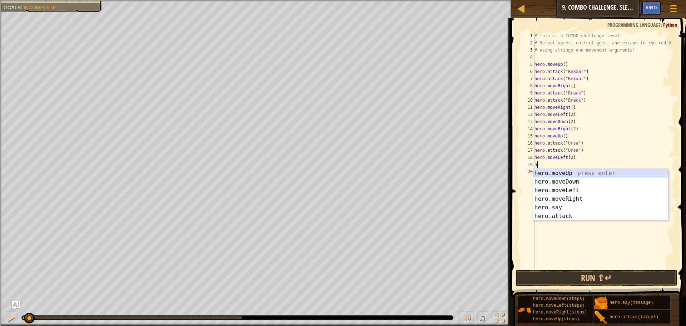
click at [572, 173] on div "h ero.moveUp press enter h ero.moveDown press enter h ero.moveLeft press enter …" at bounding box center [600, 203] width 135 height 69
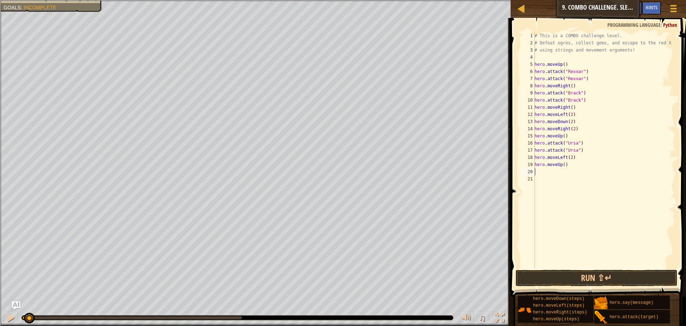
type textarea "h"
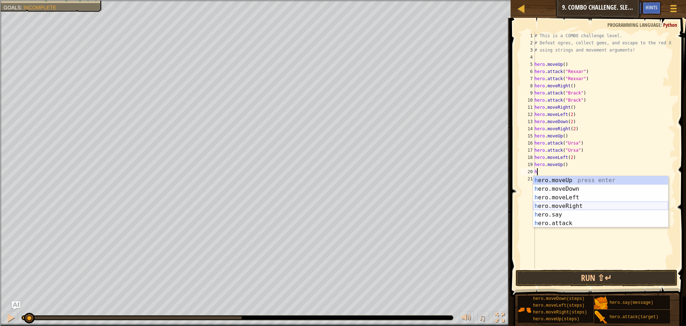
click at [563, 204] on div "h ero.moveUp press enter h ero.moveDown press enter h ero.moveLeft press enter …" at bounding box center [600, 210] width 135 height 69
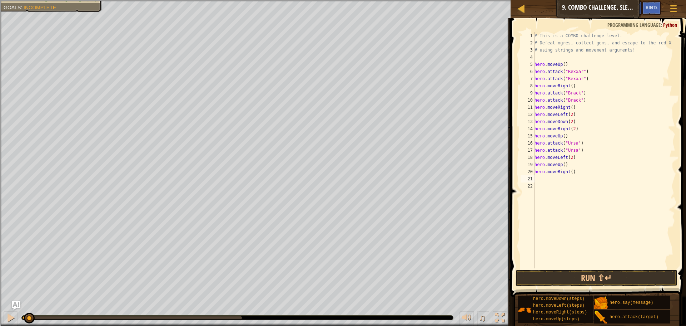
click at [570, 172] on div "# This is a COMBO challenge level. # Defeat [PERSON_NAME], collect gems, and es…" at bounding box center [604, 157] width 142 height 250
click at [563, 276] on button "Run ⇧↵" at bounding box center [597, 278] width 162 height 16
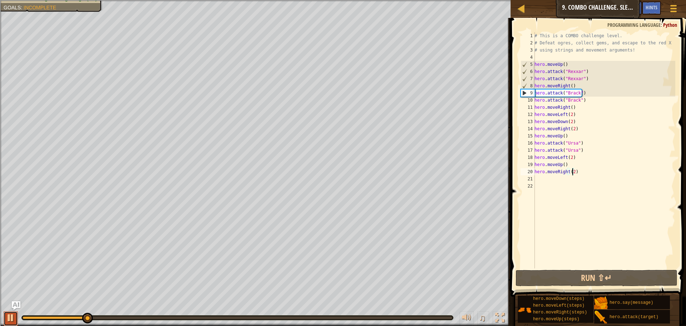
click at [9, 315] on div at bounding box center [10, 317] width 9 height 9
drag, startPoint x: 577, startPoint y: 108, endPoint x: 531, endPoint y: 109, distance: 45.4
click at [531, 109] on div "hero.moveRight(2) 1 2 3 4 5 6 7 8 9 10 11 12 13 14 15 16 17 18 19 20 21 22 # Th…" at bounding box center [597, 150] width 156 height 236
type textarea "hero.moveRight()"
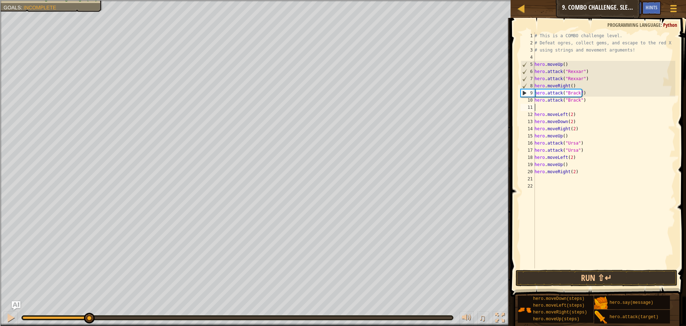
scroll to position [3, 0]
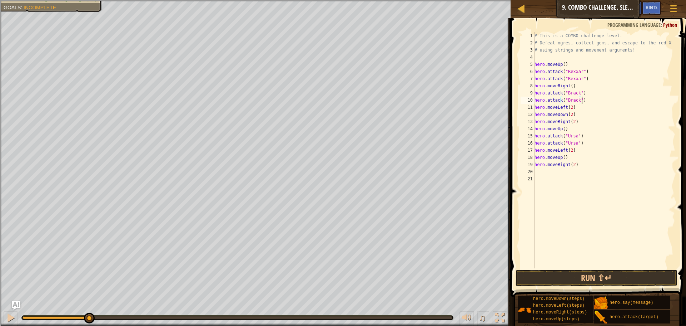
click at [570, 108] on div "# This is a COMBO challenge level. # Defeat [PERSON_NAME], collect gems, and es…" at bounding box center [604, 157] width 142 height 250
type textarea "hero.moveLeft()"
click at [605, 277] on button "Run ⇧↵" at bounding box center [597, 278] width 162 height 16
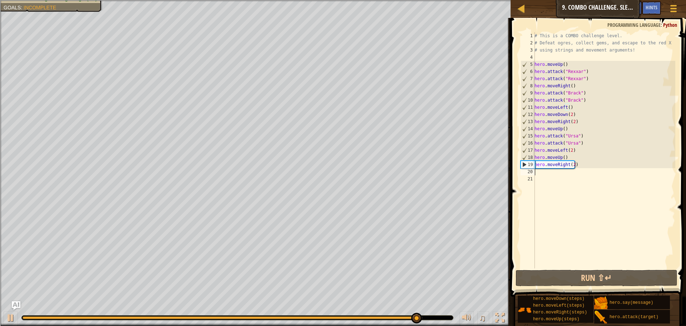
click at [573, 168] on div "# This is a COMBO challenge level. # Defeat [PERSON_NAME], collect gems, and es…" at bounding box center [604, 157] width 142 height 250
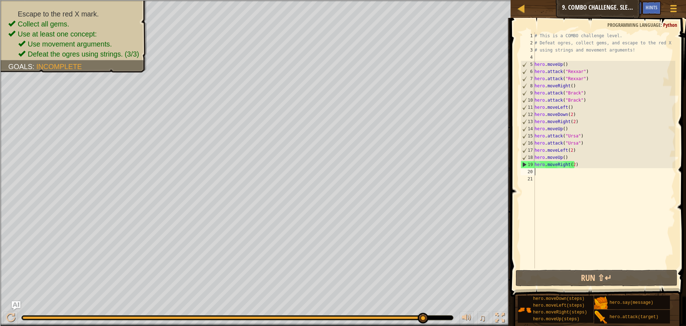
click at [572, 161] on div "# This is a COMBO challenge level. # Defeat [PERSON_NAME], collect gems, and es…" at bounding box center [604, 157] width 142 height 250
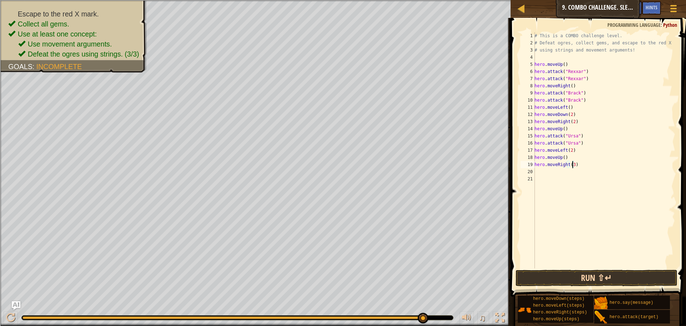
scroll to position [3, 3]
type textarea "hero.moveRight(3)"
click at [589, 273] on button "Run ⇧↵" at bounding box center [597, 278] width 162 height 16
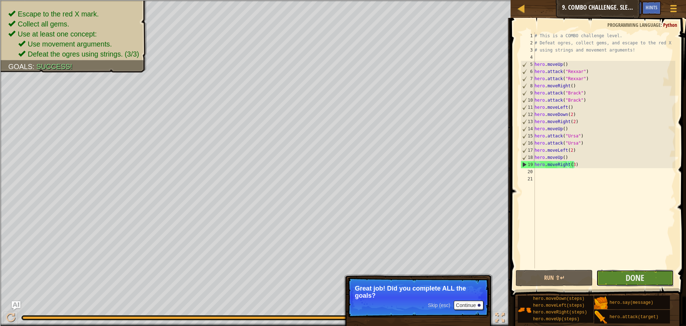
click at [619, 272] on button "Done" at bounding box center [635, 278] width 77 height 16
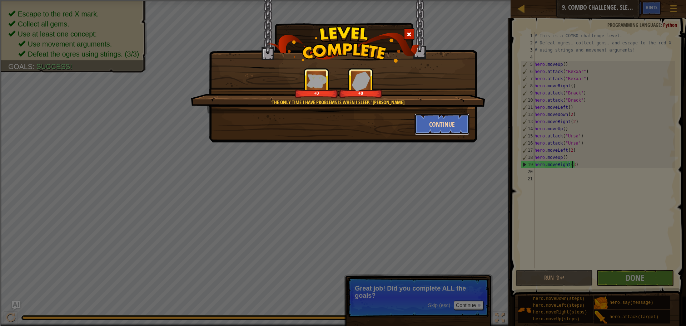
click at [445, 126] on button "Continue" at bounding box center [442, 123] width 55 height 21
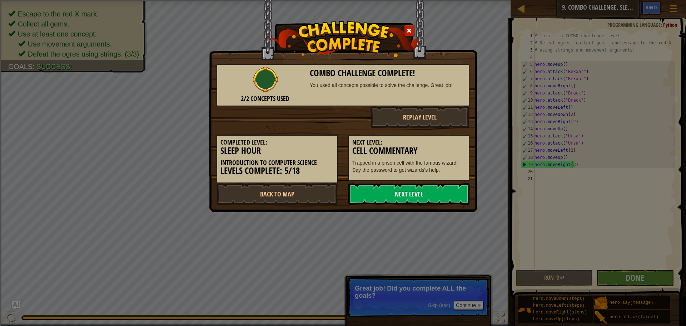
click at [441, 196] on link "Next Level" at bounding box center [409, 193] width 121 height 21
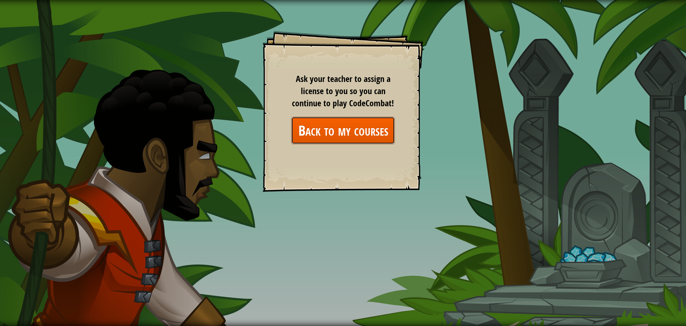
click at [374, 139] on link "Back to my courses" at bounding box center [343, 131] width 104 height 28
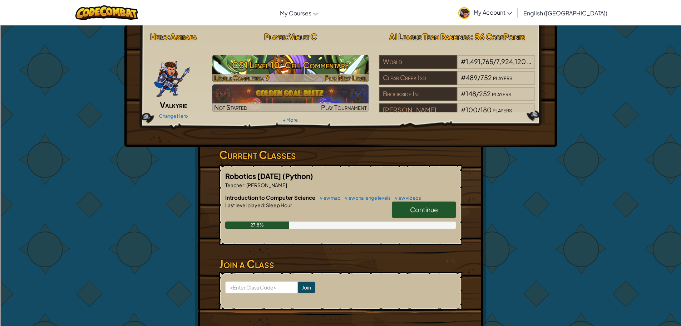
click at [347, 76] on span "Play Next Level" at bounding box center [346, 78] width 42 height 8
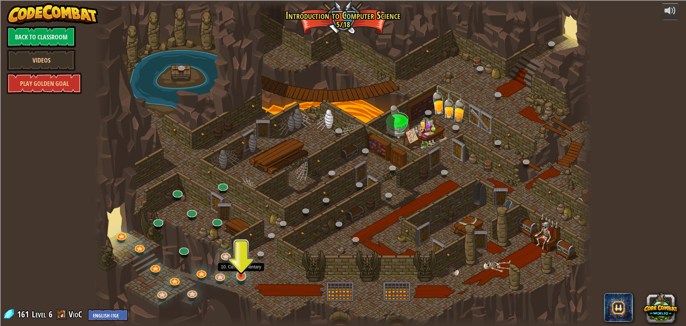
click at [240, 269] on img at bounding box center [240, 261] width 13 height 30
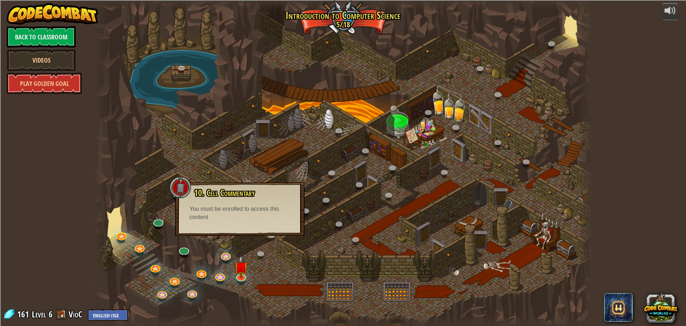
click at [281, 262] on div at bounding box center [343, 163] width 498 height 326
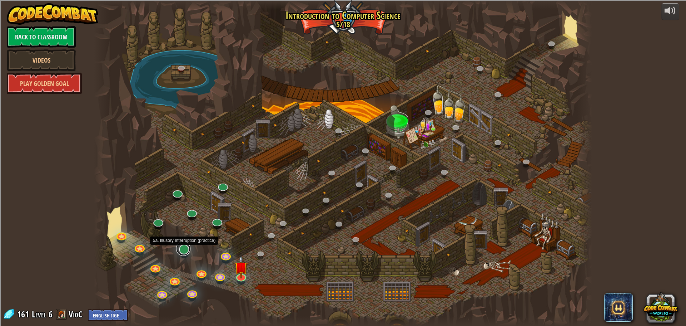
click at [189, 250] on link at bounding box center [183, 248] width 14 height 14
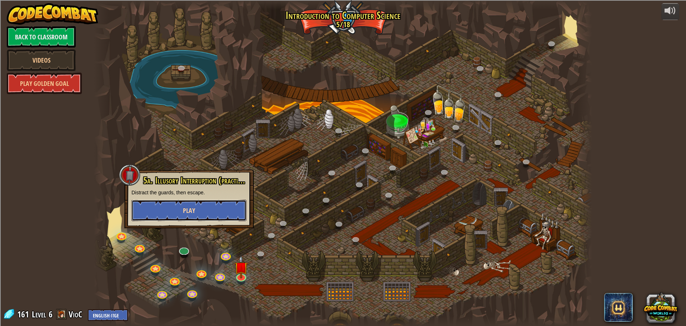
click at [194, 217] on button "Play" at bounding box center [189, 209] width 115 height 21
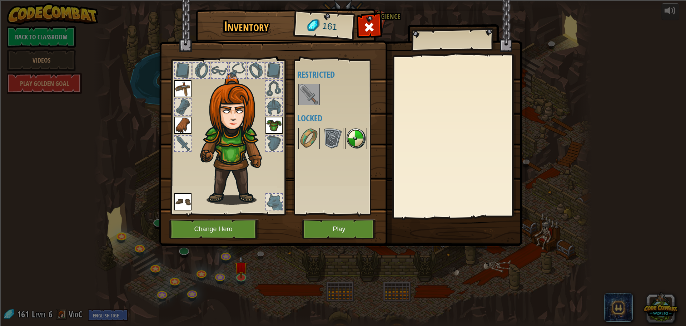
click at [357, 143] on img at bounding box center [356, 138] width 20 height 20
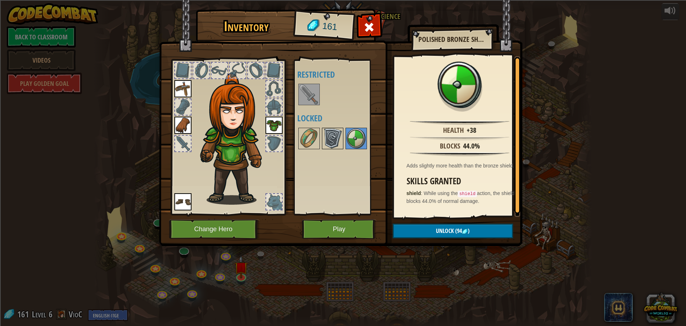
click at [342, 138] on img at bounding box center [333, 138] width 20 height 20
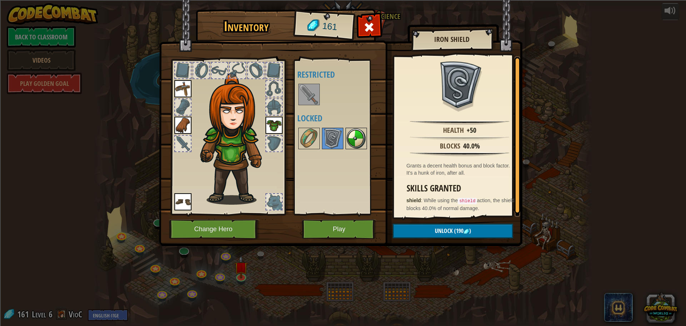
click at [348, 136] on img at bounding box center [356, 138] width 20 height 20
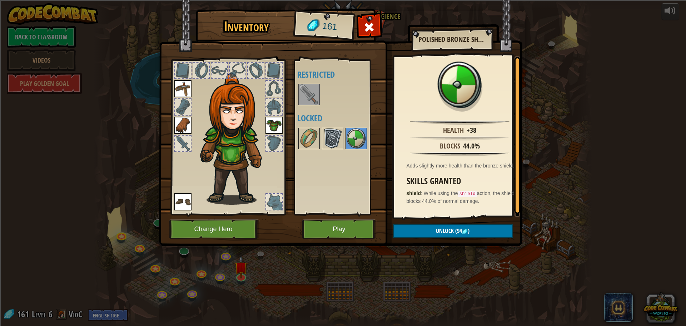
click at [335, 136] on img at bounding box center [333, 138] width 20 height 20
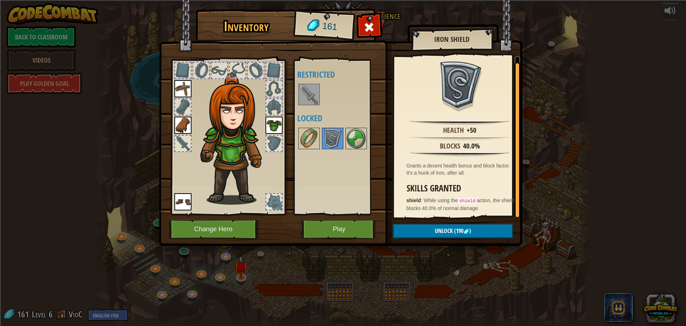
scroll to position [1, 0]
click at [349, 142] on img at bounding box center [356, 138] width 20 height 20
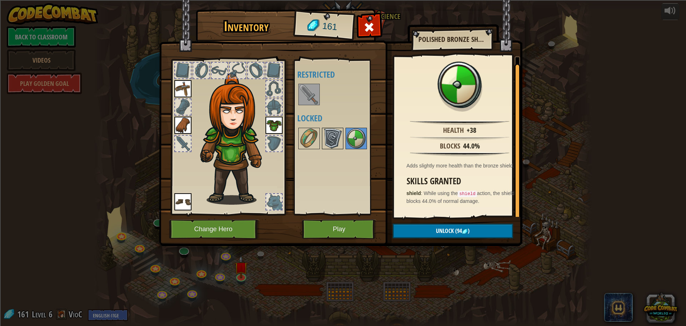
click at [337, 141] on img at bounding box center [333, 138] width 20 height 20
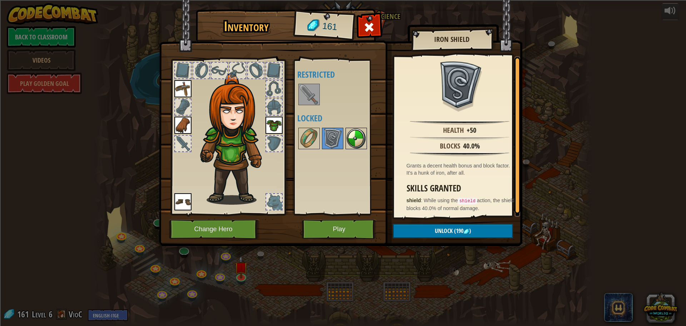
click at [355, 139] on img at bounding box center [356, 138] width 20 height 20
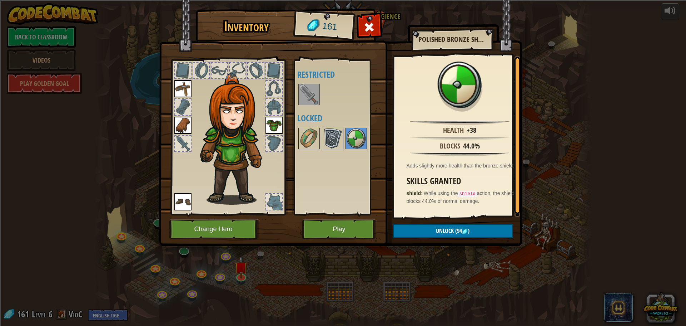
click at [336, 137] on img at bounding box center [333, 138] width 20 height 20
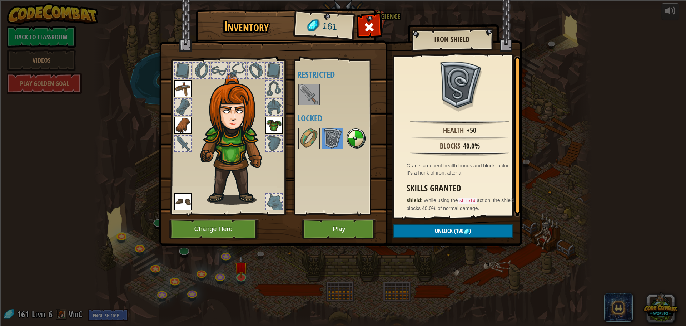
click at [355, 136] on img at bounding box center [356, 138] width 20 height 20
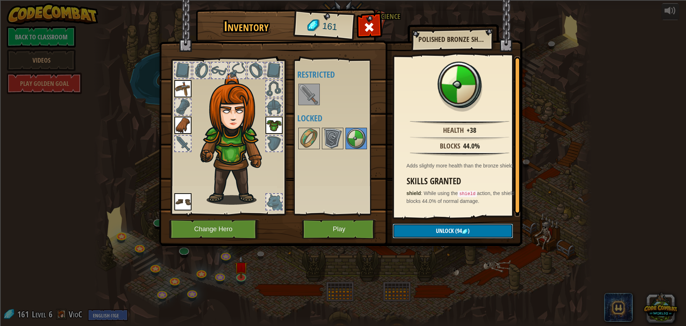
click at [490, 234] on button "Unlock (94 )" at bounding box center [453, 230] width 120 height 15
click at [481, 231] on button "Confirm" at bounding box center [453, 230] width 120 height 15
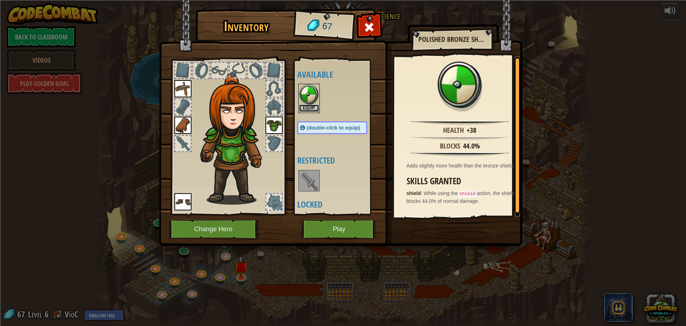
click at [312, 105] on button "Equip" at bounding box center [309, 108] width 20 height 8
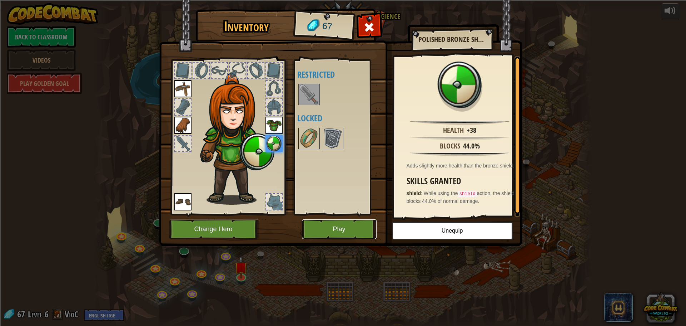
click at [358, 228] on button "Play" at bounding box center [339, 229] width 75 height 20
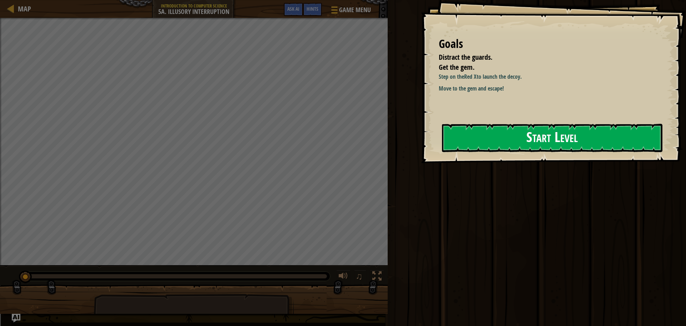
click at [461, 146] on button "Start Level" at bounding box center [552, 138] width 221 height 28
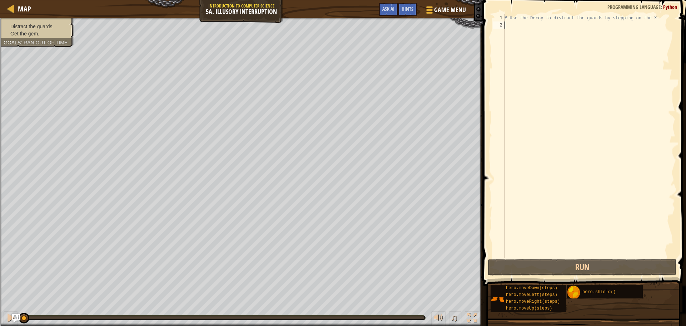
type textarea "h"
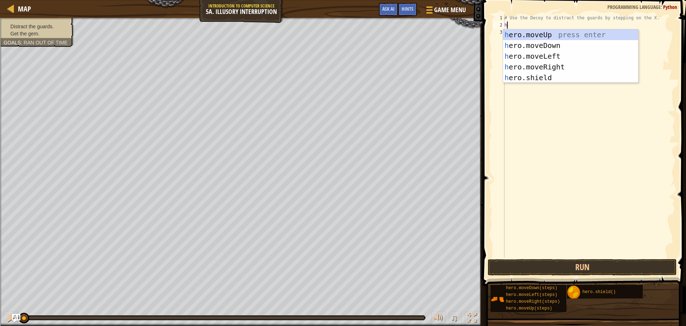
scroll to position [3, 0]
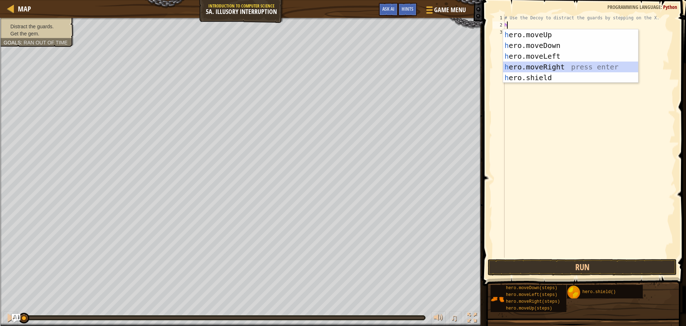
click at [534, 67] on div "h ero.moveUp press enter h ero.moveDown press enter h ero.moveLeft press enter …" at bounding box center [570, 66] width 135 height 75
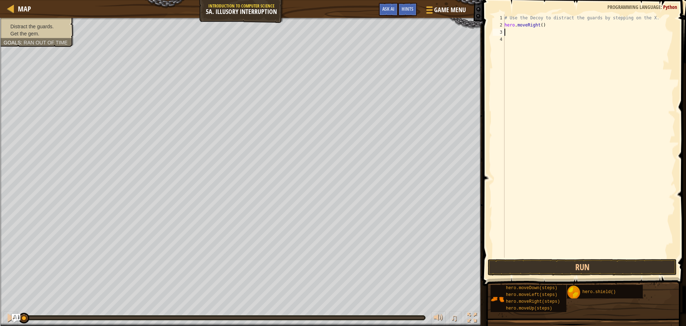
type textarea "h"
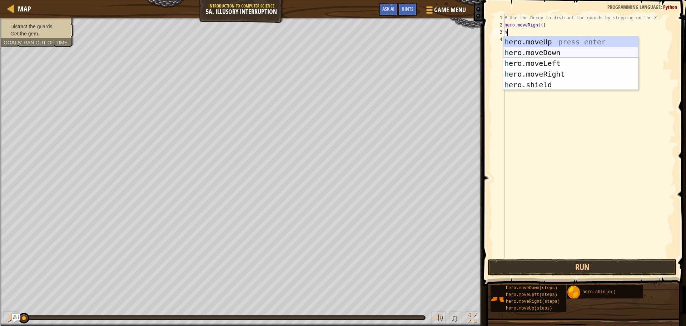
click at [531, 52] on div "h ero.moveUp press enter h ero.moveDown press enter h ero.moveLeft press enter …" at bounding box center [570, 73] width 135 height 75
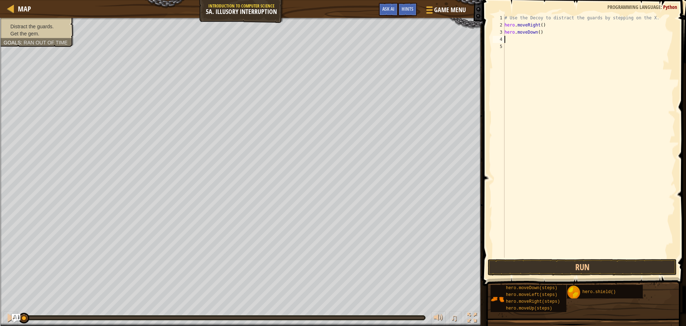
click at [537, 31] on div "# Use the Decoy to distract the guards by stepping on the X. hero . moveRight (…" at bounding box center [589, 142] width 172 height 257
type textarea "hero.moveDown(2)"
click at [537, 40] on div "# Use the Decoy to distract the guards by stepping on the X. hero . moveRight (…" at bounding box center [589, 142] width 172 height 257
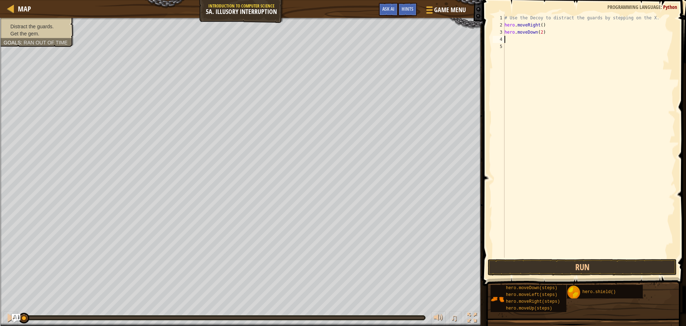
type textarea "h"
click at [545, 273] on button "Run" at bounding box center [582, 267] width 189 height 16
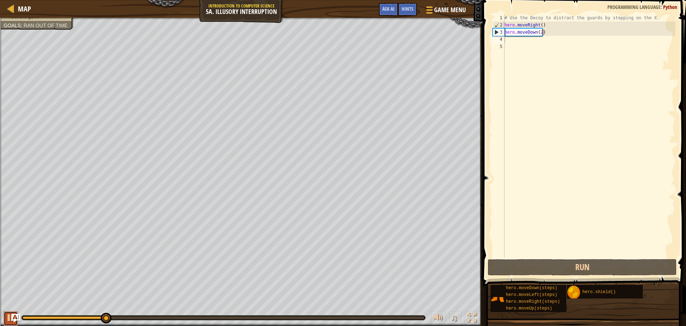
click at [10, 313] on div at bounding box center [10, 317] width 9 height 9
type textarea "h"
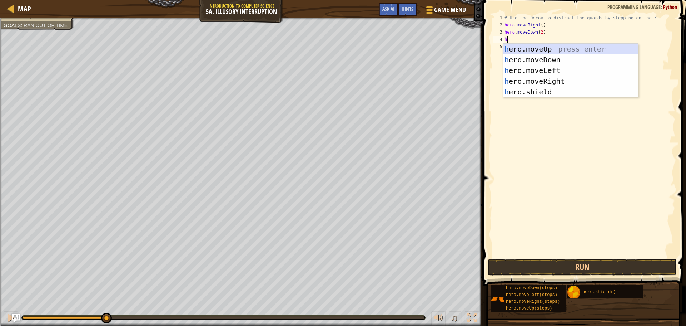
click at [554, 46] on div "h ero.moveUp press enter h ero.moveDown press enter h ero.moveLeft press enter …" at bounding box center [570, 81] width 135 height 75
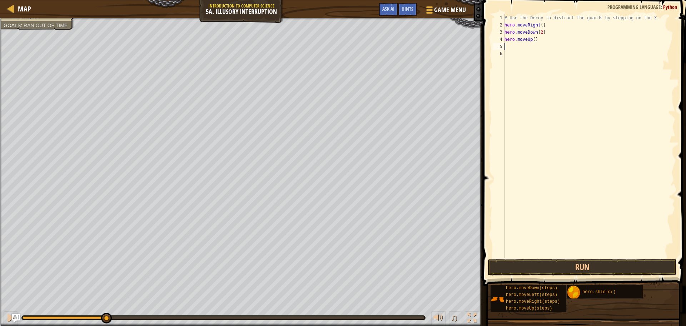
click at [534, 39] on div "# Use the Decoy to distract the guards by stepping on the X. hero . moveRight (…" at bounding box center [589, 142] width 172 height 257
type textarea "hero.moveUp(2)"
click at [523, 46] on div "# Use the Decoy to distract the guards by stepping on the X. hero . moveRight (…" at bounding box center [589, 142] width 172 height 257
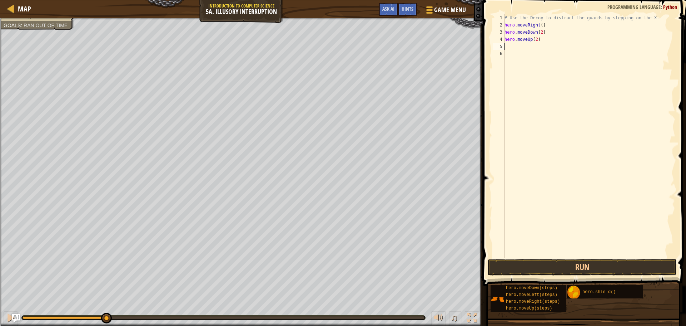
type textarea "h"
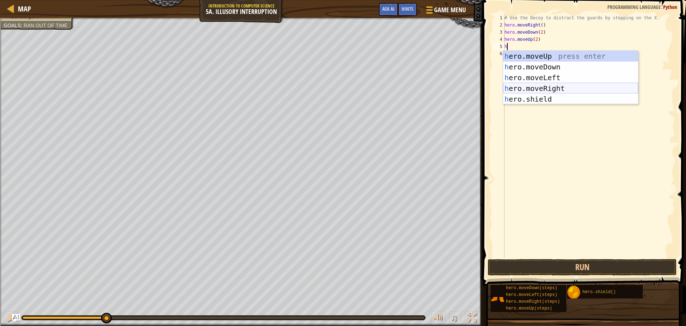
click at [554, 88] on div "h ero.moveUp press enter h ero.moveDown press enter h ero.moveLeft press enter …" at bounding box center [570, 88] width 135 height 75
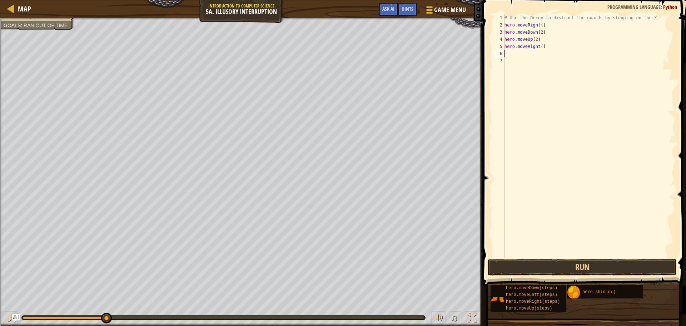
click at [539, 46] on div "# Use the Decoy to distract the guards by stepping on the X. hero . moveRight (…" at bounding box center [589, 142] width 172 height 257
type textarea "hero.moveRight(3)"
click at [618, 266] on button "Run" at bounding box center [582, 267] width 189 height 16
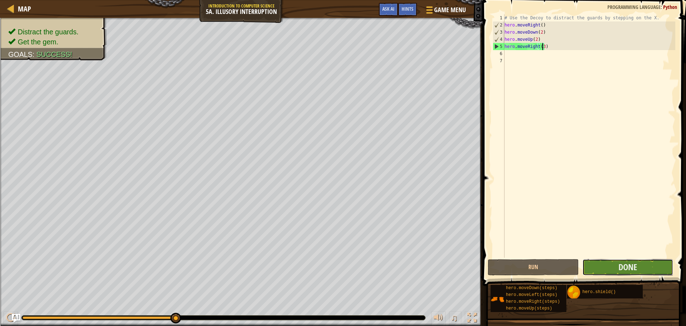
click at [616, 262] on button "Done" at bounding box center [628, 267] width 91 height 16
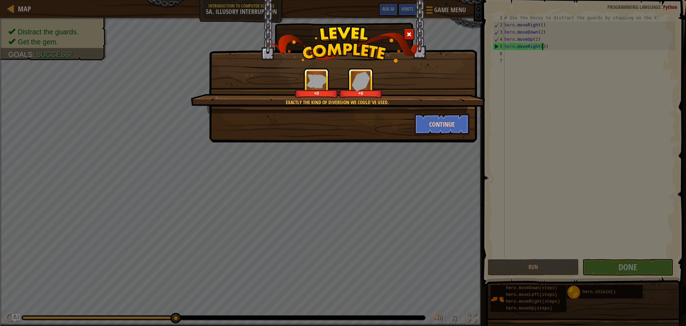
click at [427, 109] on div "Exactly the kind of diversion we could've used. +0 +0" at bounding box center [338, 90] width 295 height 45
click at [431, 124] on button "Continue" at bounding box center [442, 123] width 55 height 21
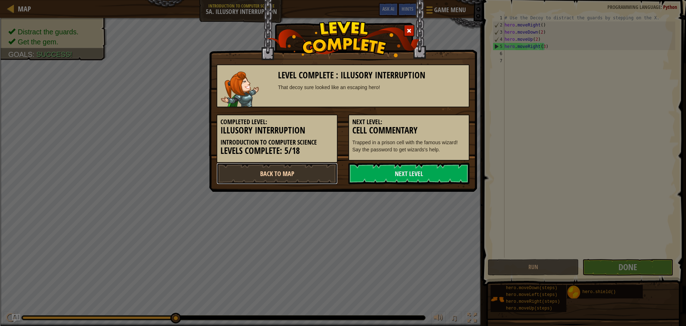
click at [321, 171] on link "Back to Map" at bounding box center [277, 173] width 121 height 21
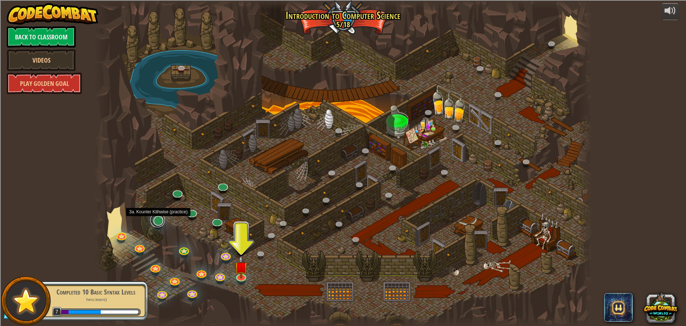
click at [158, 221] on link at bounding box center [157, 220] width 14 height 14
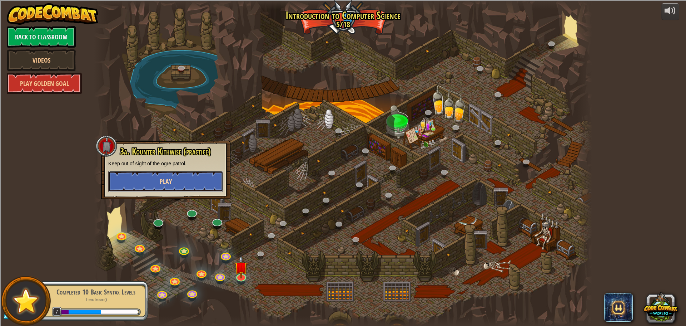
click at [190, 183] on button "Play" at bounding box center [165, 181] width 115 height 21
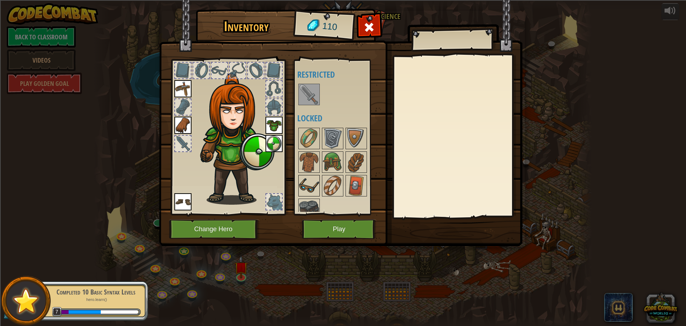
click at [301, 188] on img at bounding box center [309, 186] width 20 height 20
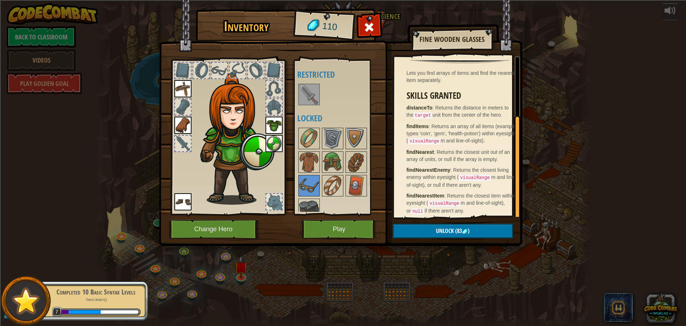
scroll to position [86, 0]
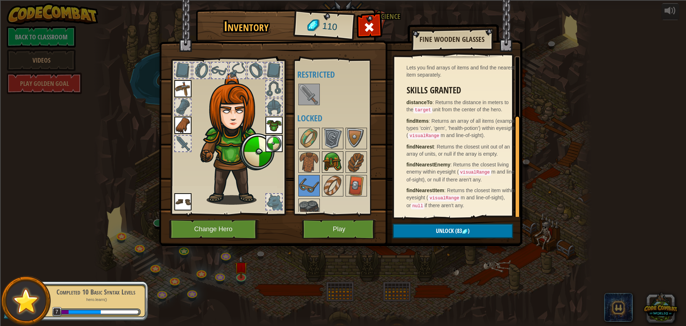
click at [330, 158] on img at bounding box center [333, 162] width 20 height 20
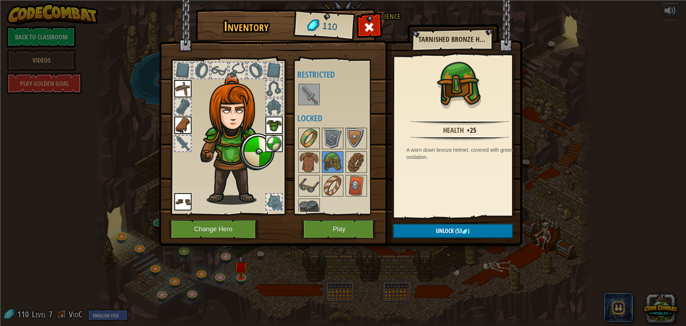
click at [306, 135] on img at bounding box center [309, 138] width 20 height 20
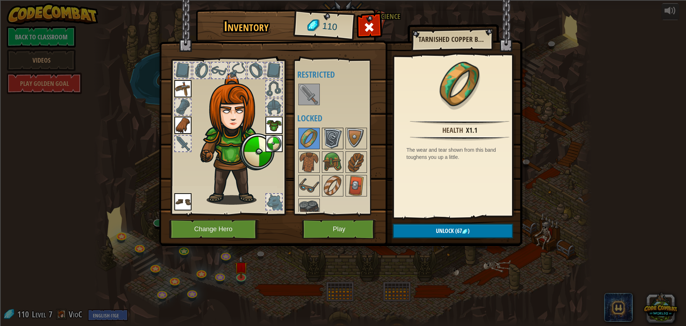
click at [336, 138] on img at bounding box center [333, 138] width 20 height 20
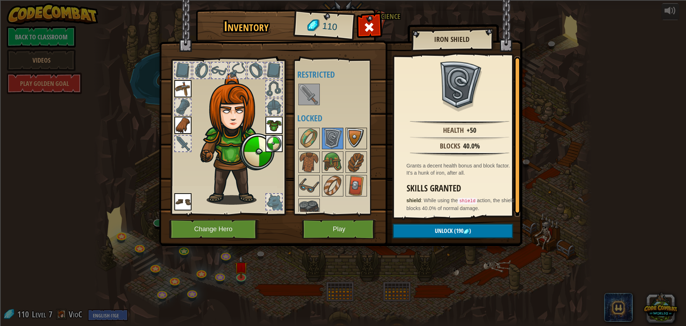
click at [360, 138] on img at bounding box center [356, 138] width 20 height 20
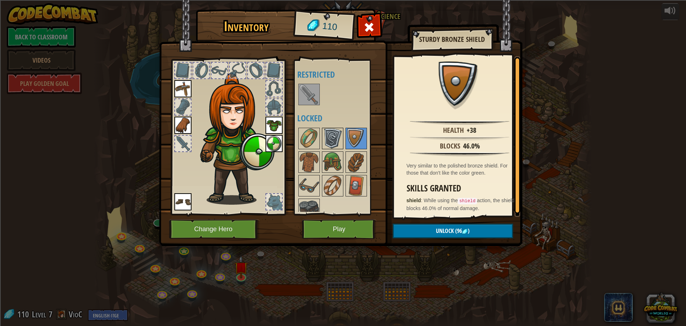
click at [336, 138] on img at bounding box center [333, 138] width 20 height 20
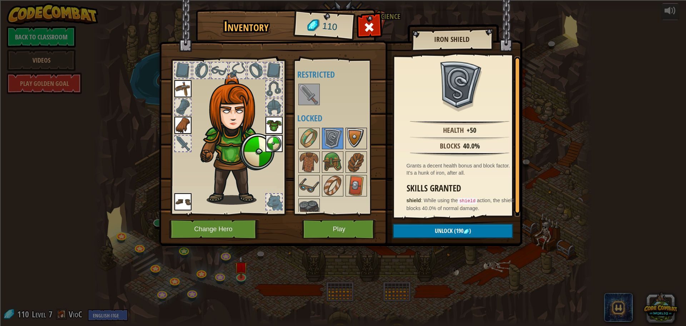
click at [357, 135] on img at bounding box center [356, 138] width 20 height 20
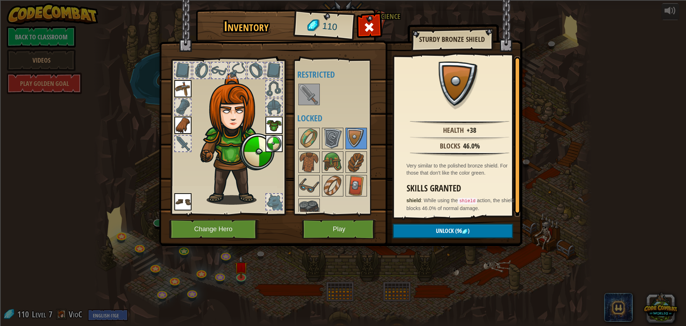
scroll to position [1, 0]
click at [307, 161] on img at bounding box center [309, 162] width 20 height 20
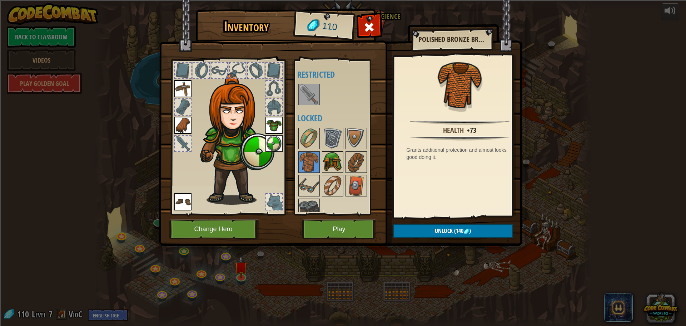
click at [331, 158] on img at bounding box center [333, 162] width 20 height 20
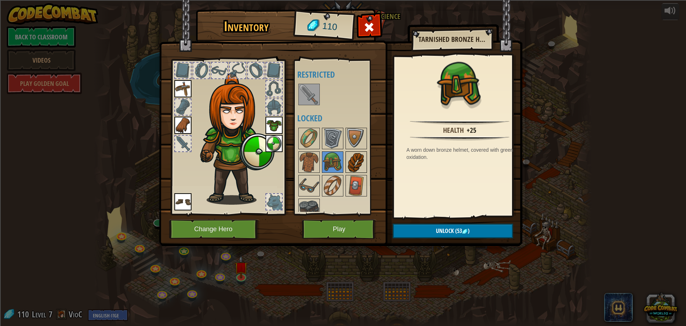
click at [352, 159] on img at bounding box center [356, 162] width 20 height 20
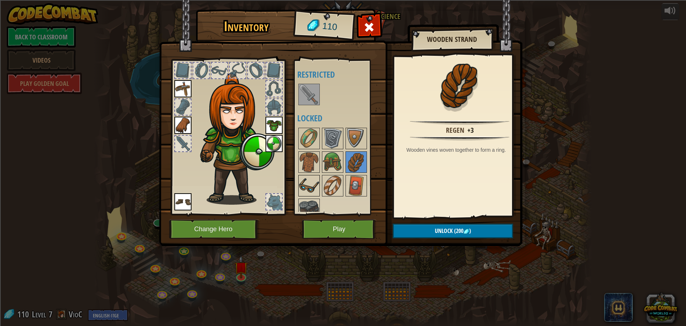
click at [306, 178] on img at bounding box center [309, 186] width 20 height 20
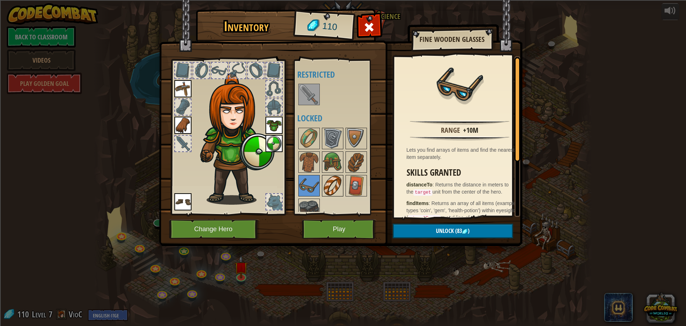
click at [330, 176] on img at bounding box center [333, 186] width 20 height 20
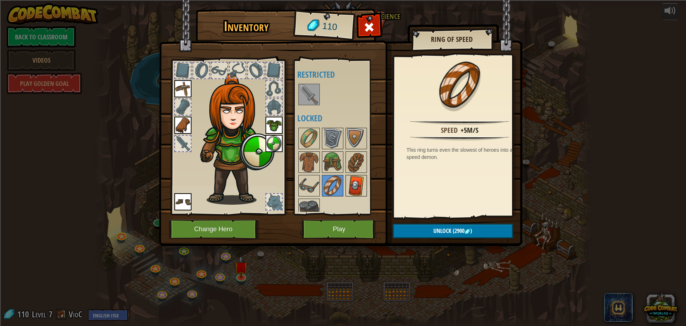
click at [355, 176] on img at bounding box center [356, 186] width 20 height 20
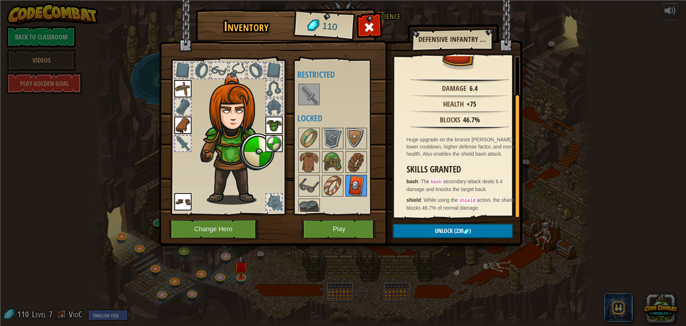
scroll to position [42, 0]
click at [312, 201] on img at bounding box center [309, 209] width 20 height 20
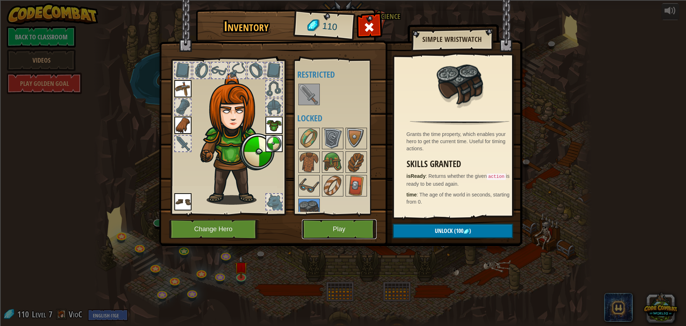
click at [363, 232] on button "Play" at bounding box center [339, 229] width 75 height 20
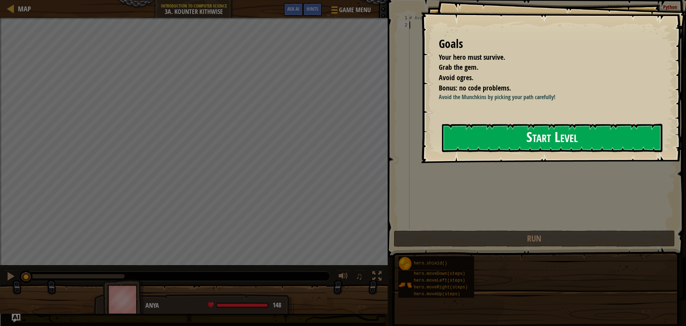
click at [498, 134] on button "Start Level" at bounding box center [552, 138] width 221 height 28
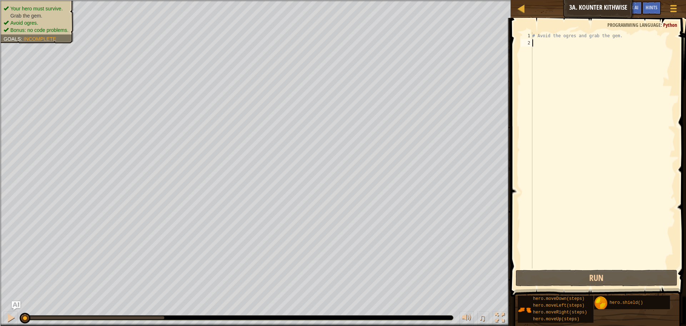
type textarea "h"
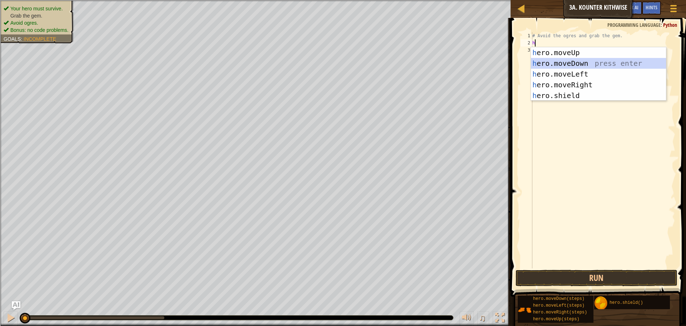
click at [597, 65] on div "h ero.moveUp press enter h ero.moveDown press enter h ero.moveLeft press enter …" at bounding box center [598, 84] width 135 height 75
type textarea "h"
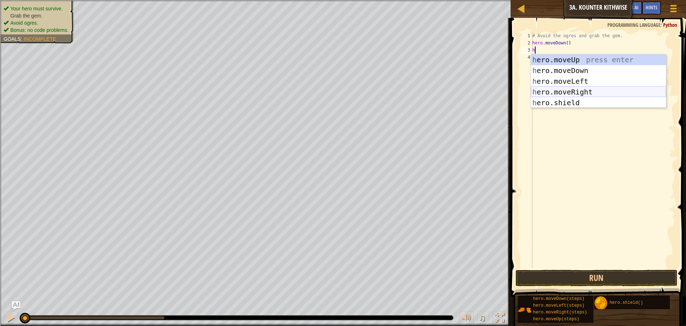
click at [575, 90] on div "h ero.moveUp press enter h ero.moveDown press enter h ero.moveLeft press enter …" at bounding box center [598, 91] width 135 height 75
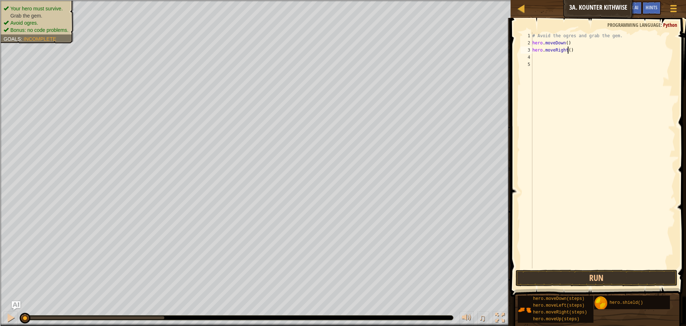
click at [567, 48] on div "# Avoid the ogres and grab the gem. hero . moveDown ( ) hero . moveRight ( )" at bounding box center [603, 157] width 144 height 250
click at [628, 275] on button "Run" at bounding box center [597, 278] width 162 height 16
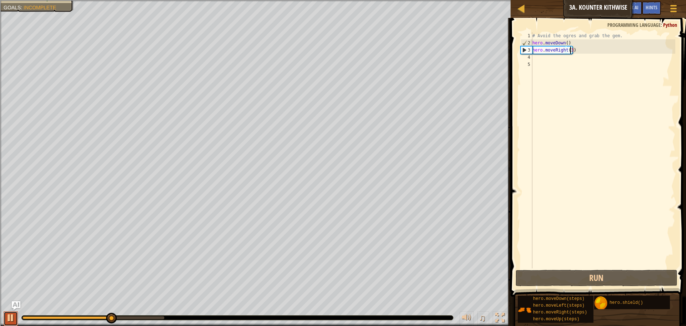
click at [11, 317] on div at bounding box center [10, 317] width 9 height 9
click at [565, 42] on div "# Avoid the ogres and grab the gem. hero . moveDown ( ) hero . moveRight ( 3 )" at bounding box center [603, 157] width 144 height 250
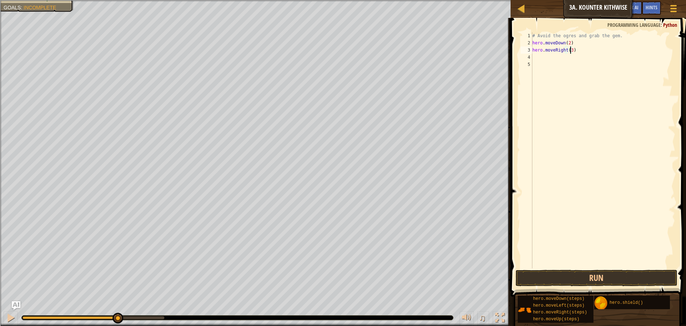
click at [570, 51] on div "# Avoid the ogres and grab the gem. hero . moveDown ( 2 ) hero . moveRight ( 3 )" at bounding box center [603, 157] width 144 height 250
type textarea "hero.moveRight()"
click at [570, 57] on div "# Avoid the ogres and grab the gem. hero . moveDown ( 2 ) hero . moveRight ( )" at bounding box center [603, 157] width 144 height 250
type textarea "h"
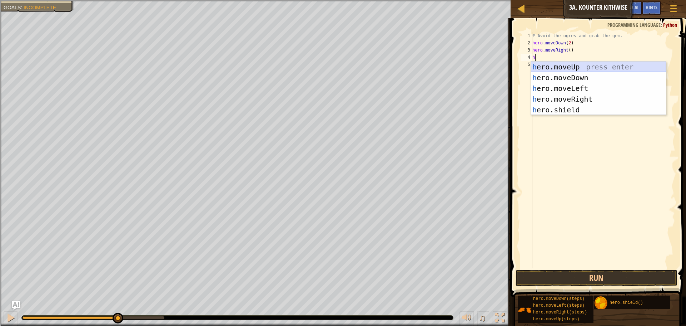
click at [578, 65] on div "h ero.moveUp press enter h ero.moveDown press enter h ero.moveLeft press enter …" at bounding box center [598, 98] width 135 height 75
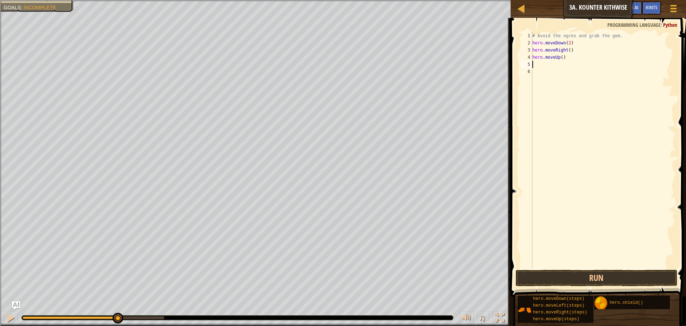
type textarea "h"
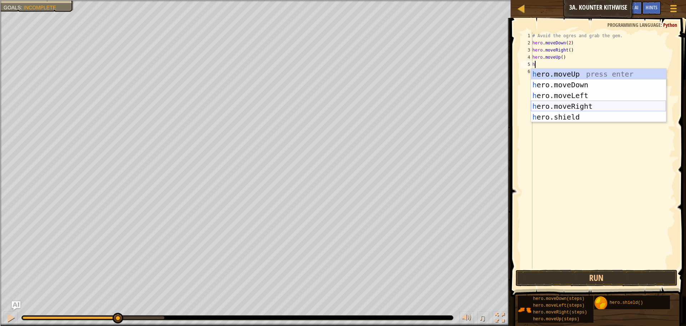
click at [595, 105] on div "h ero.moveUp press enter h ero.moveDown press enter h ero.moveLeft press enter …" at bounding box center [598, 106] width 135 height 75
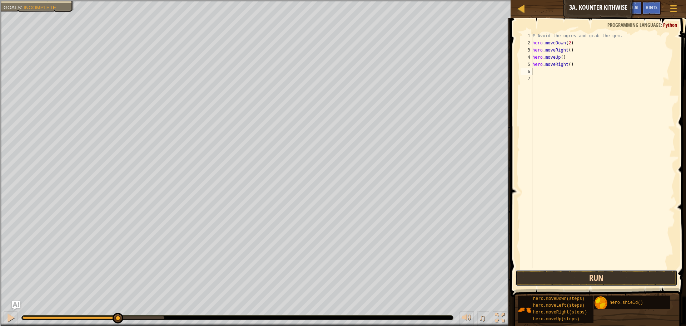
click at [579, 278] on button "Run" at bounding box center [597, 278] width 162 height 16
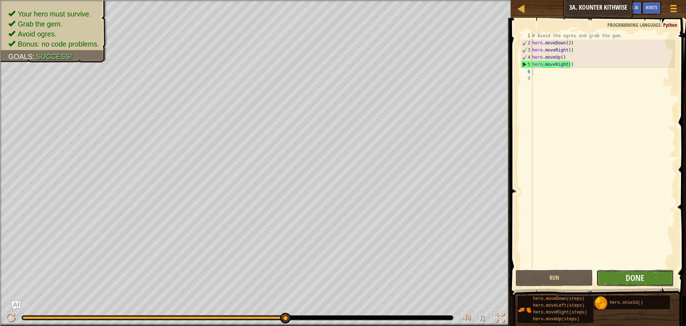
drag, startPoint x: 661, startPoint y: 281, endPoint x: 657, endPoint y: 271, distance: 10.9
click at [657, 271] on button "Done" at bounding box center [635, 278] width 77 height 16
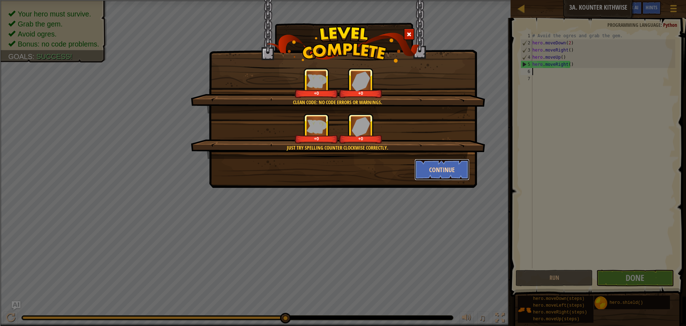
click at [456, 173] on button "Continue" at bounding box center [442, 169] width 55 height 21
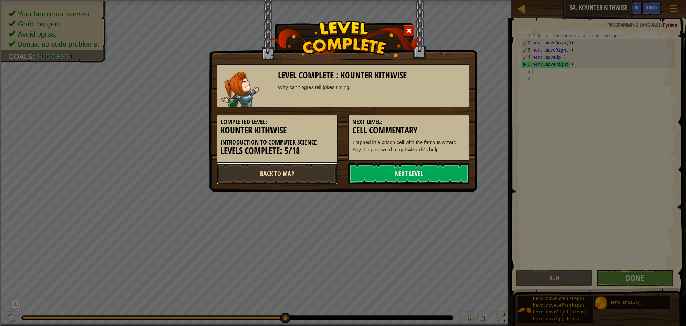
click at [302, 171] on link "Back to Map" at bounding box center [277, 173] width 121 height 21
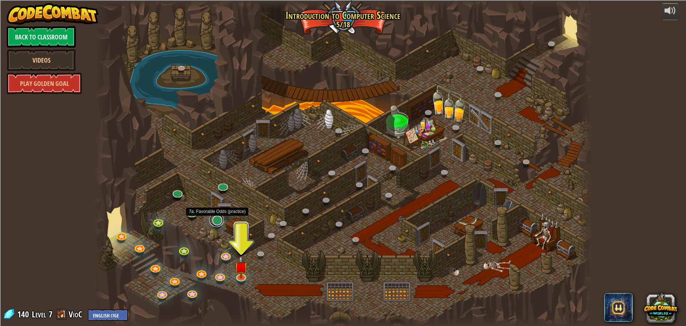
click at [217, 219] on link at bounding box center [216, 219] width 14 height 14
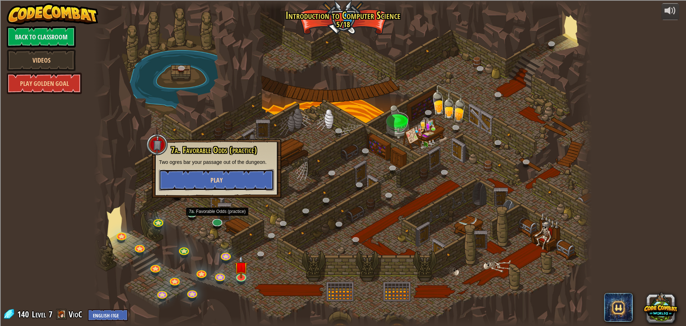
click at [221, 188] on button "Play" at bounding box center [216, 179] width 115 height 21
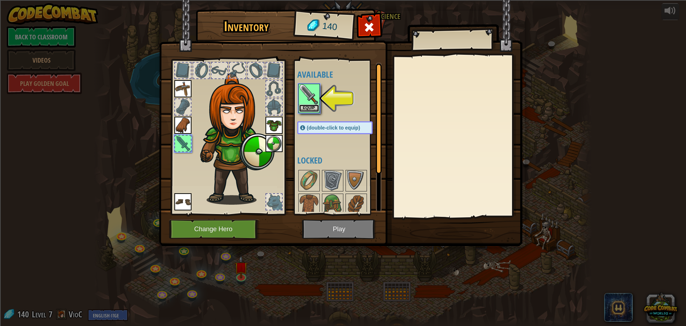
click at [311, 106] on button "Equip" at bounding box center [309, 108] width 20 height 8
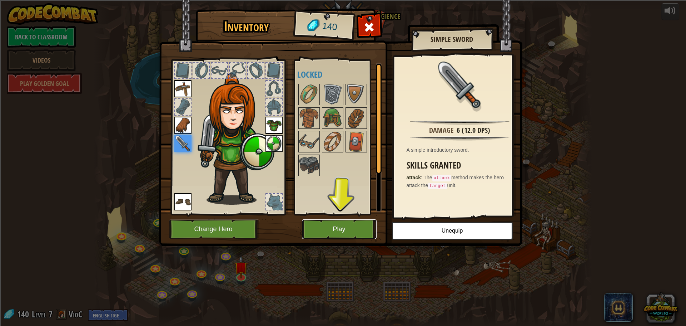
click at [335, 228] on button "Play" at bounding box center [339, 229] width 75 height 20
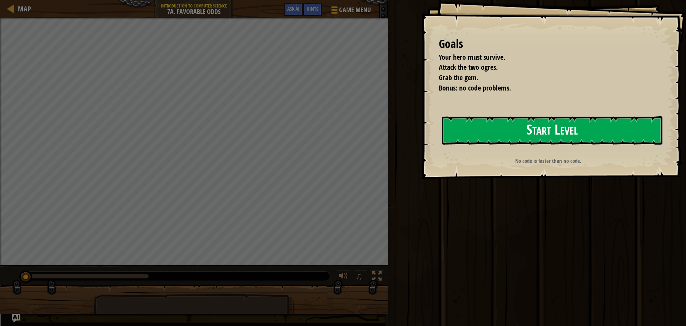
click at [467, 133] on button "Start Level" at bounding box center [552, 130] width 221 height 28
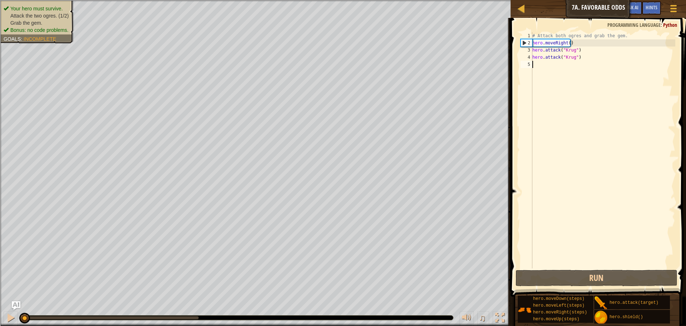
type textarea "h"
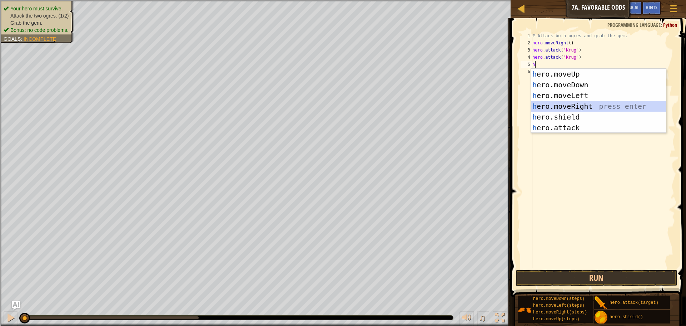
click at [568, 108] on div "h ero.moveUp press enter h ero.moveDown press enter h ero.moveLeft press enter …" at bounding box center [598, 112] width 135 height 86
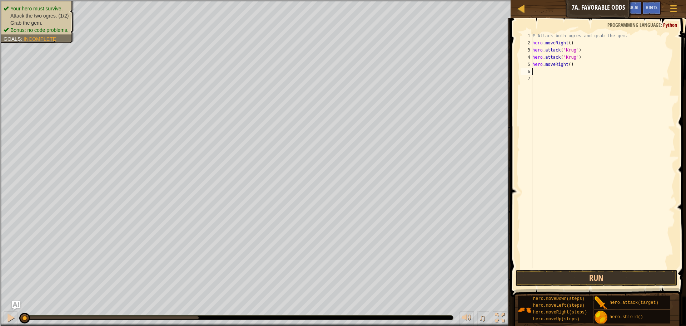
click at [589, 63] on div "# Attack both ogres and grab the gem. hero . moveRight ( ) hero . attack ( "[PE…" at bounding box center [603, 157] width 144 height 250
type textarea "hero.moveRight()"
click at [596, 79] on div "# Attack both ogres and grab the gem. hero . moveRight ( ) hero . attack ( "[PE…" at bounding box center [603, 157] width 144 height 250
click at [591, 72] on div "# Attack both ogres and grab the gem. hero . moveRight ( ) hero . attack ( "[PE…" at bounding box center [603, 157] width 144 height 250
type textarea "h"
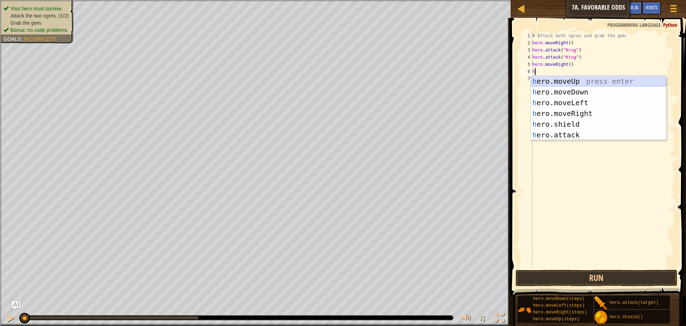
click at [581, 79] on div "h ero.moveUp press enter h ero.moveDown press enter h ero.moveLeft press enter …" at bounding box center [598, 119] width 135 height 86
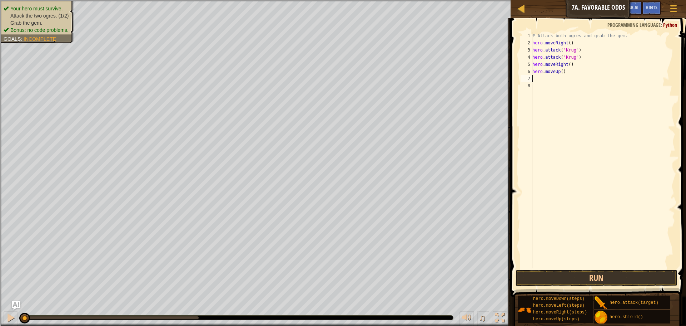
type textarea "h"
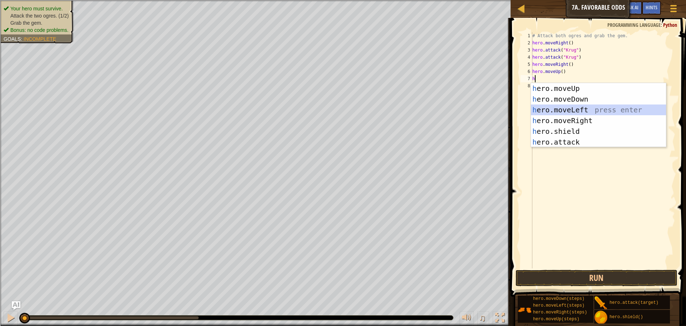
click at [578, 110] on div "h ero.moveUp press enter h ero.moveDown press enter h ero.moveLeft press enter …" at bounding box center [598, 126] width 135 height 86
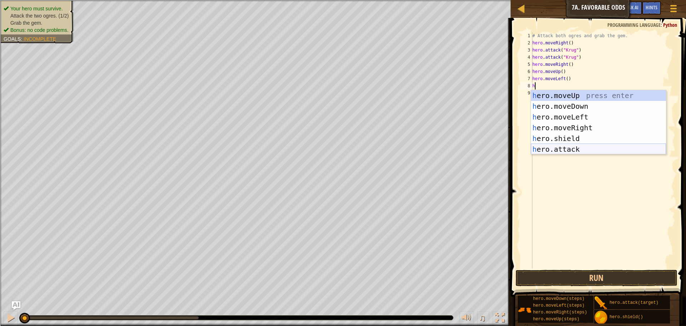
click at [573, 149] on div "h ero.moveUp press enter h ero.moveDown press enter h ero.moveLeft press enter …" at bounding box center [598, 133] width 135 height 86
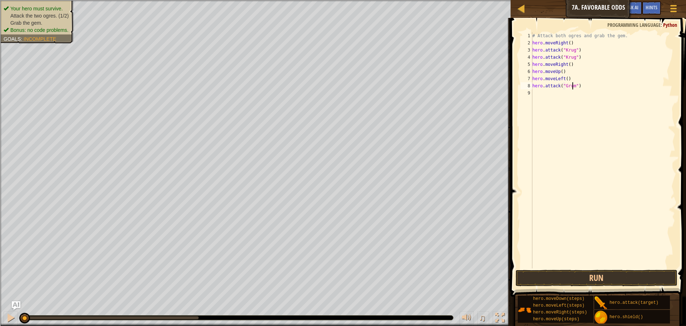
type textarea "hero.attack("Grump")"
click at [550, 98] on div "# Attack both ogres and grab the gem. hero . moveRight ( ) hero . attack ( "Kru…" at bounding box center [603, 157] width 144 height 250
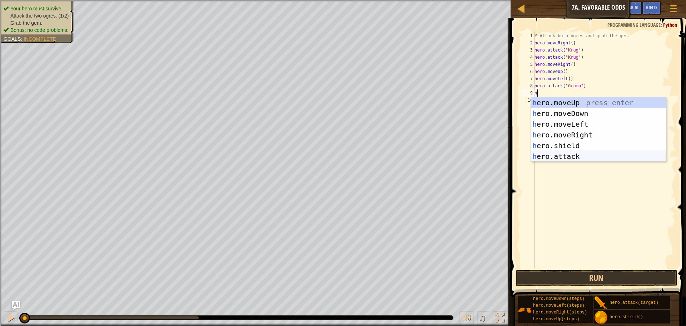
click at [575, 154] on div "h ero.moveUp press enter h ero.moveDown press enter h ero.moveLeft press enter …" at bounding box center [598, 140] width 135 height 86
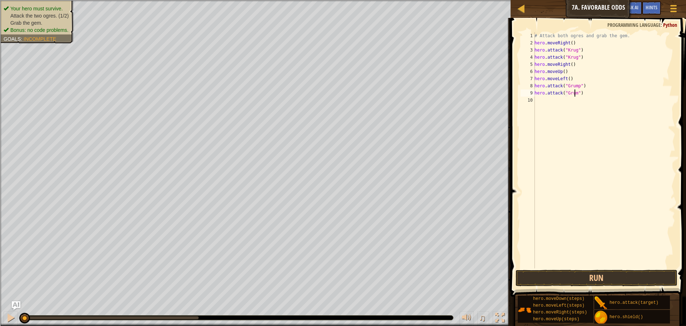
type textarea "hero.attack("Grump")"
click at [558, 99] on div "# Attack both ogres and grab the gem. hero . moveRight ( ) hero . attack ( "Kru…" at bounding box center [604, 157] width 142 height 250
type textarea "h"
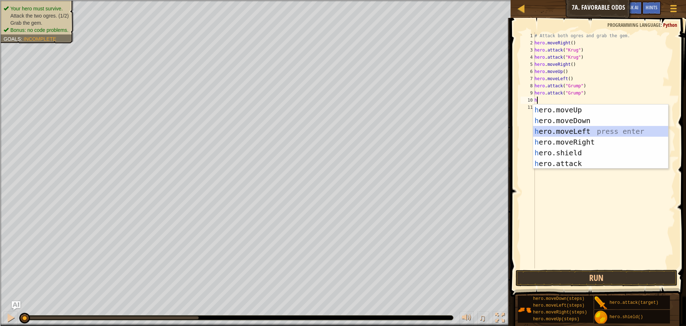
click at [566, 135] on div "h ero.moveUp press enter h ero.moveDown press enter h ero.moveLeft press enter …" at bounding box center [600, 147] width 135 height 86
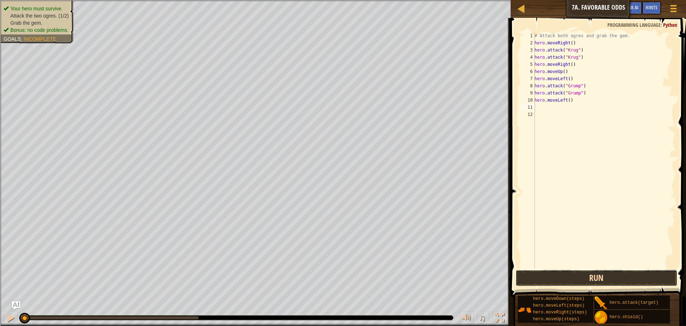
click at [571, 274] on button "Run" at bounding box center [597, 278] width 162 height 16
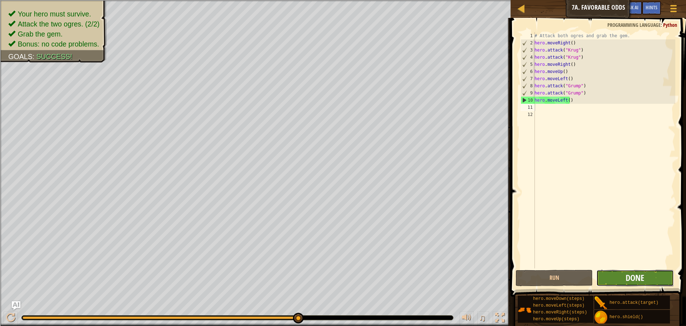
click at [637, 280] on span "Done" at bounding box center [635, 277] width 19 height 11
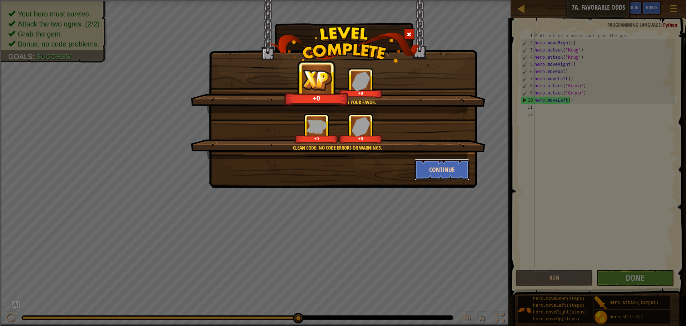
click at [436, 170] on button "Continue" at bounding box center [442, 169] width 55 height 21
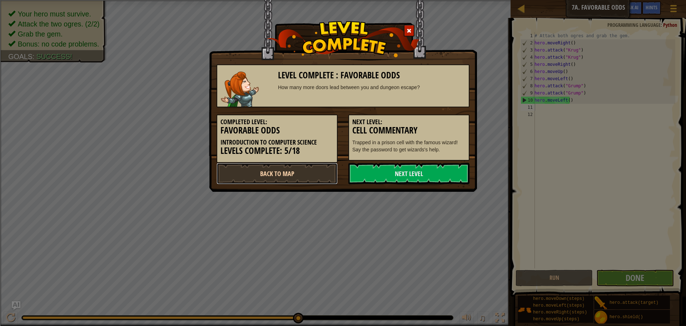
click at [312, 168] on link "Back to Map" at bounding box center [277, 173] width 121 height 21
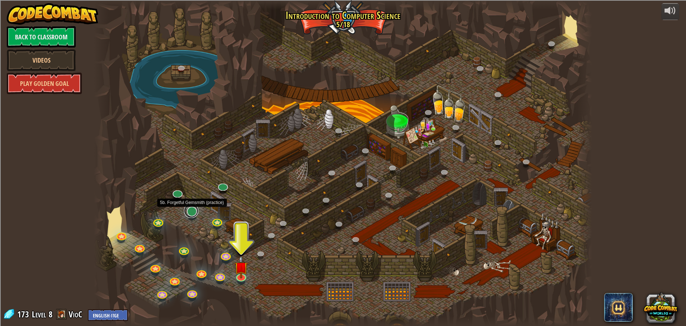
click at [192, 211] on link at bounding box center [191, 210] width 14 height 14
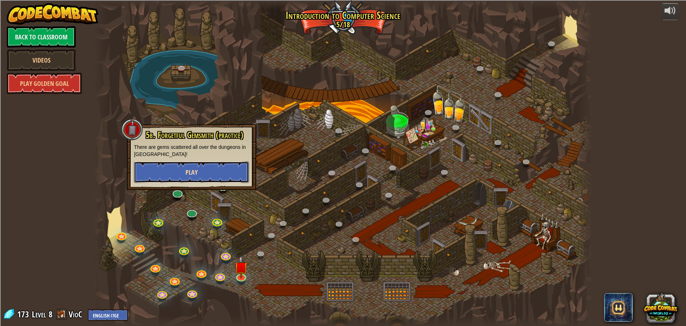
click at [179, 162] on button "Play" at bounding box center [191, 171] width 115 height 21
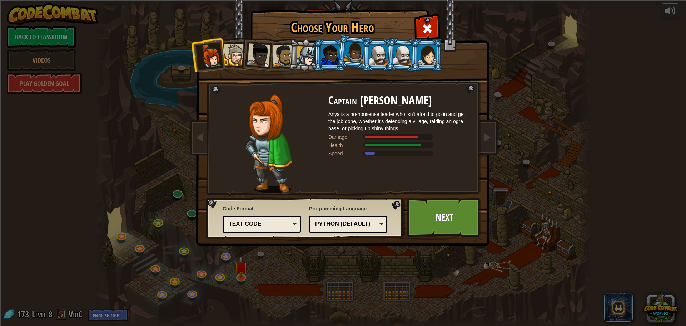
click at [495, 132] on img at bounding box center [345, 118] width 310 height 256
click at [487, 143] on link at bounding box center [487, 138] width 14 height 30
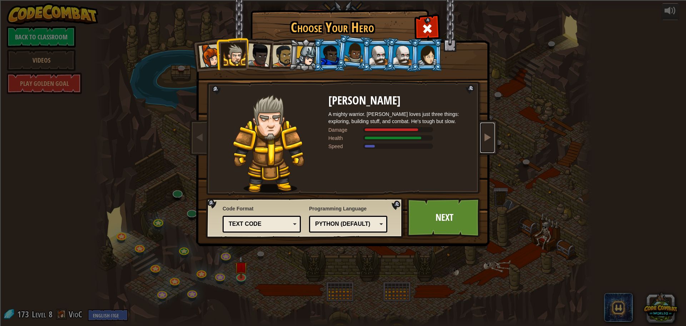
click at [483, 140] on link at bounding box center [487, 138] width 14 height 30
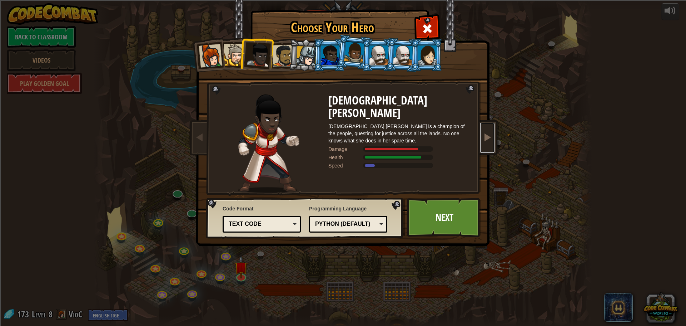
click at [483, 140] on link at bounding box center [487, 138] width 14 height 30
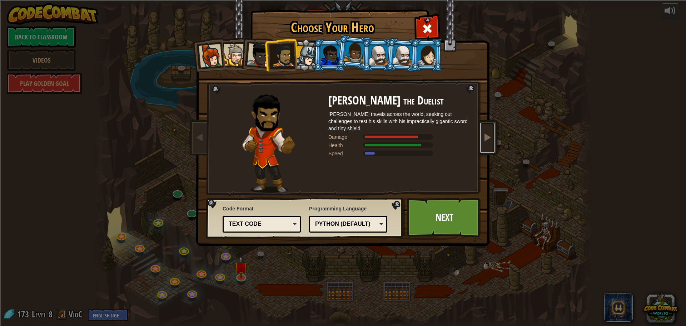
click at [483, 140] on link at bounding box center [487, 138] width 14 height 30
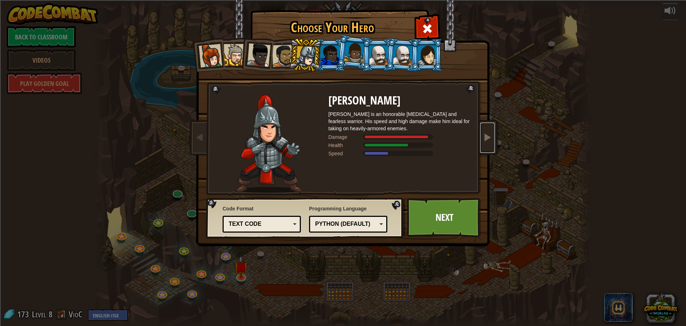
click at [483, 140] on link at bounding box center [487, 138] width 14 height 30
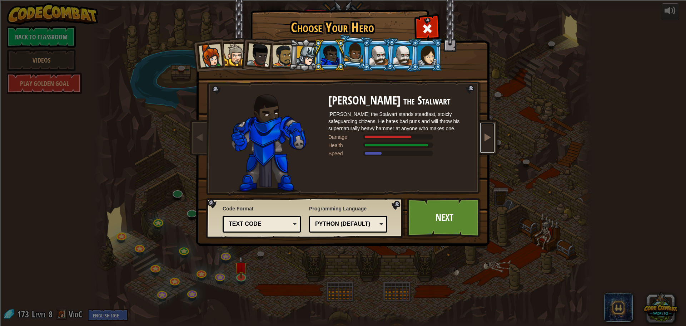
click at [483, 140] on link at bounding box center [487, 138] width 14 height 30
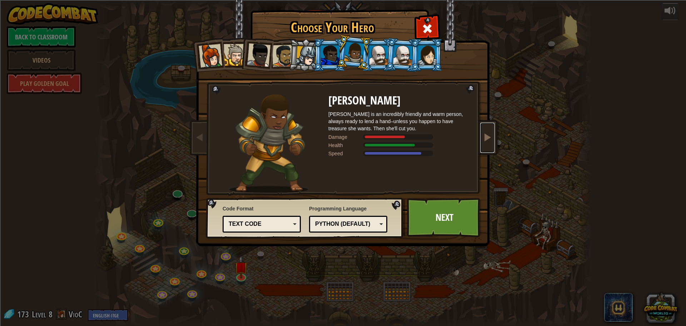
click at [483, 140] on link at bounding box center [487, 138] width 14 height 30
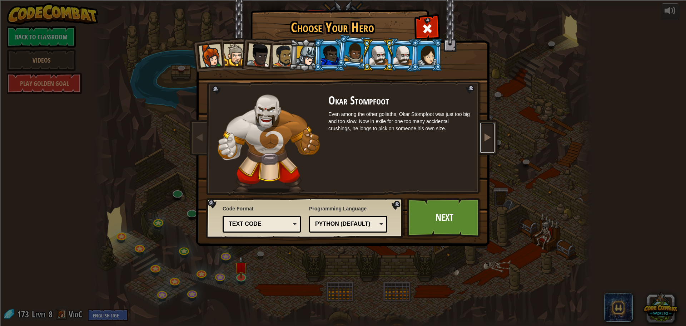
click at [483, 140] on link at bounding box center [487, 138] width 14 height 30
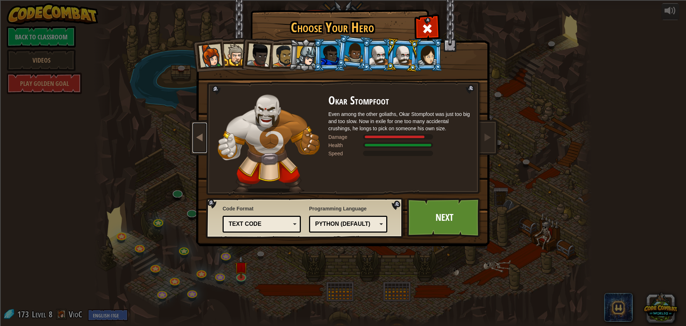
click at [202, 144] on link at bounding box center [200, 138] width 14 height 30
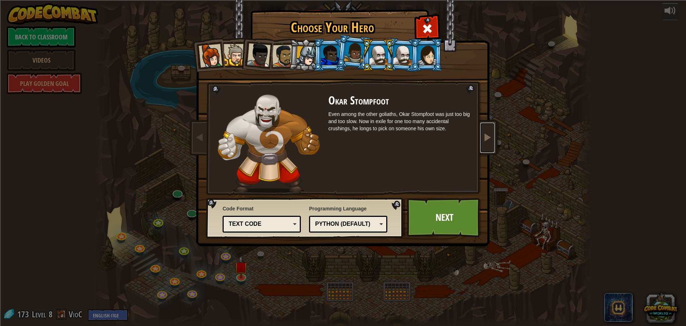
click at [490, 130] on link at bounding box center [487, 138] width 14 height 30
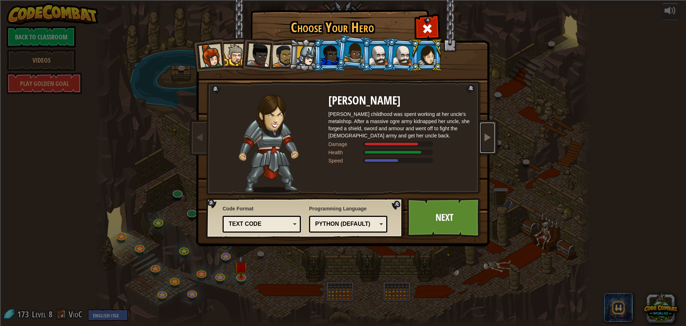
click at [490, 130] on link at bounding box center [487, 138] width 14 height 30
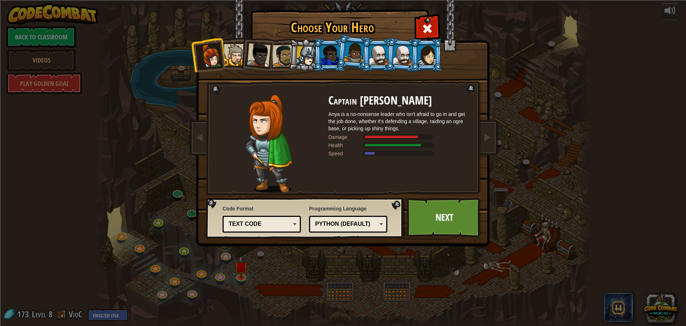
click at [357, 53] on div at bounding box center [354, 52] width 20 height 21
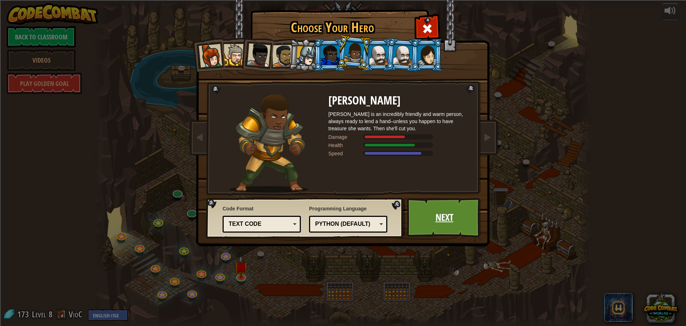
click at [434, 213] on link "Next" at bounding box center [444, 217] width 75 height 39
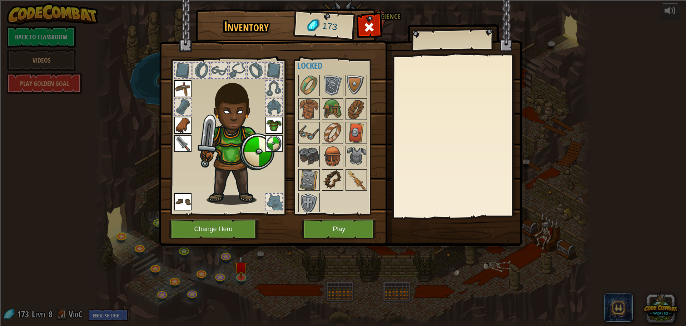
scroll to position [13, 0]
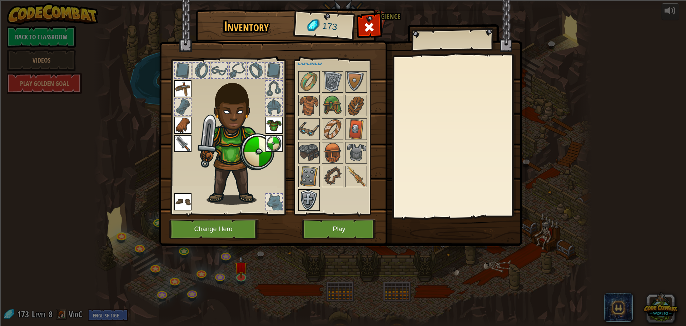
click at [305, 198] on img at bounding box center [309, 200] width 20 height 20
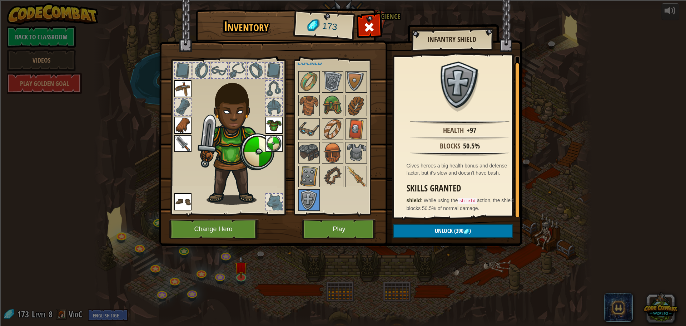
scroll to position [1, 0]
click at [307, 172] on img at bounding box center [309, 176] width 20 height 20
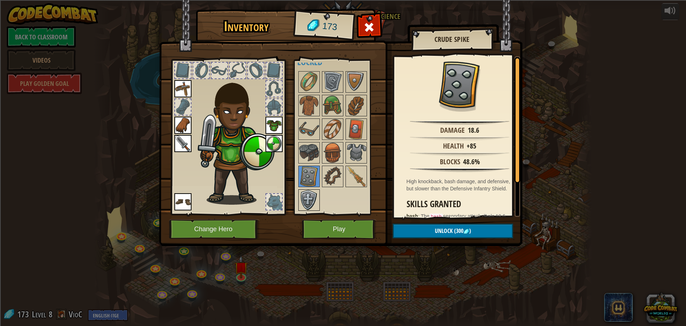
click at [311, 199] on img at bounding box center [309, 200] width 20 height 20
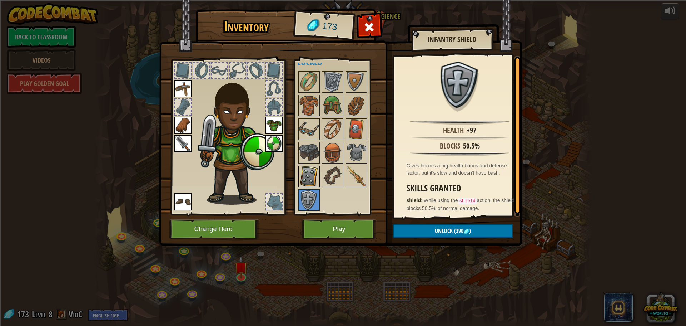
click at [311, 177] on img at bounding box center [309, 176] width 20 height 20
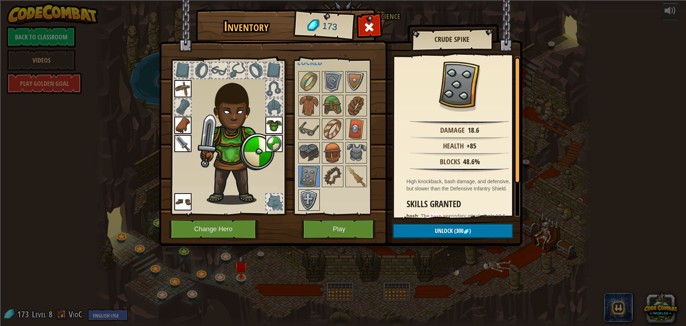
click at [311, 193] on img at bounding box center [309, 200] width 20 height 20
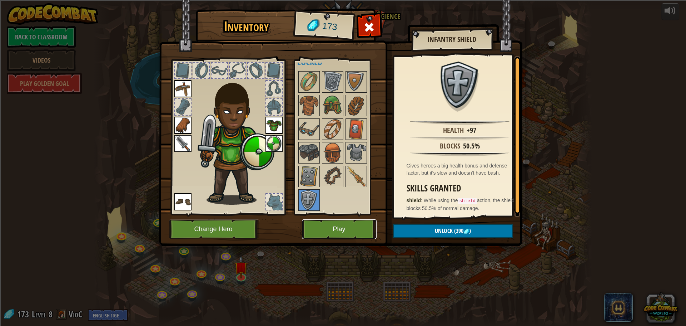
click at [331, 230] on button "Play" at bounding box center [339, 229] width 75 height 20
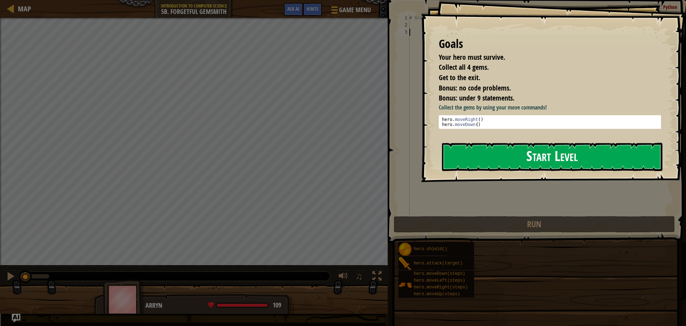
click at [517, 146] on button "Start Level" at bounding box center [552, 157] width 221 height 28
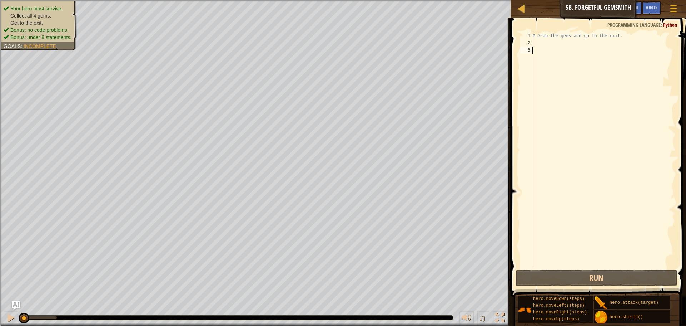
type textarea "h"
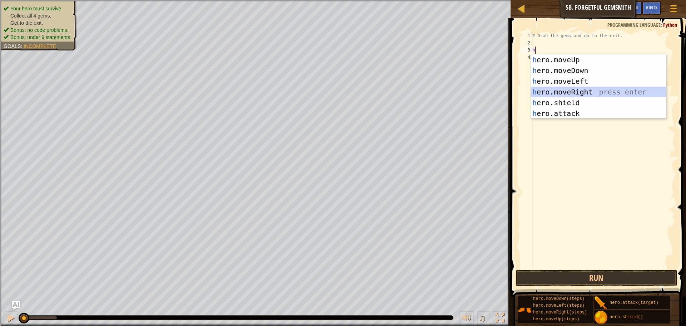
click at [586, 92] on div "h ero.moveUp press enter h ero.moveDown press enter h ero.moveLeft press enter …" at bounding box center [598, 97] width 135 height 86
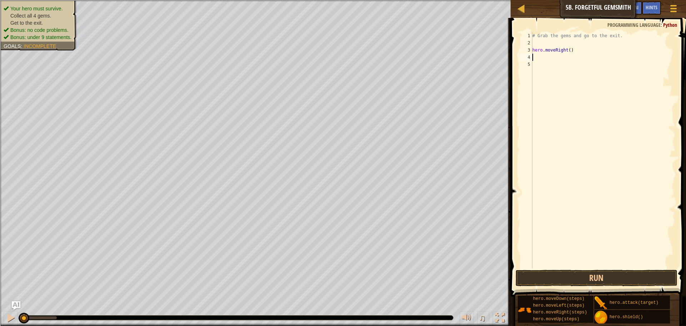
type textarea "h"
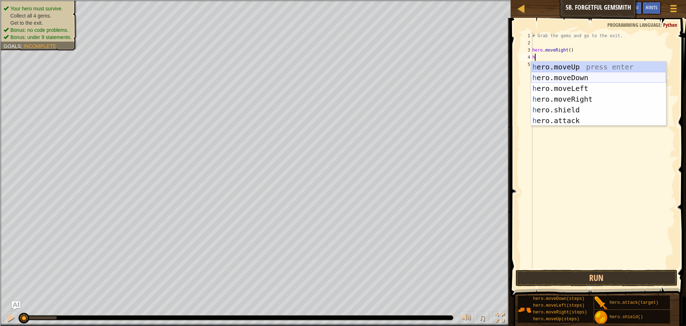
click at [566, 80] on div "h ero.moveUp press enter h ero.moveDown press enter h ero.moveLeft press enter …" at bounding box center [598, 104] width 135 height 86
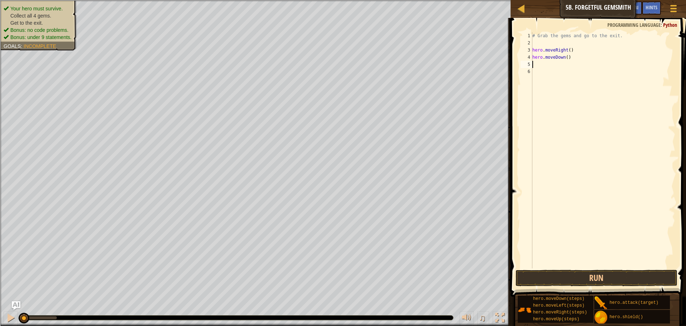
type textarea "h"
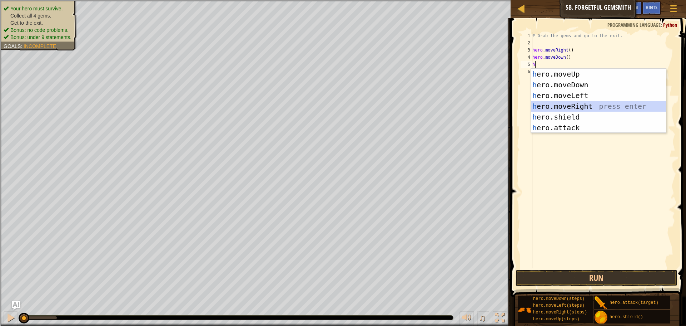
click at [571, 107] on div "h ero.moveUp press enter h ero.moveDown press enter h ero.moveLeft press enter …" at bounding box center [598, 112] width 135 height 86
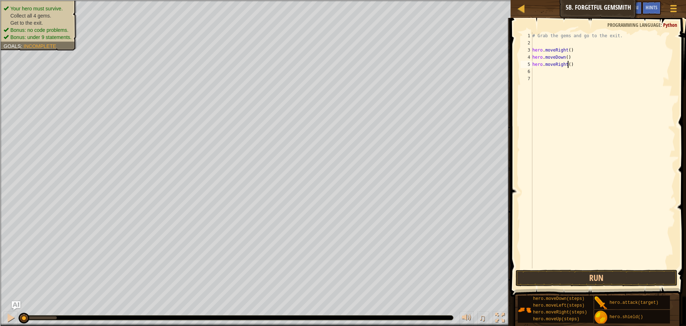
click at [568, 63] on div "# Grab the gems and go to the exit. hero . moveRight ( ) hero . moveDown ( ) he…" at bounding box center [603, 157] width 144 height 250
type textarea "hero.moveRight(2)"
click at [540, 71] on div "# Grab the gems and go to the exit. hero . moveRight ( ) hero . moveDown ( ) he…" at bounding box center [603, 157] width 144 height 250
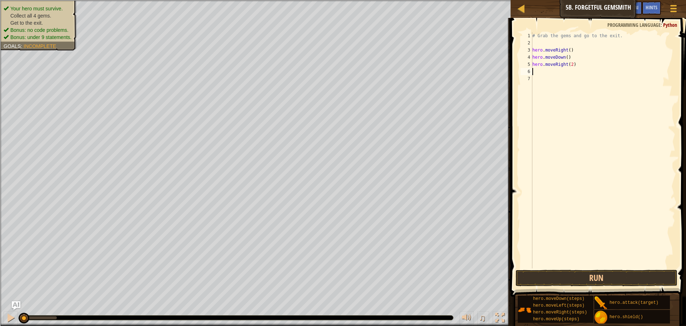
type textarea "h"
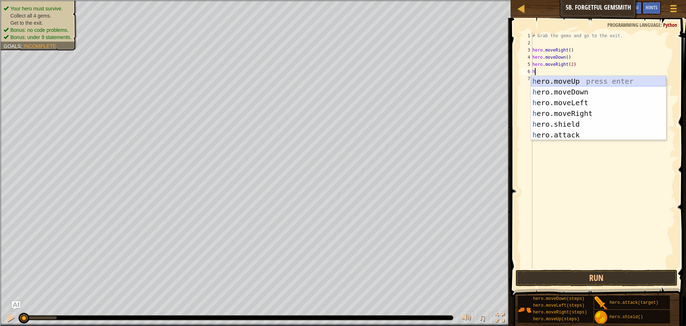
click at [561, 76] on div "h ero.moveUp press enter h ero.moveDown press enter h ero.moveLeft press enter …" at bounding box center [598, 119] width 135 height 86
type textarea "h"
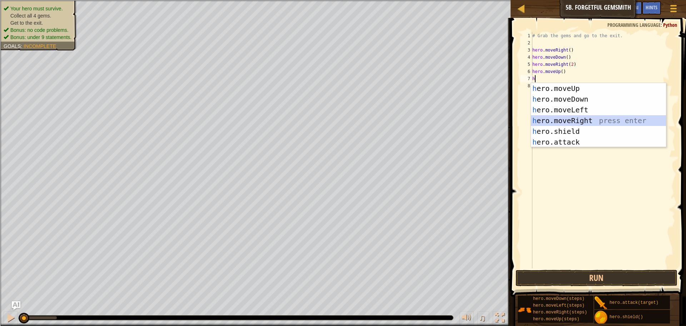
click at [568, 118] on div "h ero.moveUp press enter h ero.moveDown press enter h ero.moveLeft press enter …" at bounding box center [598, 126] width 135 height 86
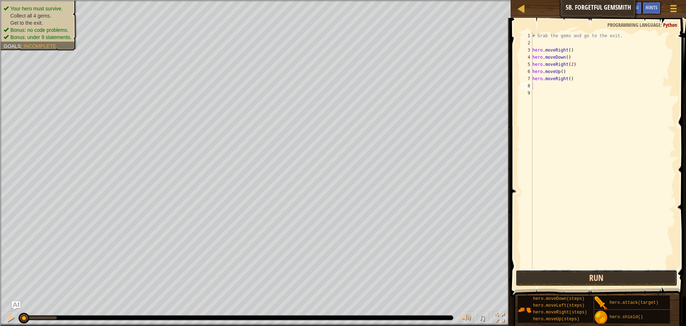
click at [591, 281] on button "Run" at bounding box center [597, 278] width 162 height 16
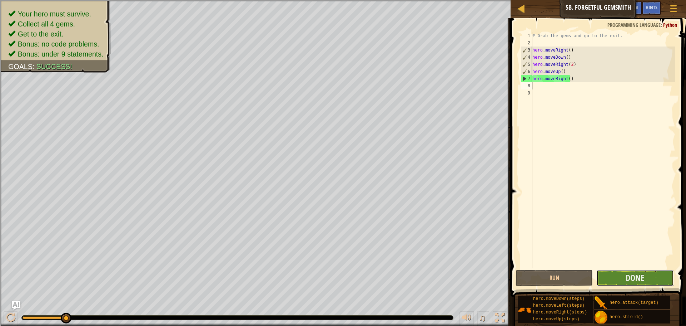
click at [641, 270] on button "Done" at bounding box center [635, 278] width 77 height 16
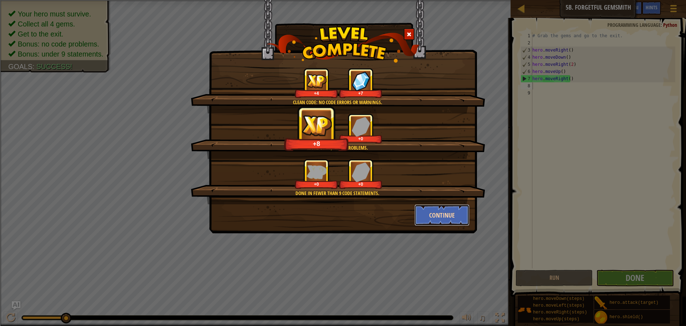
click at [449, 212] on button "Continue" at bounding box center [442, 214] width 55 height 21
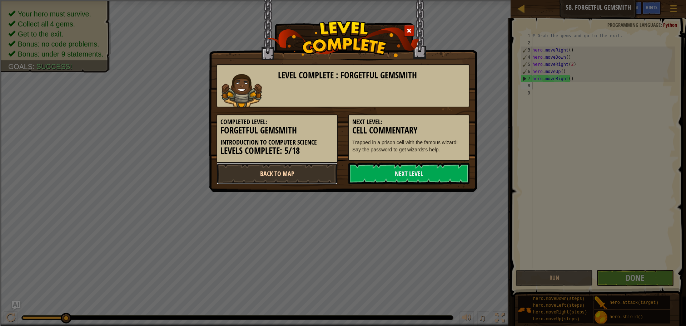
click at [317, 172] on link "Back to Map" at bounding box center [277, 173] width 121 height 21
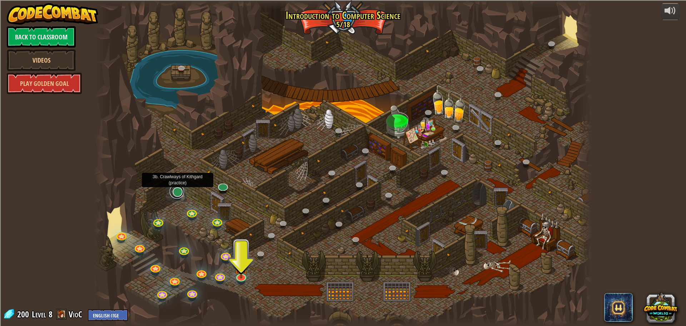
click at [177, 194] on link at bounding box center [177, 191] width 14 height 14
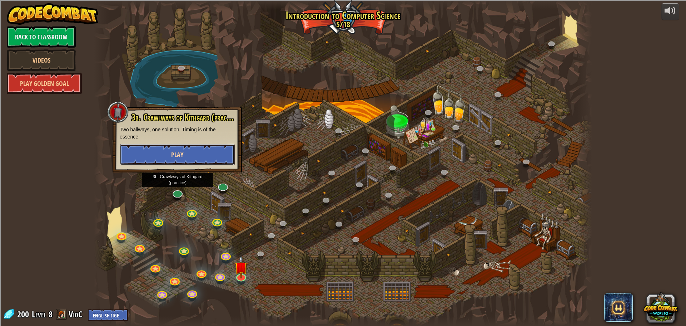
click at [199, 154] on button "Play" at bounding box center [177, 154] width 115 height 21
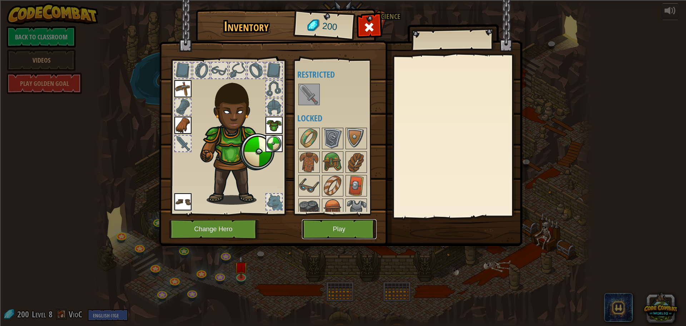
drag, startPoint x: 352, startPoint y: 222, endPoint x: 351, endPoint y: 218, distance: 4.4
click at [352, 218] on div "Inventory 200 Available Equip Equip Equip Equip Equip (double-click to equip) R…" at bounding box center [344, 129] width 364 height 236
click at [363, 222] on button "Play" at bounding box center [339, 229] width 75 height 20
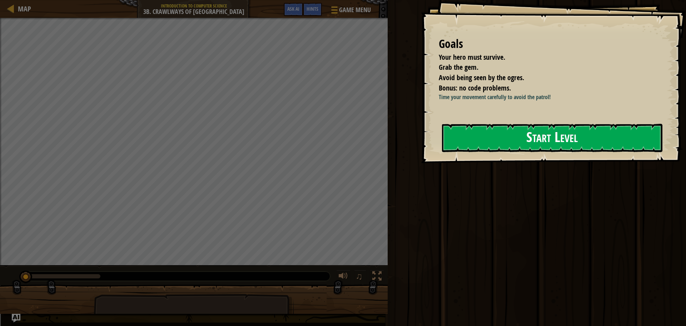
click at [570, 145] on button "Start Level" at bounding box center [552, 138] width 221 height 28
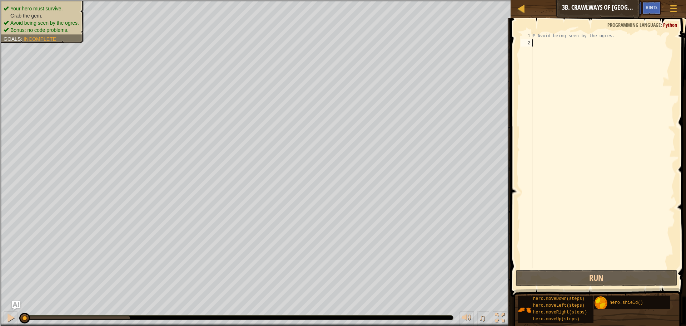
type textarea "h"
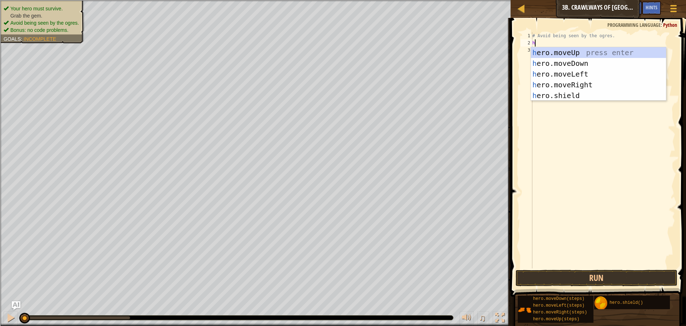
scroll to position [3, 0]
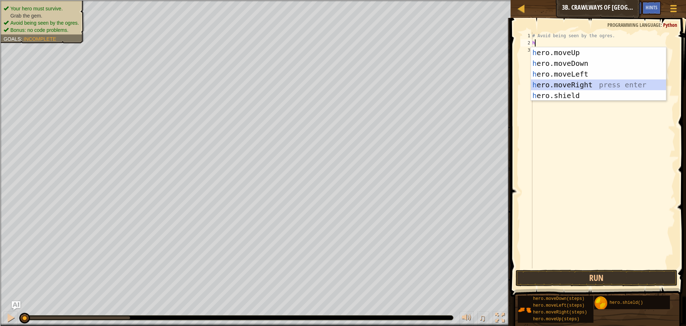
click at [571, 83] on div "h ero.moveUp press enter h ero.moveDown press enter h ero.moveLeft press enter …" at bounding box center [598, 84] width 135 height 75
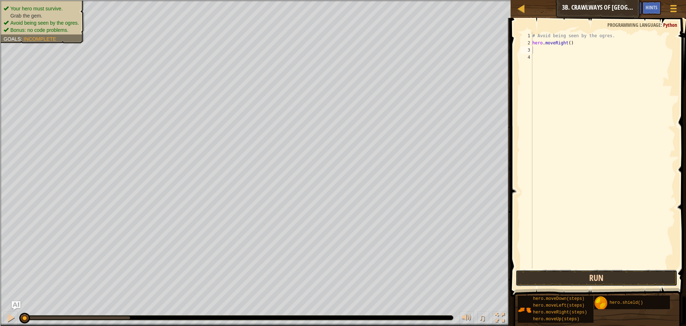
click at [560, 278] on button "Run" at bounding box center [597, 278] width 162 height 16
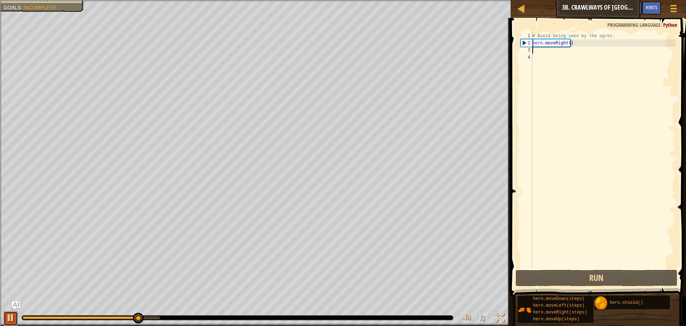
click at [4, 316] on button at bounding box center [11, 318] width 14 height 15
click at [568, 43] on div "# Avoid being seen by the ogres. hero . moveRight ( )" at bounding box center [603, 157] width 144 height 250
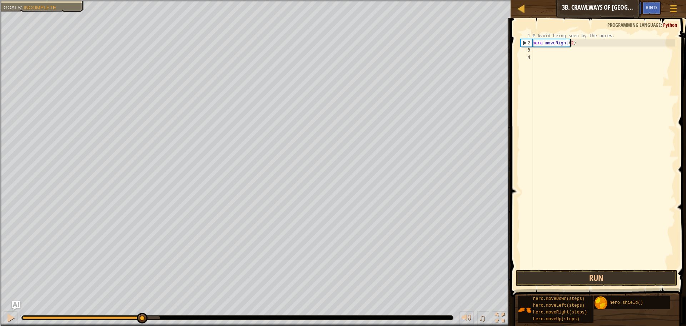
scroll to position [3, 3]
click at [597, 279] on button "Run" at bounding box center [597, 278] width 162 height 16
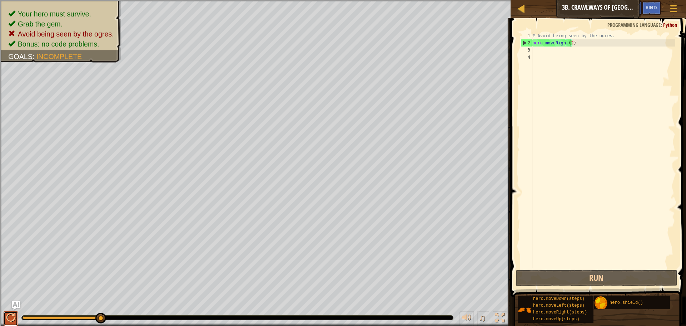
click at [12, 317] on div at bounding box center [10, 317] width 9 height 9
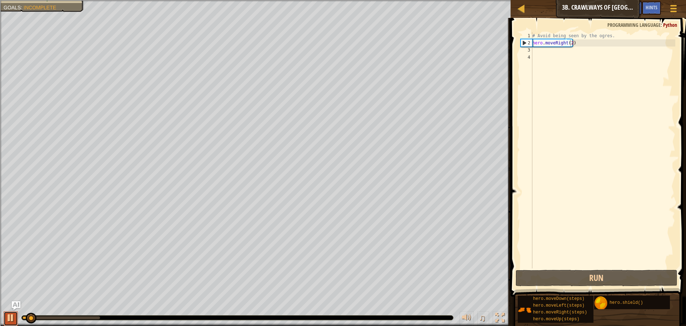
click at [12, 317] on div at bounding box center [10, 317] width 9 height 9
type textarea "hero.moveRight()"
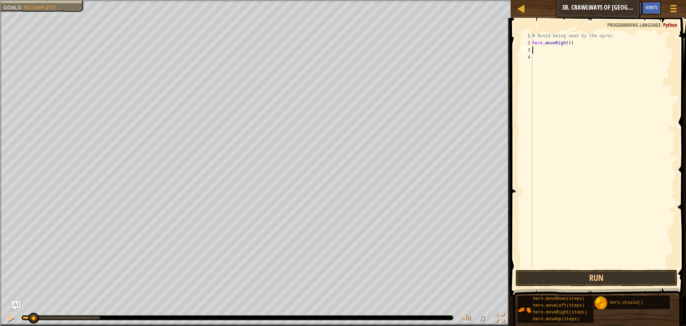
click at [556, 52] on div "# Avoid being seen by the ogres. hero . moveRight ( )" at bounding box center [603, 157] width 144 height 250
type textarea "h"
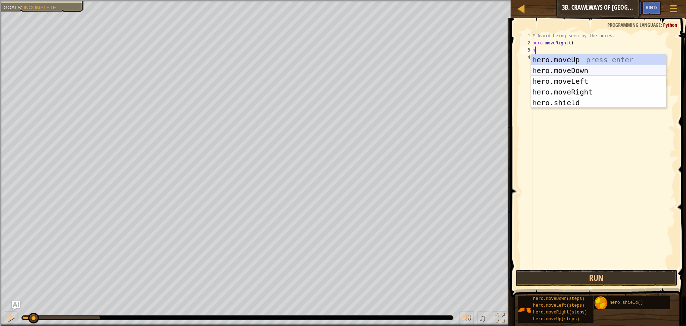
click at [568, 73] on div "h ero.moveUp press enter h ero.moveDown press enter h ero.moveLeft press enter …" at bounding box center [598, 91] width 135 height 75
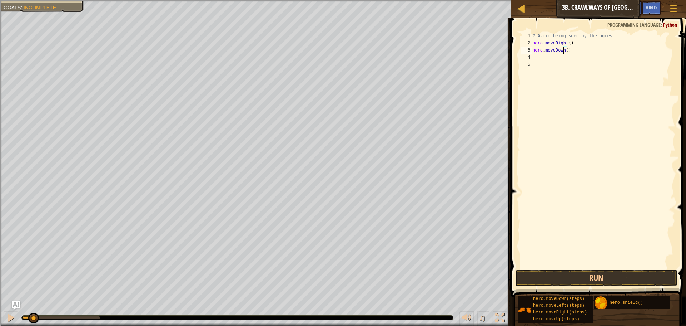
click at [562, 48] on div "# Avoid being seen by the ogres. hero . moveRight ( ) hero . moveDown ( )" at bounding box center [603, 157] width 144 height 250
click at [568, 63] on div "hero.moveL eft press enter" at bounding box center [598, 70] width 135 height 32
type textarea "hero.moveLeft"
click at [565, 59] on div "# Avoid being seen by the ogres. hero . moveRight ( ) hero . moveLeft" at bounding box center [603, 157] width 144 height 250
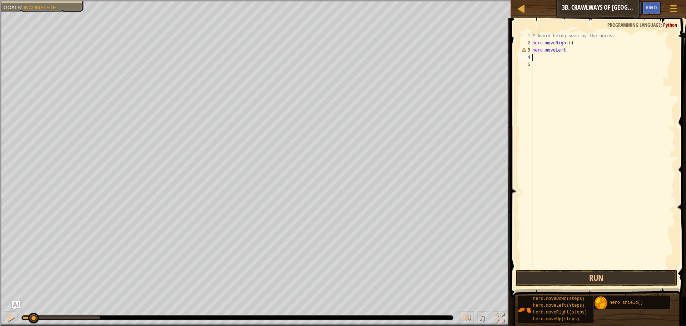
scroll to position [3, 0]
type textarea "h"
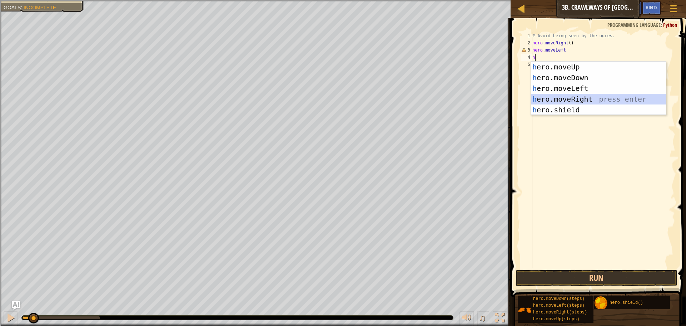
click at [561, 96] on div "h ero.moveUp press enter h ero.moveDown press enter h ero.moveLeft press enter …" at bounding box center [598, 98] width 135 height 75
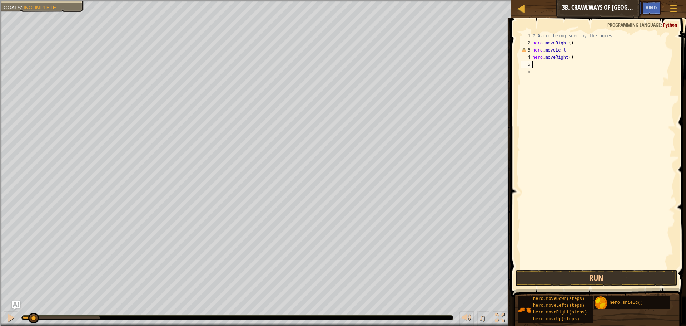
click at [566, 48] on div "# Avoid being seen by the ogres. hero . moveRight ( ) hero . moveLeft hero . mo…" at bounding box center [603, 157] width 144 height 250
click at [566, 275] on button "Run" at bounding box center [597, 278] width 162 height 16
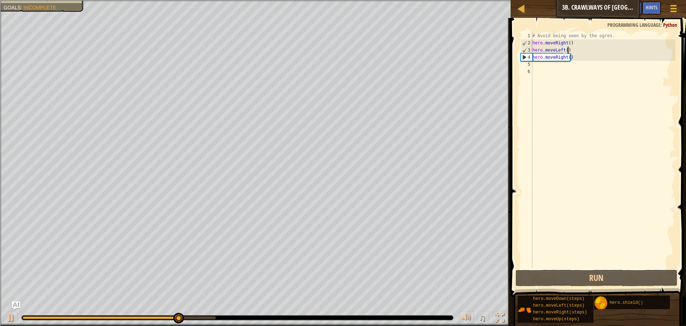
click at [570, 59] on div "# Avoid being seen by the ogres. hero . moveRight ( ) hero . moveLeft ( ) hero …" at bounding box center [603, 157] width 144 height 250
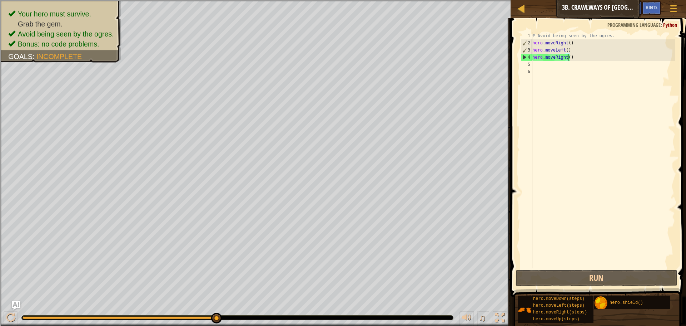
click at [568, 60] on div "# Avoid being seen by the ogres. hero . moveRight ( ) hero . moveLeft ( ) hero …" at bounding box center [603, 157] width 144 height 250
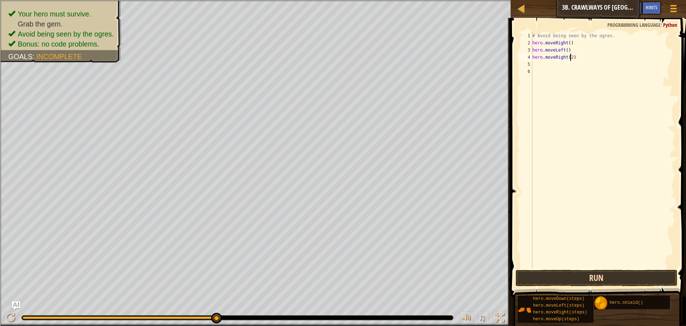
type textarea "hero.moveRight(2)"
click at [570, 275] on button "Run" at bounding box center [597, 278] width 162 height 16
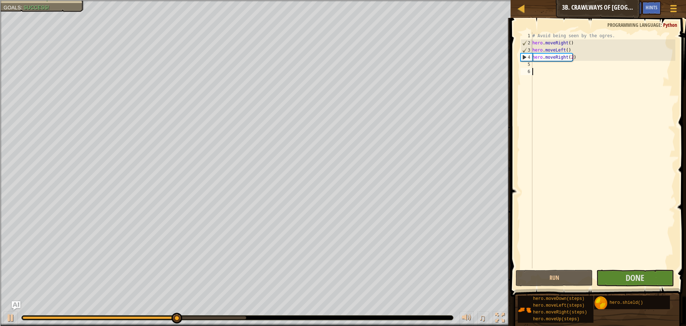
click at [608, 267] on div "# Avoid being seen by the ogres. hero . moveRight ( ) hero . moveLeft ( ) hero …" at bounding box center [603, 157] width 144 height 250
click at [608, 275] on button "Done" at bounding box center [635, 278] width 77 height 16
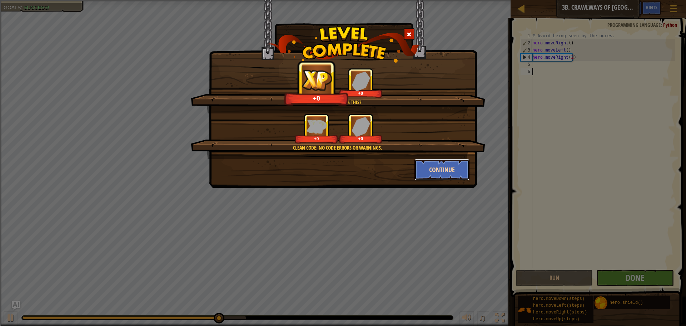
click at [431, 163] on button "Continue" at bounding box center [442, 169] width 55 height 21
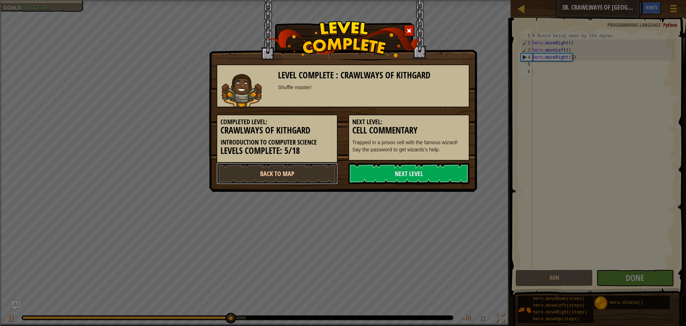
click at [305, 176] on link "Back to Map" at bounding box center [277, 173] width 121 height 21
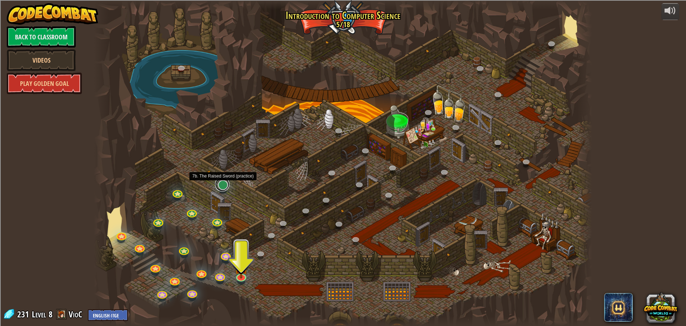
click at [220, 184] on link at bounding box center [222, 184] width 14 height 14
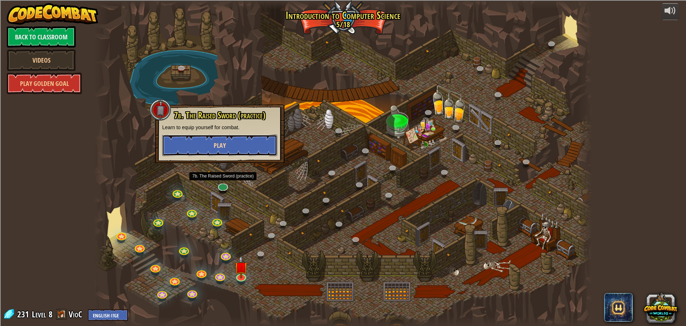
click at [226, 152] on button "Play" at bounding box center [219, 144] width 115 height 21
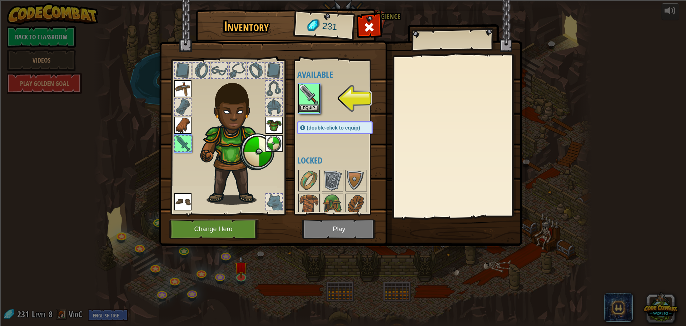
click at [309, 102] on img at bounding box center [309, 94] width 20 height 20
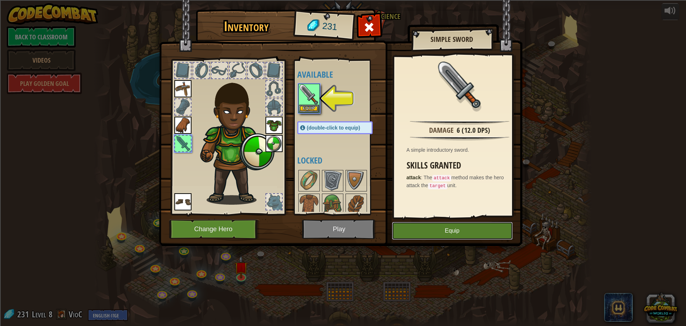
click at [403, 231] on button "Equip" at bounding box center [452, 231] width 121 height 18
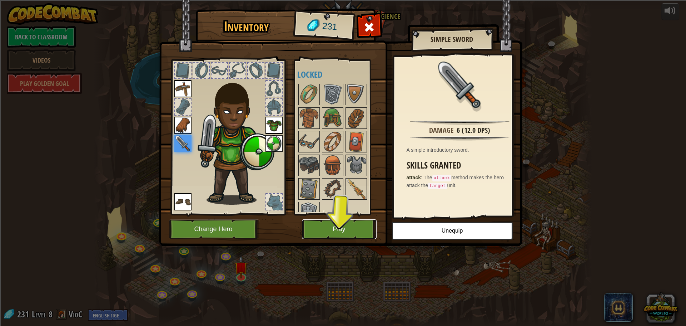
click at [347, 228] on button "Play" at bounding box center [339, 229] width 75 height 20
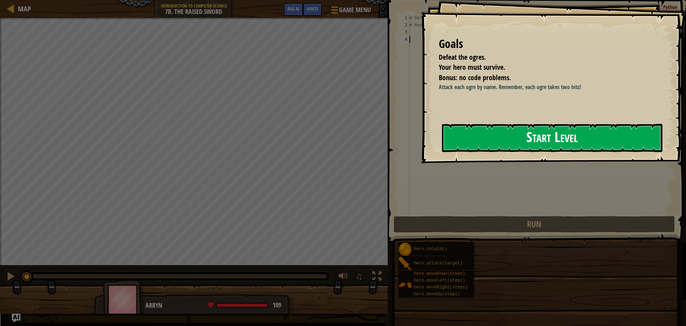
click at [517, 128] on button "Start Level" at bounding box center [552, 138] width 221 height 28
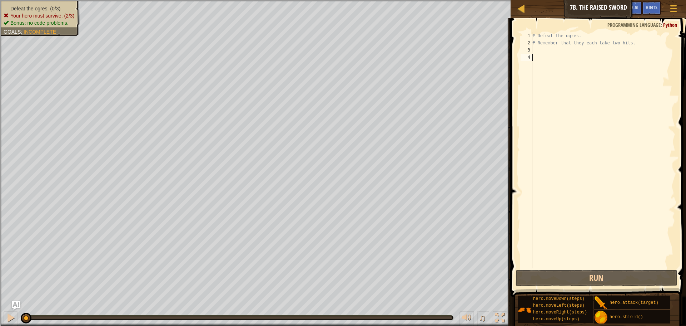
scroll to position [3, 0]
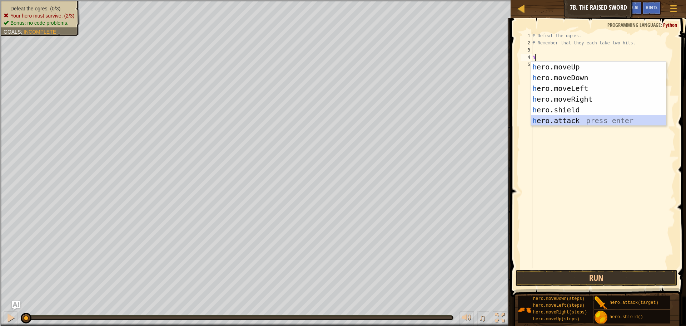
click at [598, 118] on div "h ero.moveUp press enter h ero.moveDown press enter h ero.moveLeft press enter …" at bounding box center [598, 104] width 135 height 86
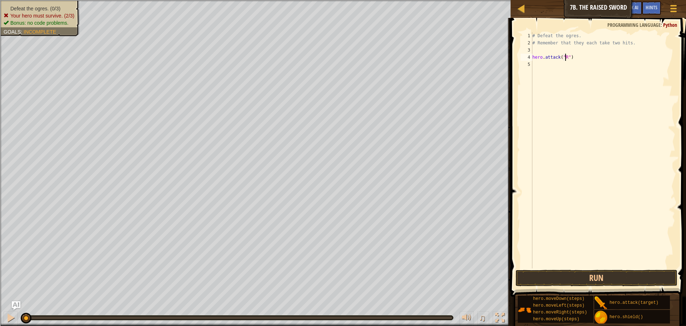
scroll to position [3, 3]
type textarea "hero.attack("Rig")"
click at [565, 63] on div "# Defeat the ogres. # Remember that they each take two hits. hero . attack ( "R…" at bounding box center [603, 157] width 144 height 250
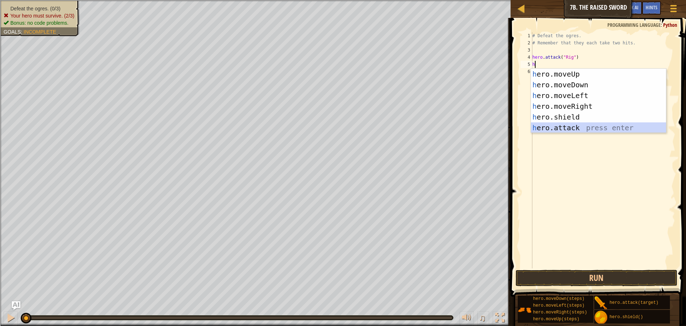
click at [587, 126] on div "h ero.moveUp press enter h ero.moveDown press enter h ero.moveLeft press enter …" at bounding box center [598, 112] width 135 height 86
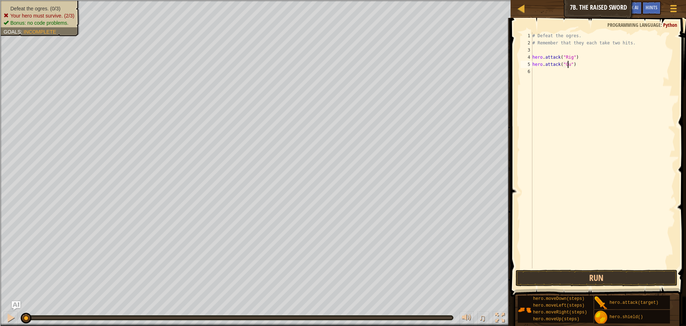
scroll to position [3, 3]
type textarea "hero.attack("Gurt")"
click at [555, 73] on div "# Defeat the ogres. # Remember that they each take two hits. hero . attack ( "R…" at bounding box center [603, 157] width 144 height 250
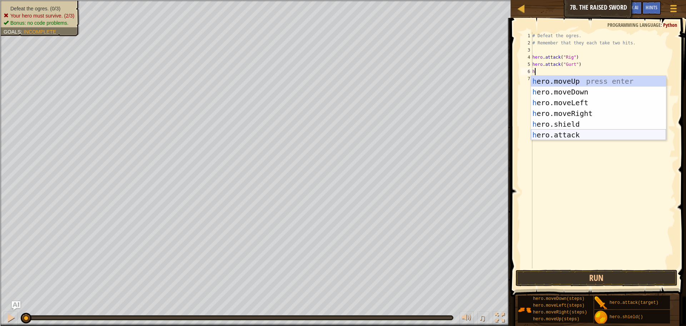
click at [597, 133] on div "h ero.moveUp press enter h ero.moveDown press enter h ero.moveLeft press enter …" at bounding box center [598, 119] width 135 height 86
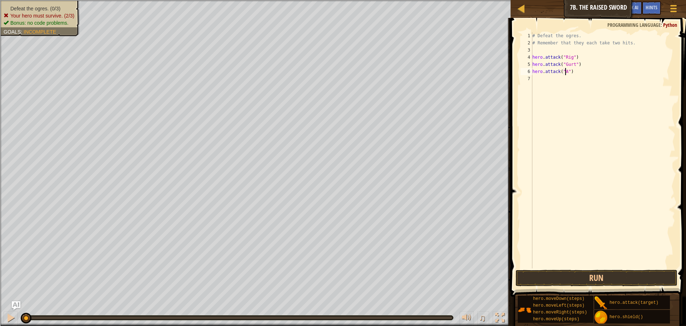
scroll to position [3, 3]
type textarea "hero.attack("Ack")"
click at [571, 78] on div "# Defeat the ogres. # Remember that they each take two hits. hero . attack ( "R…" at bounding box center [603, 157] width 144 height 250
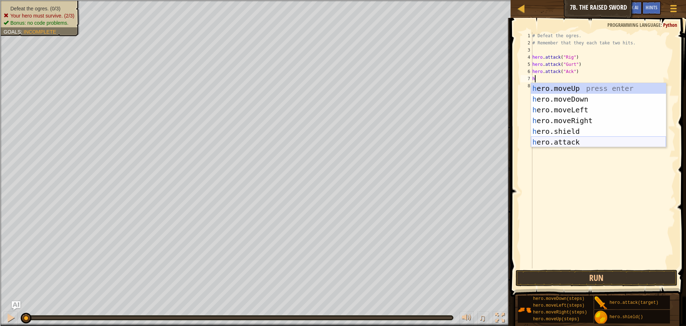
click at [569, 143] on div "h ero.moveUp press enter h ero.moveDown press enter h ero.moveLeft press enter …" at bounding box center [598, 126] width 135 height 86
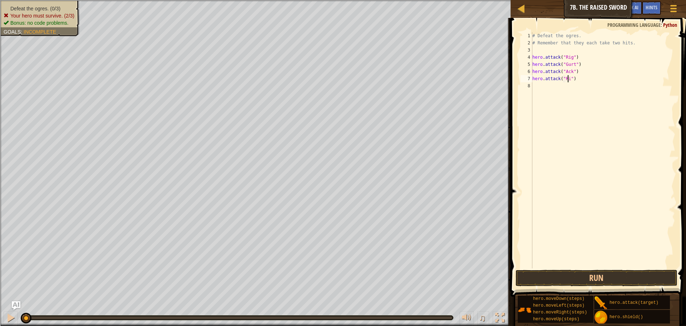
type textarea "hero.attack("Rig")"
click at [552, 87] on div "# Defeat the ogres. # Remember that they each take two hits. hero . attack ( "R…" at bounding box center [603, 157] width 144 height 250
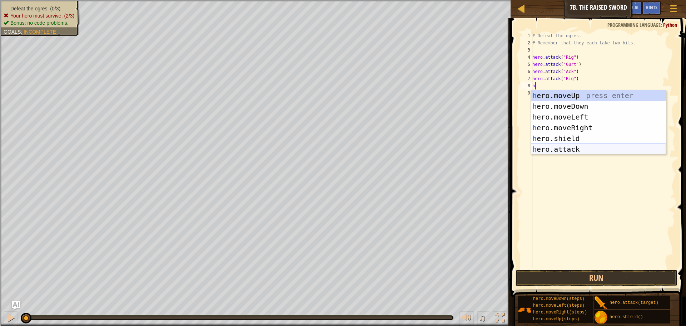
click at [577, 148] on div "h ero.moveUp press enter h ero.moveDown press enter h ero.moveLeft press enter …" at bounding box center [598, 133] width 135 height 86
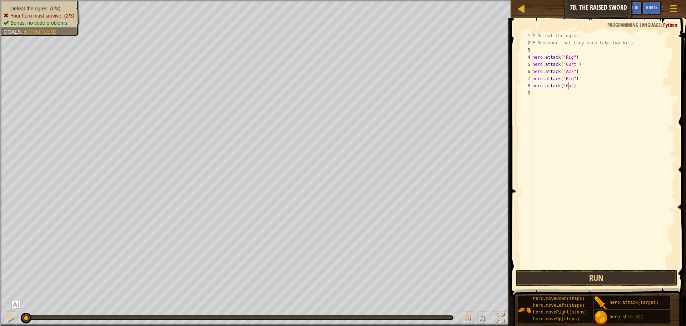
scroll to position [3, 3]
type textarea "hero.attack("Gurt")"
click at [547, 94] on div "# Defeat the ogres. # Remember that they each take two hits. hero . attack ( "R…" at bounding box center [603, 157] width 144 height 250
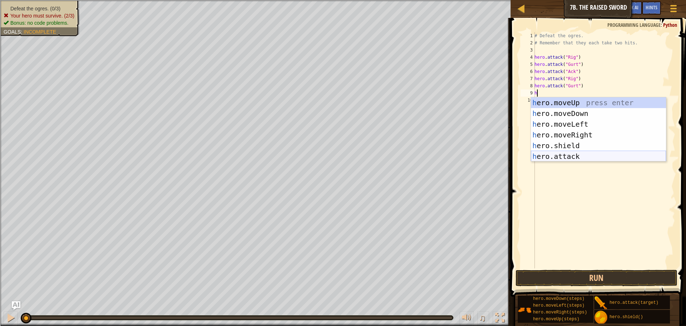
click at [602, 154] on div "h ero.moveUp press enter h ero.moveDown press enter h ero.moveLeft press enter …" at bounding box center [598, 140] width 135 height 86
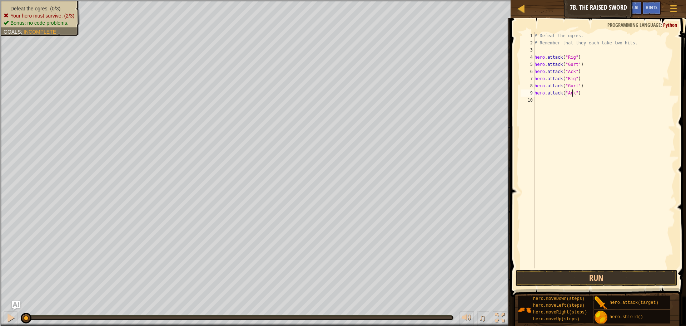
scroll to position [3, 3]
type textarea "hero.attack("Ack")"
click at [604, 281] on button "Run" at bounding box center [597, 278] width 162 height 16
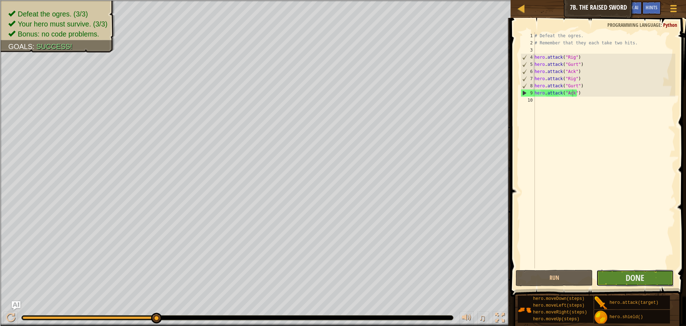
click at [651, 285] on button "Done" at bounding box center [635, 278] width 77 height 16
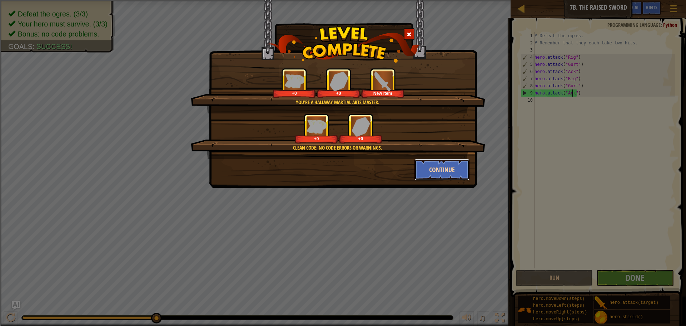
click at [423, 177] on button "Continue" at bounding box center [442, 169] width 55 height 21
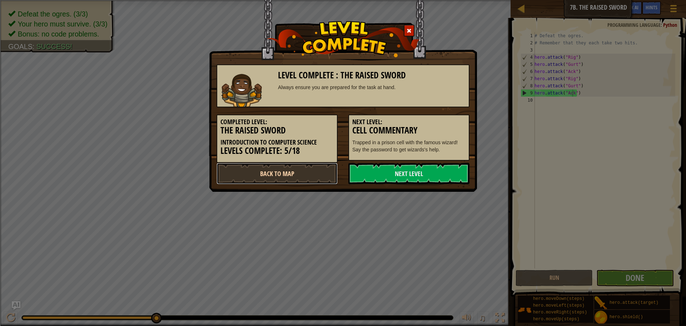
click at [317, 165] on link "Back to Map" at bounding box center [277, 173] width 121 height 21
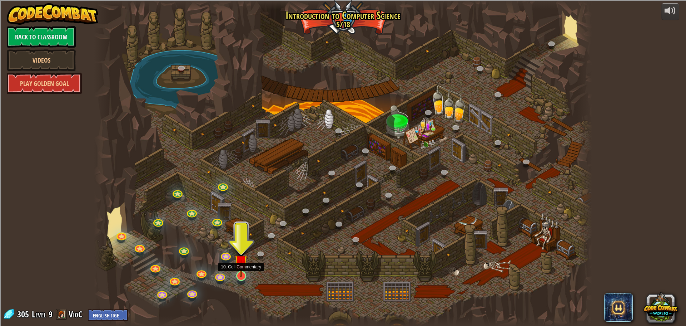
click at [243, 272] on img at bounding box center [240, 261] width 13 height 30
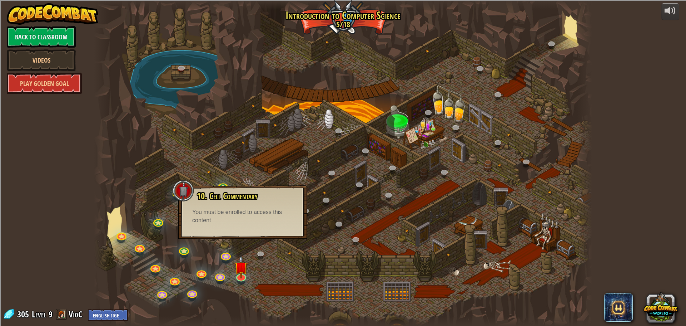
click at [235, 253] on div at bounding box center [343, 163] width 498 height 326
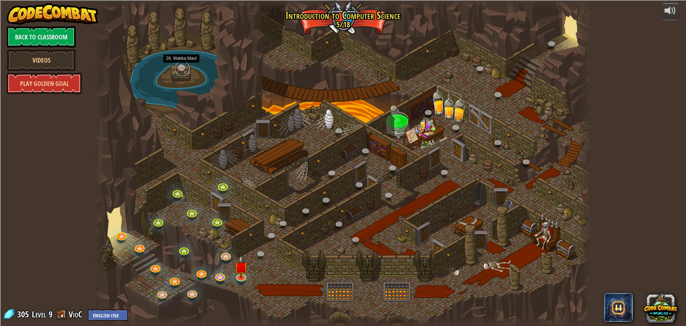
click at [181, 67] on link at bounding box center [182, 68] width 14 height 14
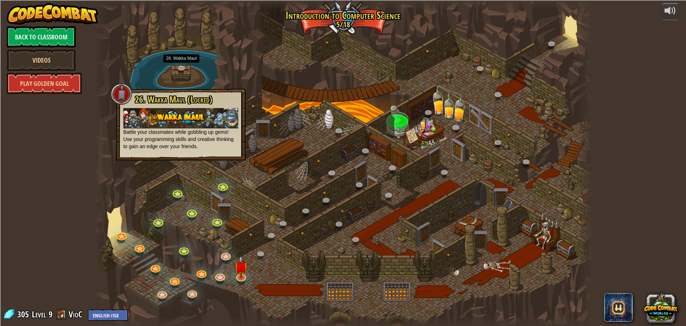
click at [229, 61] on div at bounding box center [343, 163] width 498 height 326
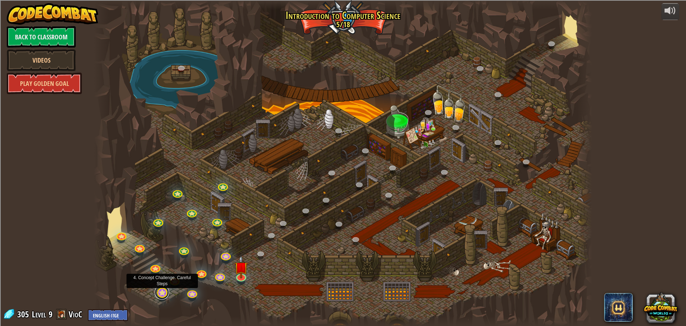
click at [165, 294] on link at bounding box center [162, 292] width 14 height 14
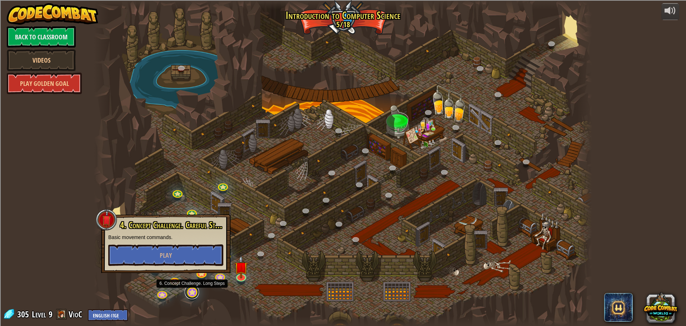
click at [193, 297] on link at bounding box center [192, 292] width 14 height 14
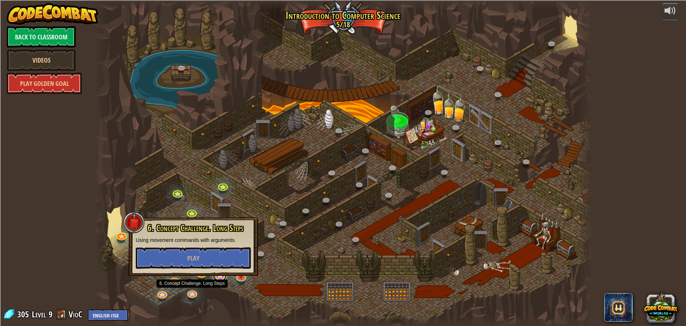
click at [218, 278] on link at bounding box center [220, 275] width 14 height 14
